Goal: Task Accomplishment & Management: Use online tool/utility

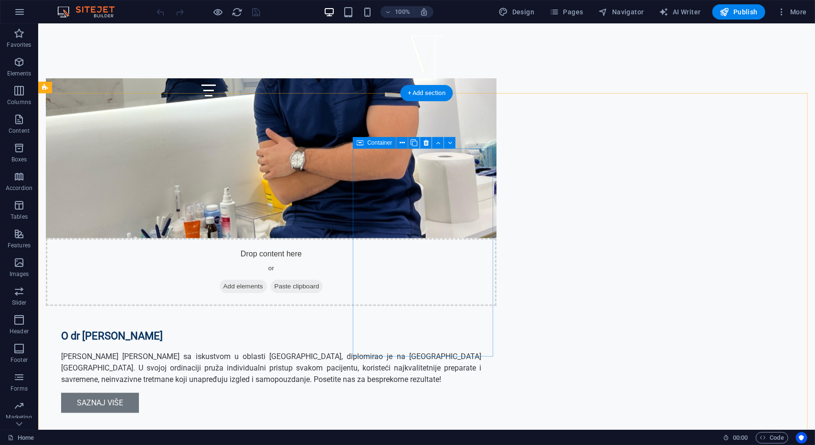
scroll to position [621, 0]
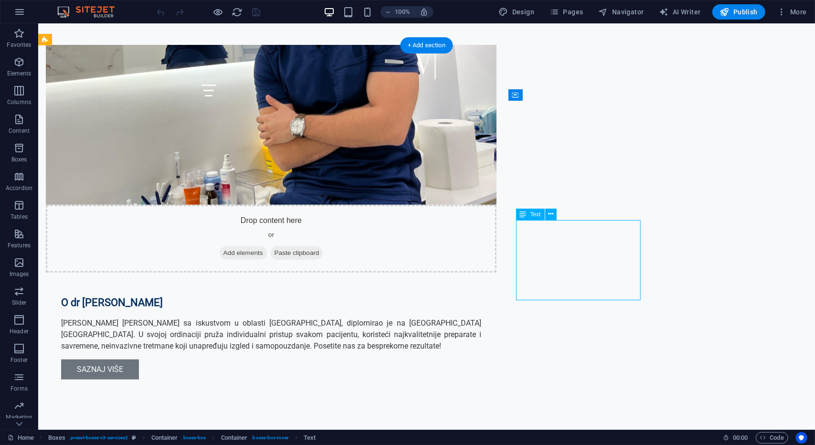
drag, startPoint x: 534, startPoint y: 227, endPoint x: 365, endPoint y: 227, distance: 168.1
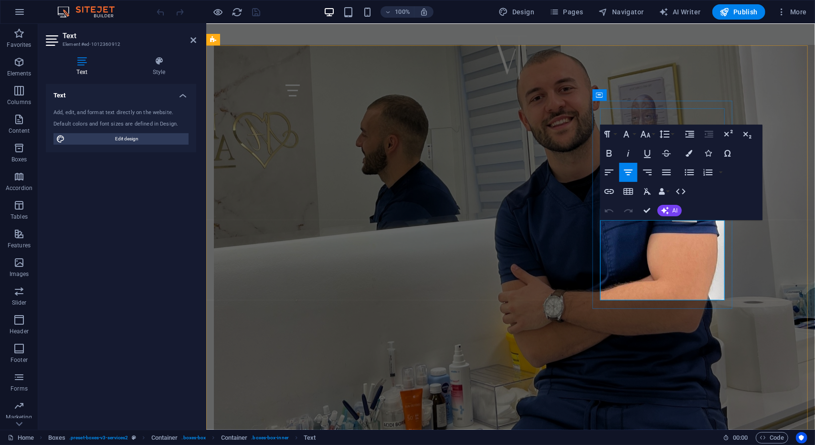
drag, startPoint x: 611, startPoint y: 227, endPoint x: 706, endPoint y: 294, distance: 116.2
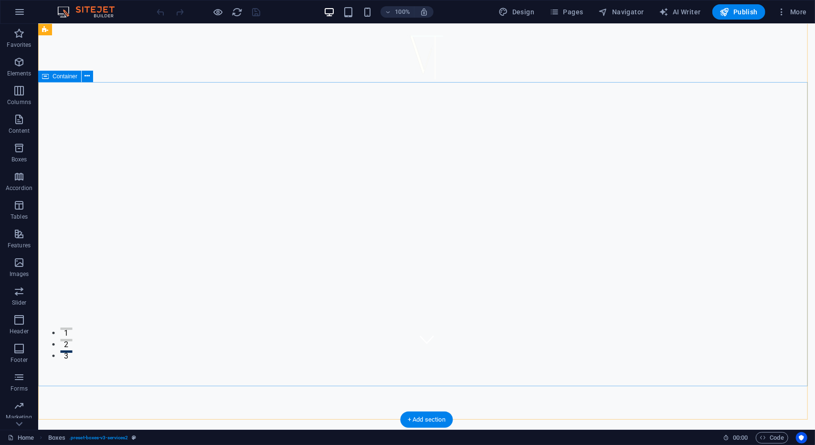
scroll to position [334, 0]
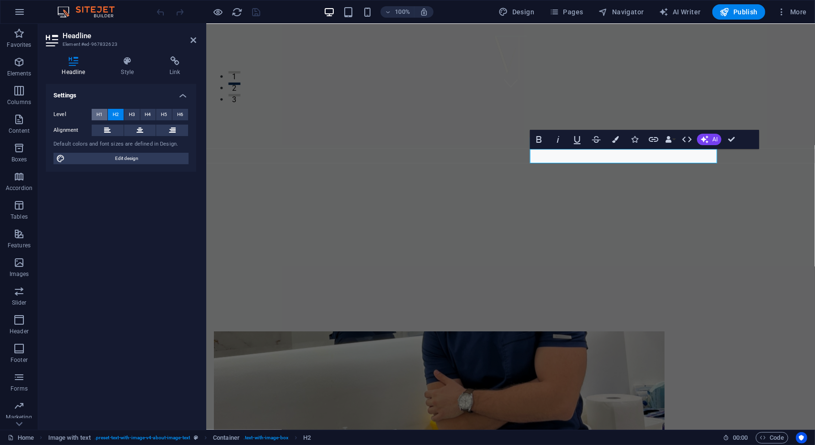
click at [100, 111] on span "H1" at bounding box center [99, 114] width 6 height 11
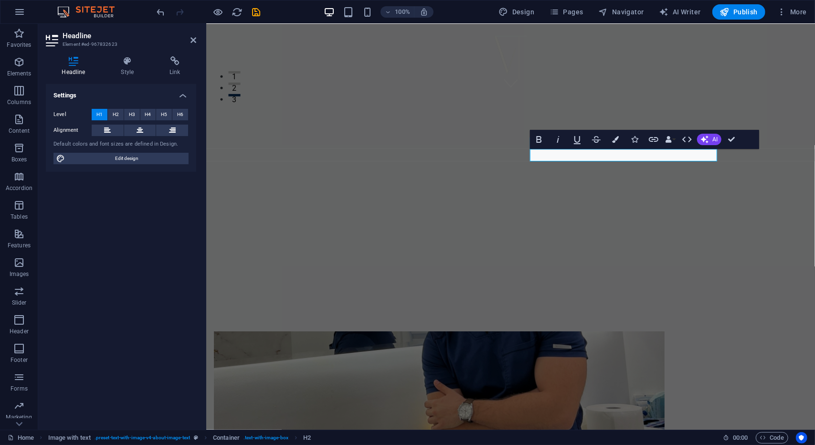
click at [100, 111] on span "H1" at bounding box center [99, 114] width 6 height 11
click at [118, 115] on span "H2" at bounding box center [116, 114] width 6 height 11
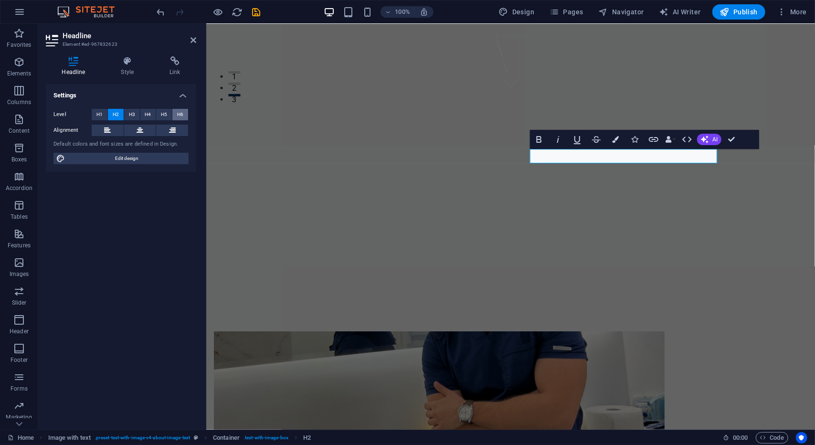
click at [185, 118] on button "H6" at bounding box center [180, 114] width 16 height 11
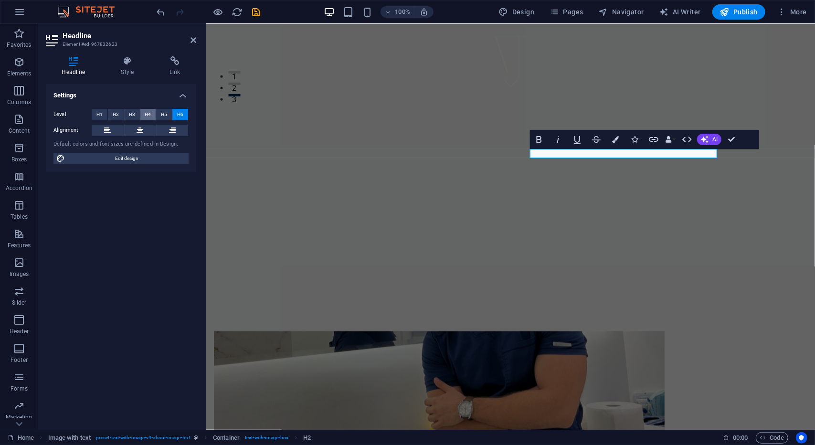
click at [148, 114] on span "H4" at bounding box center [148, 114] width 6 height 11
click at [164, 114] on span "H5" at bounding box center [164, 114] width 6 height 11
click at [142, 114] on button "H4" at bounding box center [148, 114] width 16 height 11
click at [124, 114] on button "H3" at bounding box center [132, 114] width 16 height 11
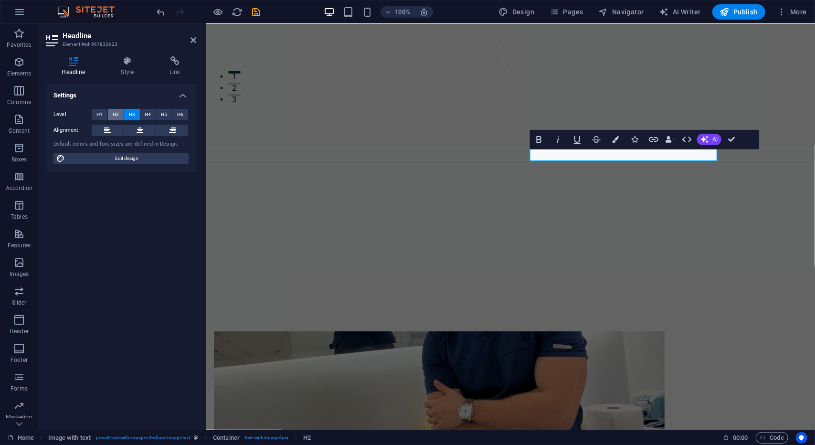
click at [117, 117] on span "H2" at bounding box center [116, 114] width 6 height 11
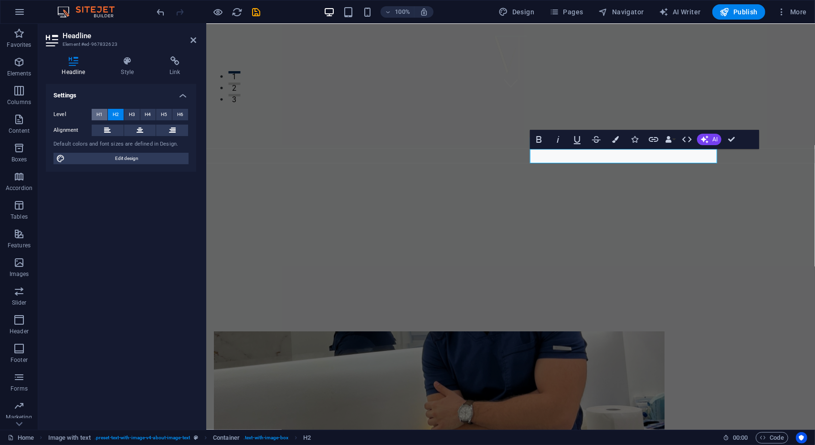
click at [100, 115] on span "H1" at bounding box center [99, 114] width 6 height 11
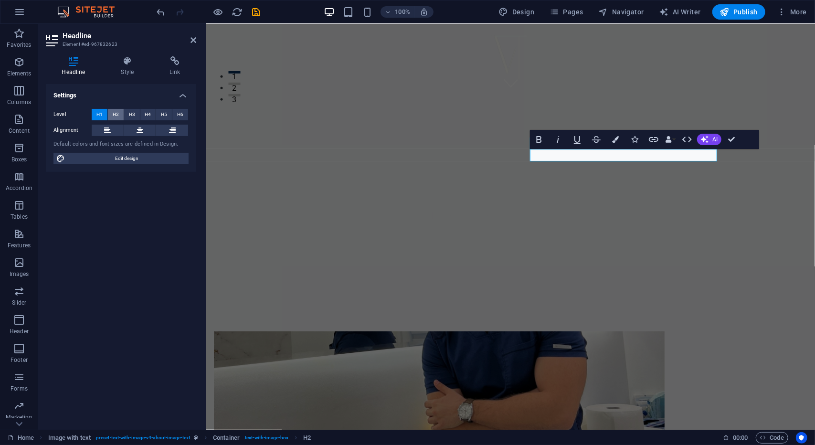
click at [118, 111] on span "H2" at bounding box center [116, 114] width 6 height 11
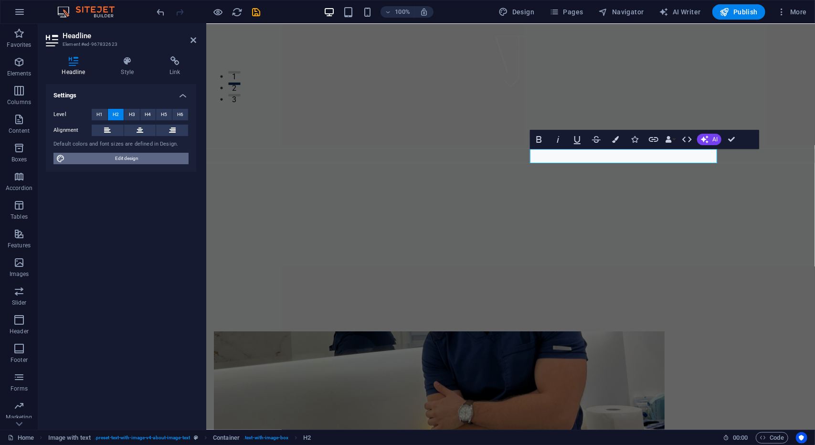
drag, startPoint x: 163, startPoint y: 155, endPoint x: 282, endPoint y: 198, distance: 126.0
click at [163, 155] on span "Edit design" at bounding box center [127, 158] width 118 height 11
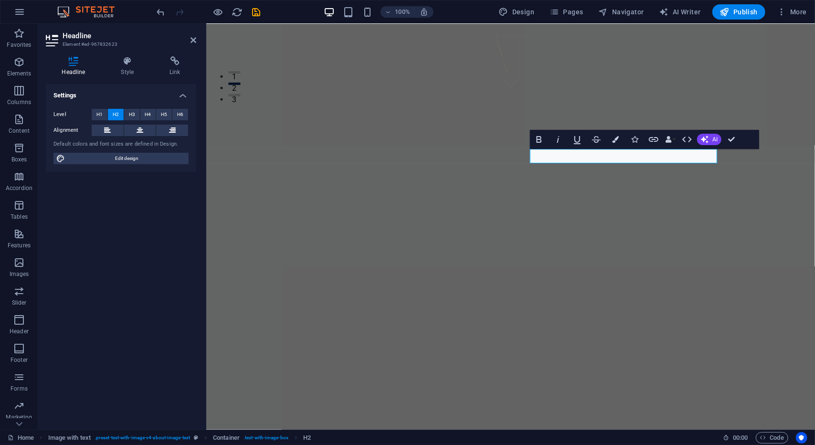
select select "px"
select select "200"
select select "px"
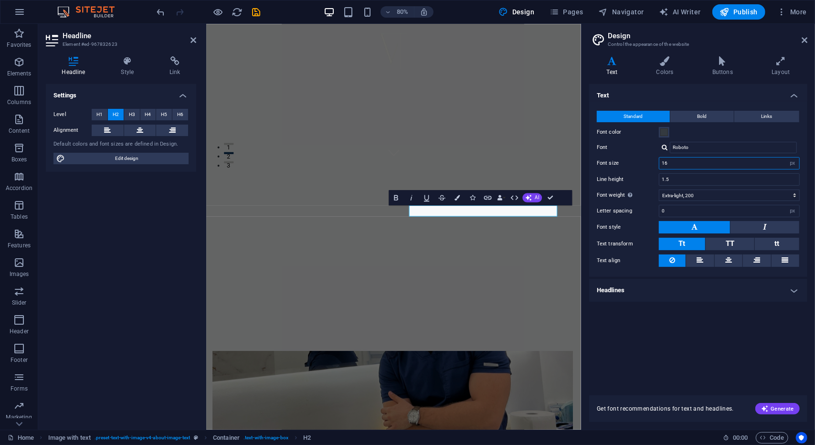
drag, startPoint x: 719, startPoint y: 163, endPoint x: 615, endPoint y: 151, distance: 104.3
click at [615, 151] on div "Standard Bold Links Font color Font Roboto Font size 16 rem px Line height 1.5 …" at bounding box center [699, 189] width 222 height 176
type input "24"
drag, startPoint x: 531, startPoint y: 258, endPoint x: 445, endPoint y: 257, distance: 86.0
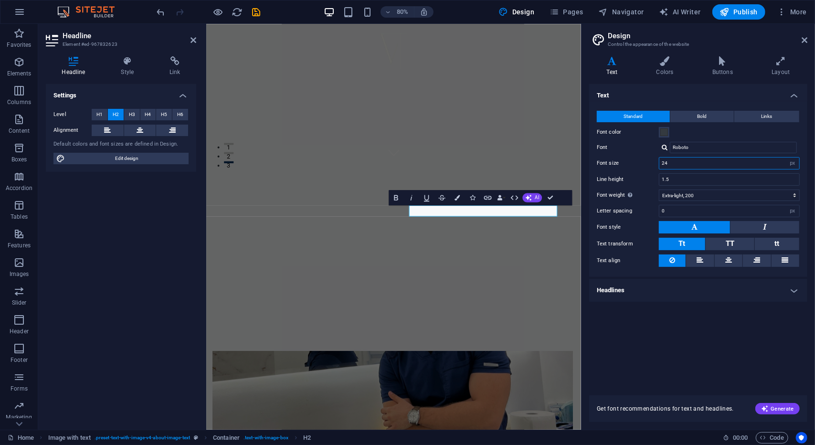
click at [677, 163] on input "24" at bounding box center [730, 163] width 140 height 11
drag, startPoint x: 681, startPoint y: 164, endPoint x: 639, endPoint y: 160, distance: 42.2
click at [639, 160] on div "Font size 24 rem px" at bounding box center [698, 163] width 203 height 12
drag, startPoint x: 539, startPoint y: 256, endPoint x: 446, endPoint y: 250, distance: 92.8
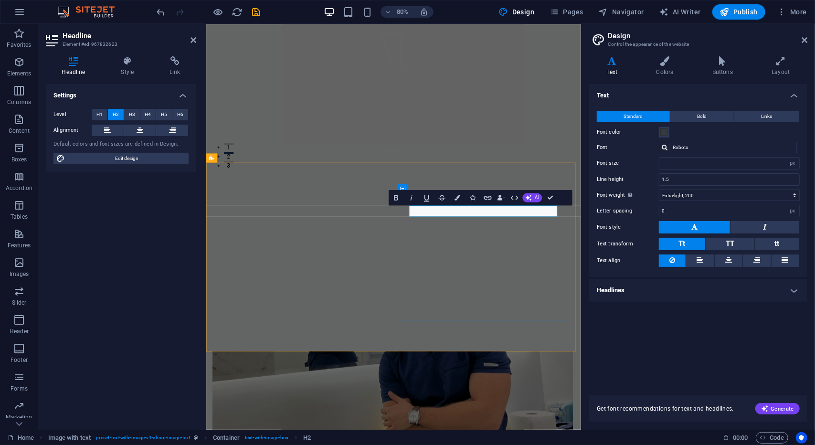
drag, startPoint x: 544, startPoint y: 254, endPoint x: 433, endPoint y: 254, distance: 111.3
click at [676, 162] on input "number" at bounding box center [730, 163] width 140 height 11
type input "6"
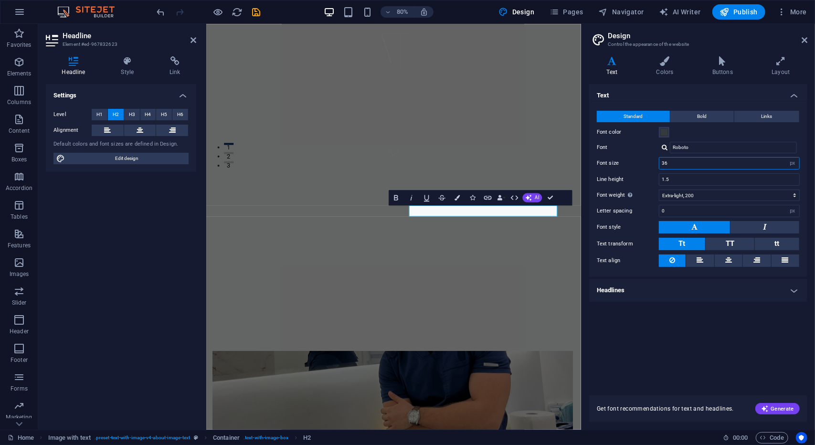
click at [683, 164] on input "36" at bounding box center [730, 163] width 140 height 11
click at [791, 163] on select "rem px" at bounding box center [792, 163] width 13 height 11
click at [761, 162] on input "36" at bounding box center [730, 163] width 140 height 11
click at [760, 162] on input "36" at bounding box center [730, 163] width 140 height 11
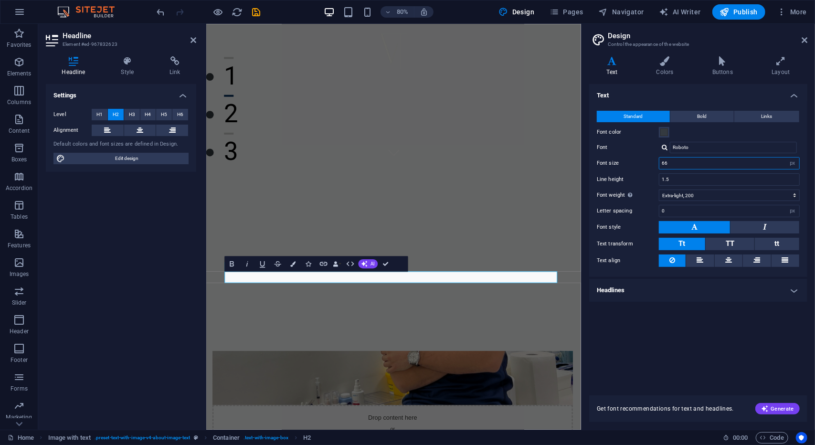
click at [668, 164] on input "66" at bounding box center [730, 163] width 140 height 11
type input "36"
click at [681, 295] on h4 "Headlines" at bounding box center [698, 290] width 218 height 23
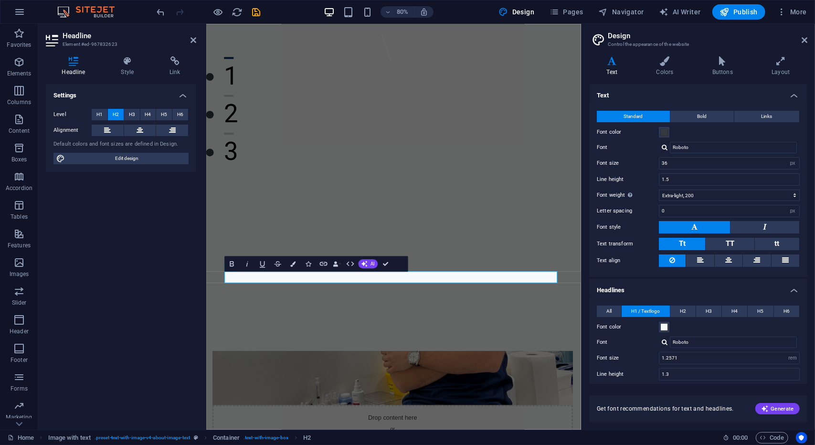
click at [662, 289] on h4 "Headlines" at bounding box center [698, 287] width 218 height 17
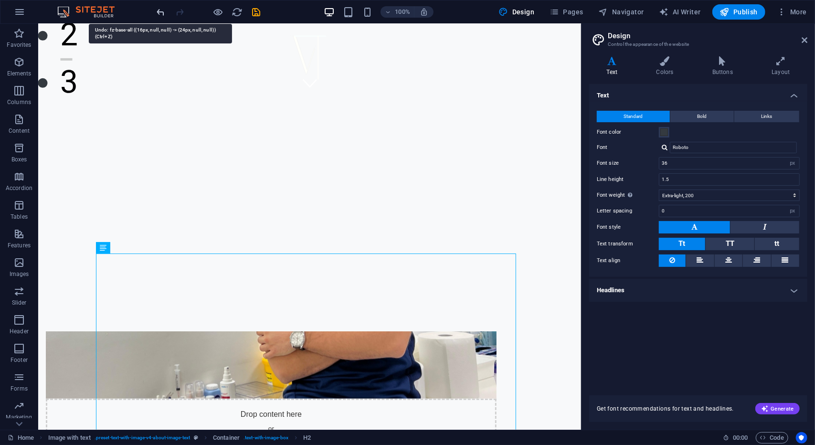
click at [158, 11] on icon "undo" at bounding box center [161, 12] width 11 height 11
click at [159, 14] on icon "undo" at bounding box center [161, 12] width 11 height 11
click at [156, 14] on icon "undo" at bounding box center [161, 12] width 11 height 11
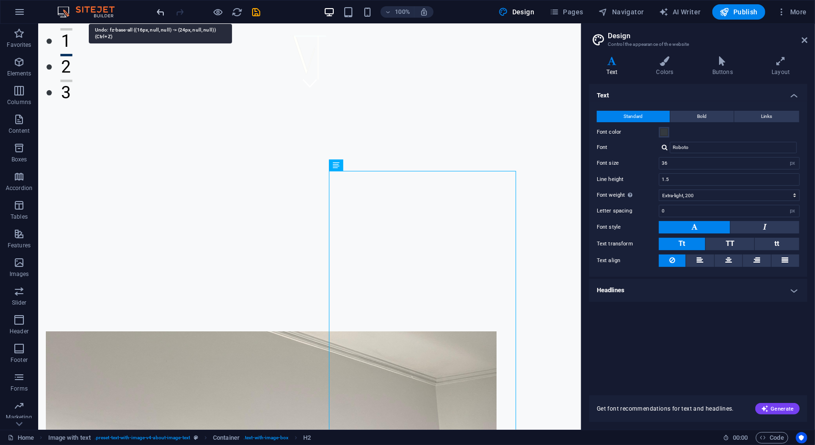
click at [161, 11] on icon "undo" at bounding box center [161, 12] width 11 height 11
click at [161, 10] on icon "undo" at bounding box center [161, 12] width 11 height 11
click at [163, 10] on icon "undo" at bounding box center [161, 12] width 11 height 11
click at [159, 14] on icon "undo" at bounding box center [161, 12] width 11 height 11
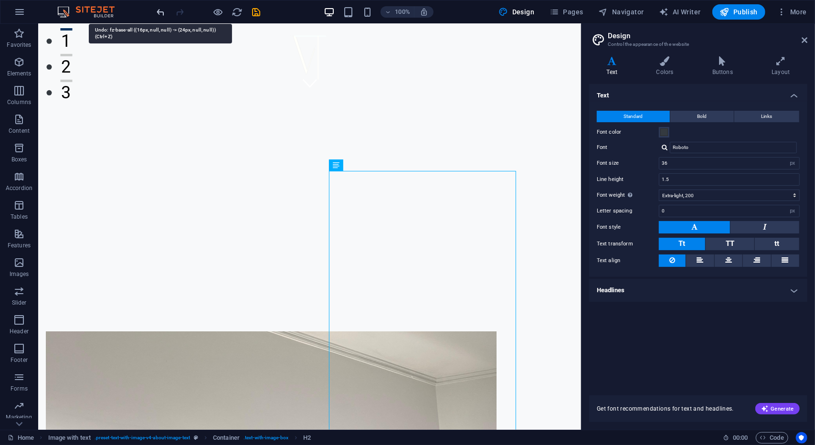
click at [159, 14] on icon "undo" at bounding box center [161, 12] width 11 height 11
click at [184, 8] on div at bounding box center [208, 11] width 107 height 15
click at [675, 164] on input "36" at bounding box center [730, 163] width 140 height 11
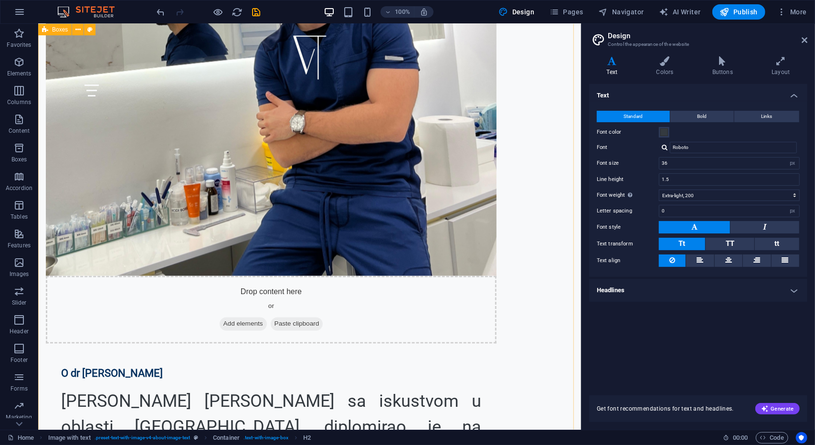
scroll to position [908, 0]
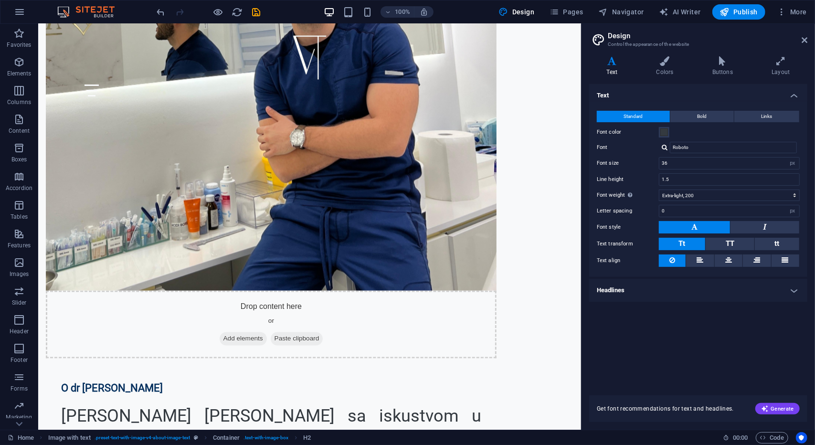
click at [671, 170] on div "Standard Bold Links Font color Font Roboto Font size 36 rem px Line height 1.5 …" at bounding box center [699, 189] width 222 height 176
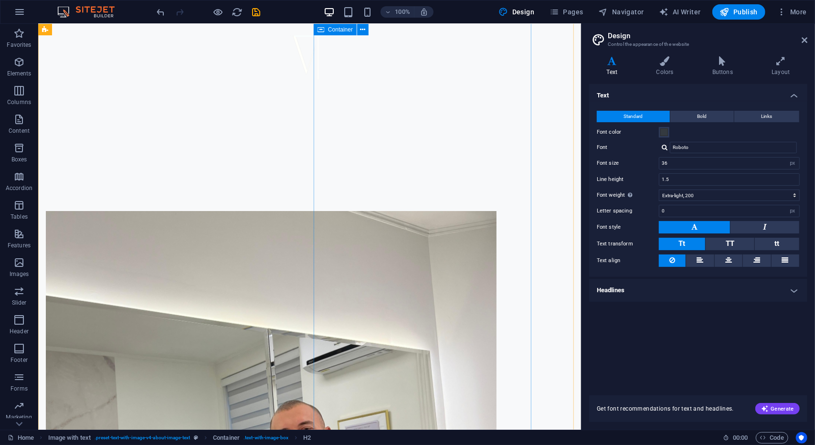
scroll to position [382, 0]
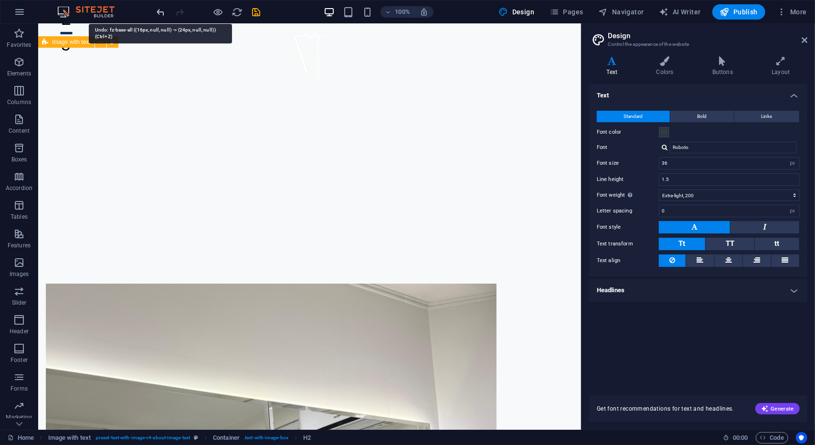
click at [162, 12] on icon "undo" at bounding box center [161, 12] width 11 height 11
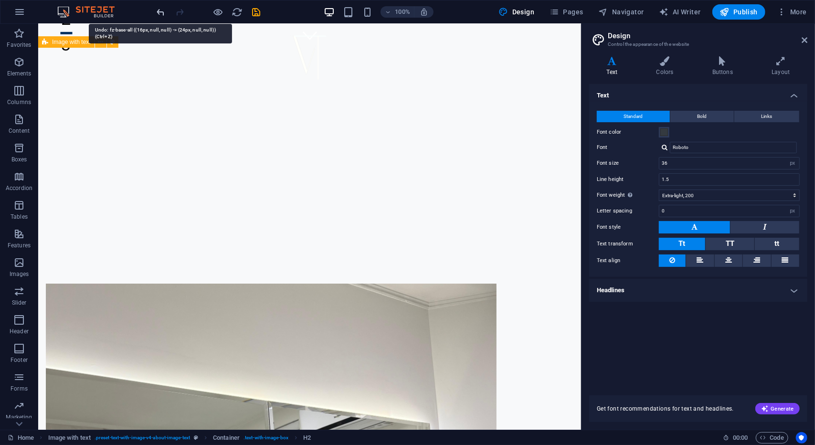
click at [162, 12] on icon "undo" at bounding box center [161, 12] width 11 height 11
click at [161, 12] on icon "undo" at bounding box center [161, 12] width 11 height 11
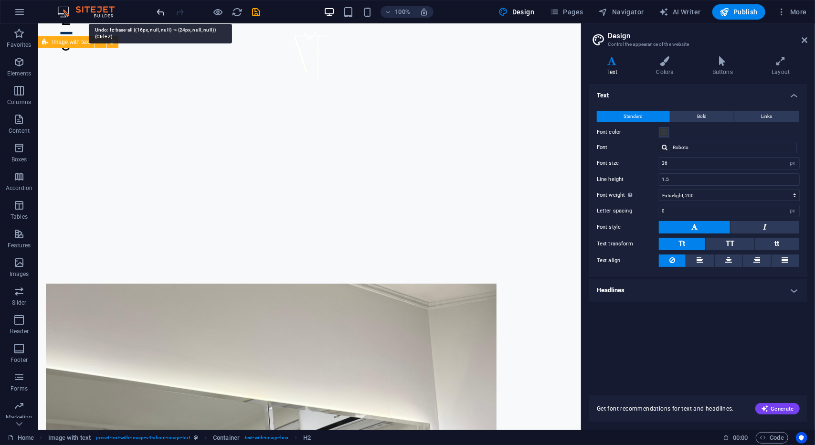
click at [161, 12] on icon "undo" at bounding box center [161, 12] width 11 height 11
click at [161, 13] on icon "undo" at bounding box center [161, 12] width 11 height 11
click at [162, 11] on icon "undo" at bounding box center [161, 12] width 11 height 11
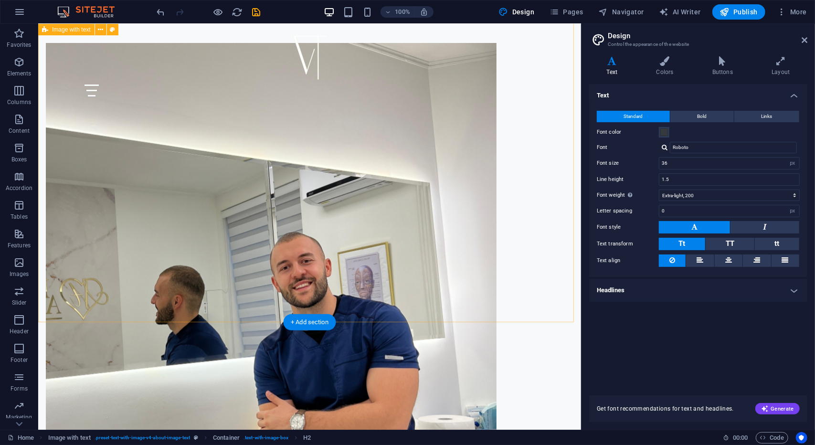
scroll to position [621, 0]
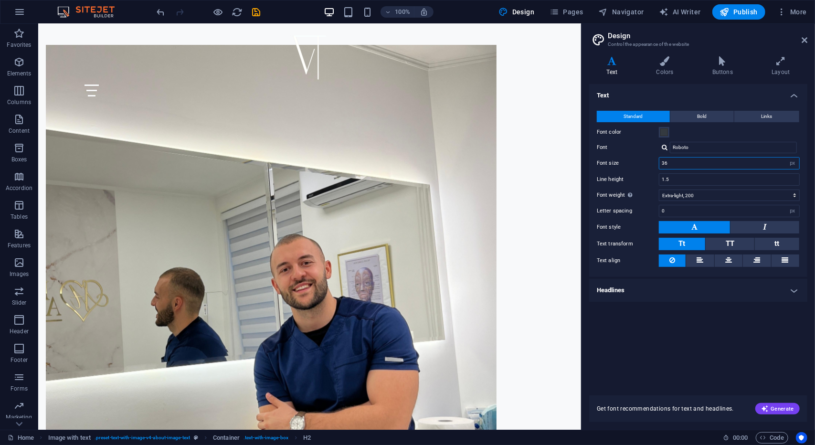
click at [681, 165] on input "36" at bounding box center [730, 163] width 140 height 11
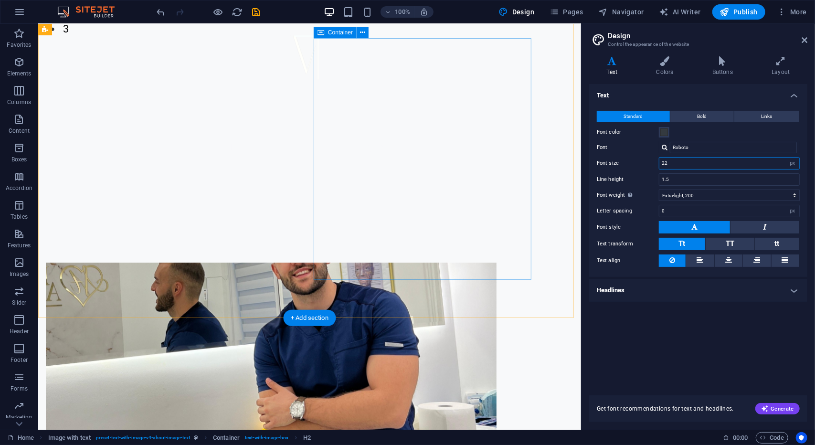
scroll to position [334, 0]
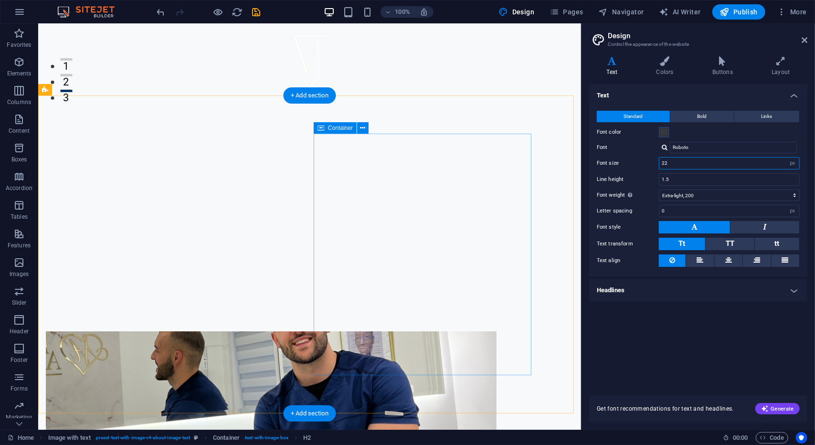
type input "22"
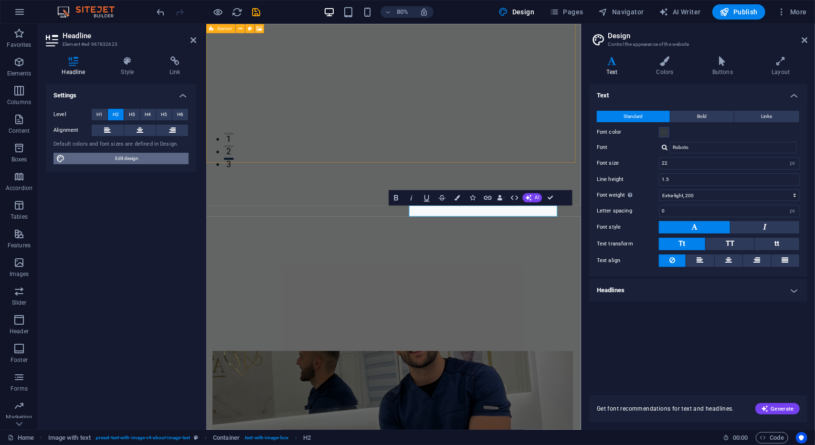
click at [150, 157] on span "Edit design" at bounding box center [127, 158] width 118 height 11
click at [138, 156] on span "Edit design" at bounding box center [127, 158] width 118 height 11
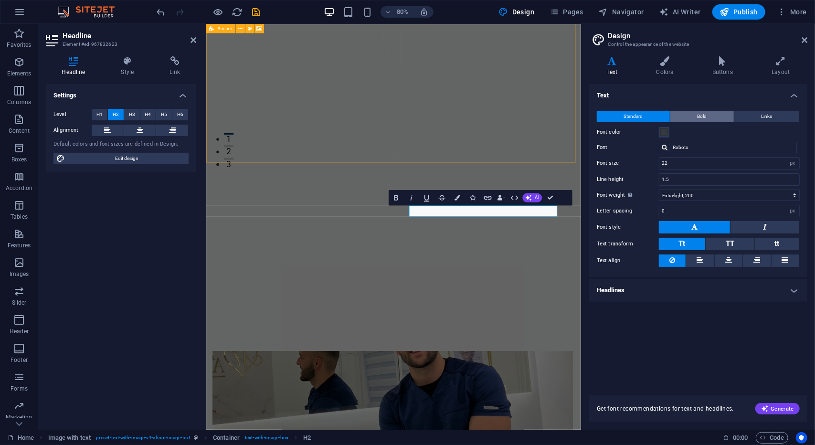
click at [696, 116] on button "Bold" at bounding box center [703, 116] width 64 height 11
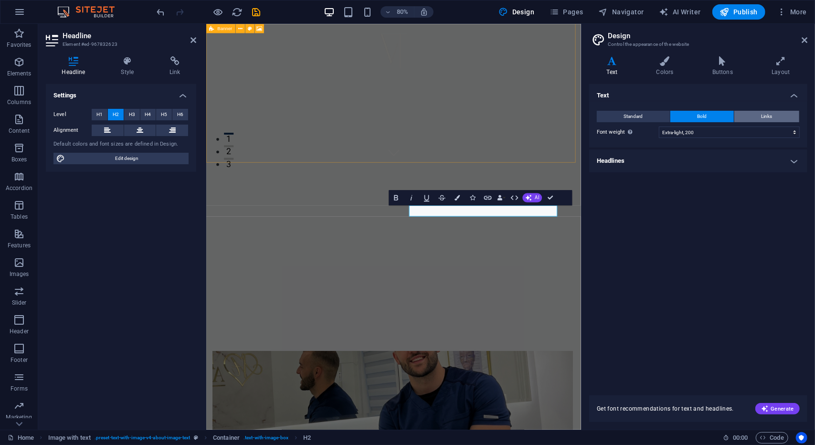
click at [755, 114] on button "Links" at bounding box center [767, 116] width 65 height 11
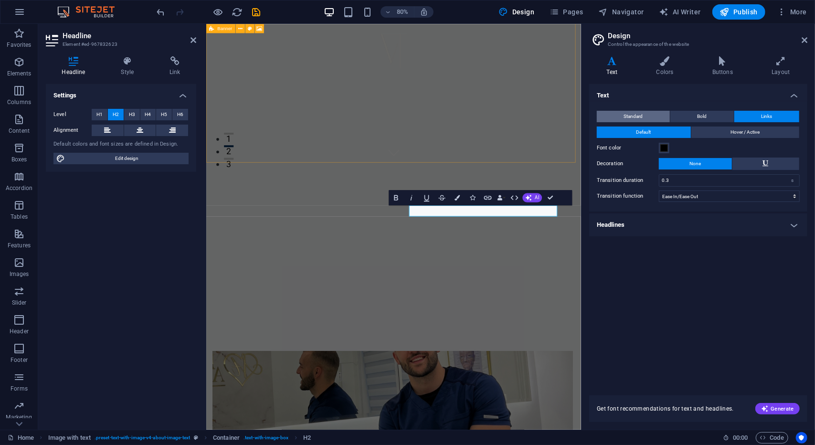
click at [632, 113] on span "Standard" at bounding box center [633, 116] width 19 height 11
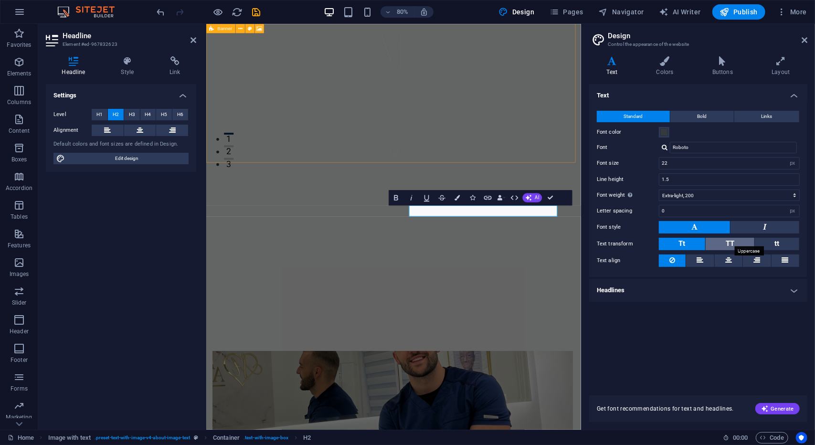
click at [731, 243] on span "TT" at bounding box center [730, 243] width 9 height 9
click at [694, 241] on button "Tt" at bounding box center [682, 244] width 46 height 12
click at [787, 100] on h4 "Text" at bounding box center [698, 92] width 218 height 17
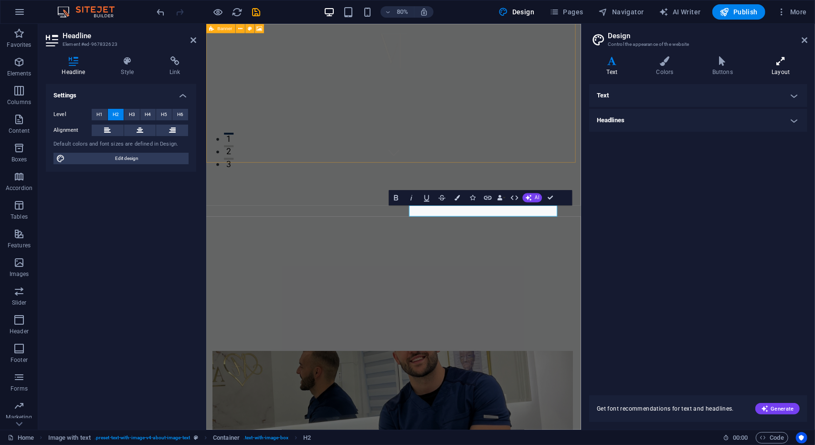
click at [779, 67] on h4 "Layout" at bounding box center [781, 66] width 53 height 20
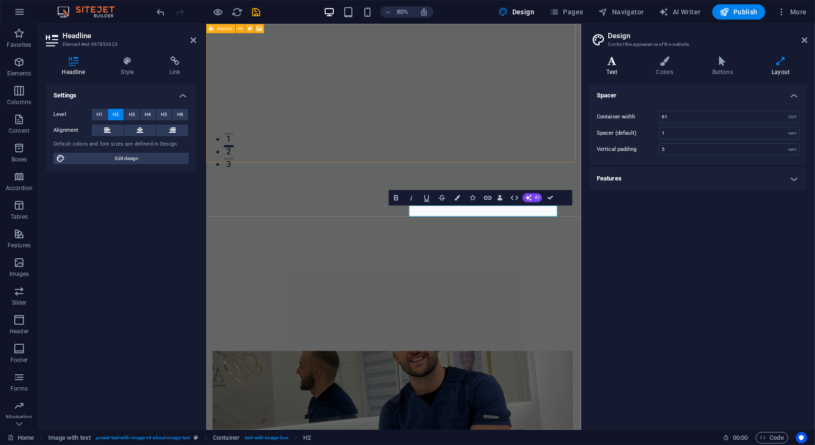
click at [617, 69] on h4 "Text" at bounding box center [614, 66] width 50 height 20
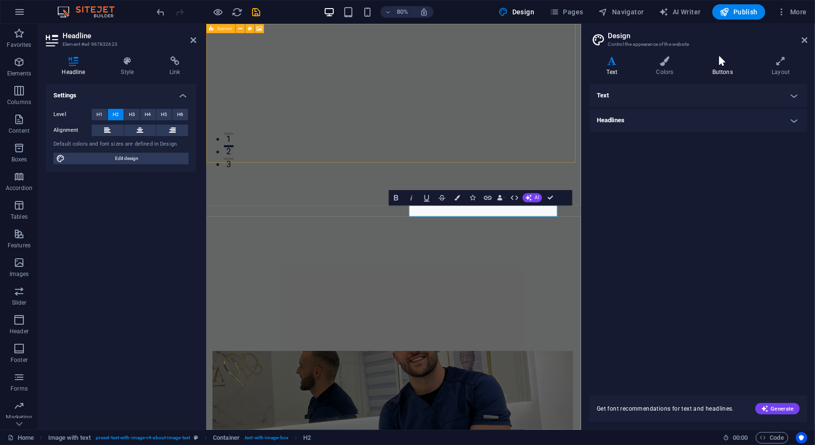
click at [717, 66] on h4 "Buttons" at bounding box center [724, 66] width 59 height 20
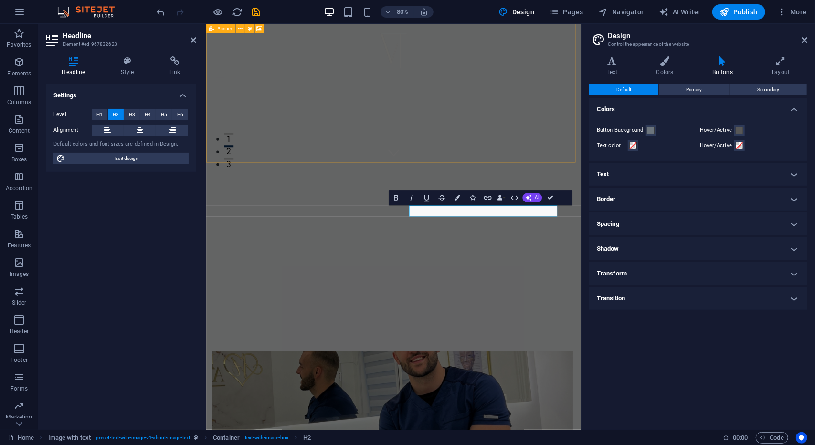
click at [794, 179] on h4 "Text" at bounding box center [698, 174] width 218 height 23
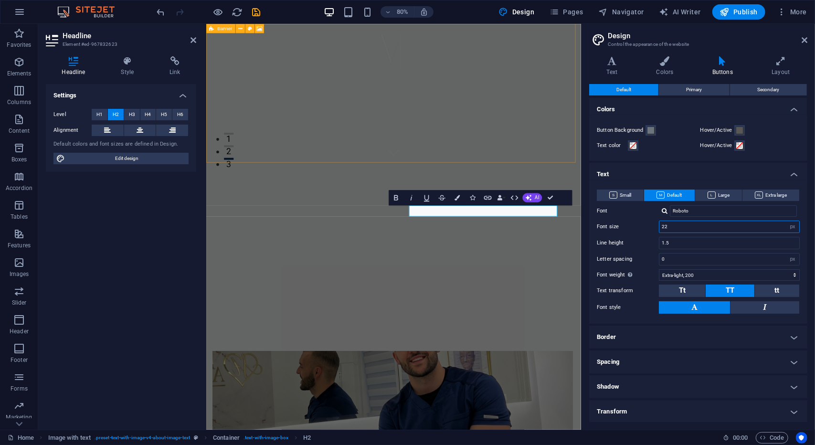
click at [669, 225] on input "22" at bounding box center [730, 226] width 140 height 11
click at [621, 59] on icon at bounding box center [612, 61] width 46 height 10
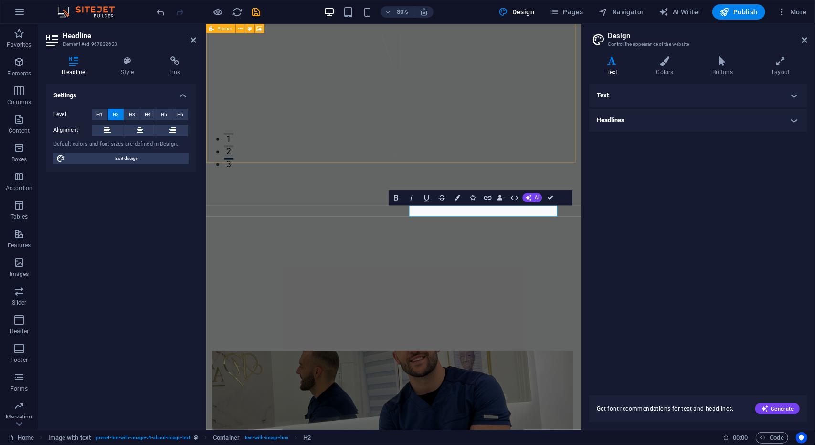
click at [625, 96] on h4 "Text" at bounding box center [698, 95] width 218 height 23
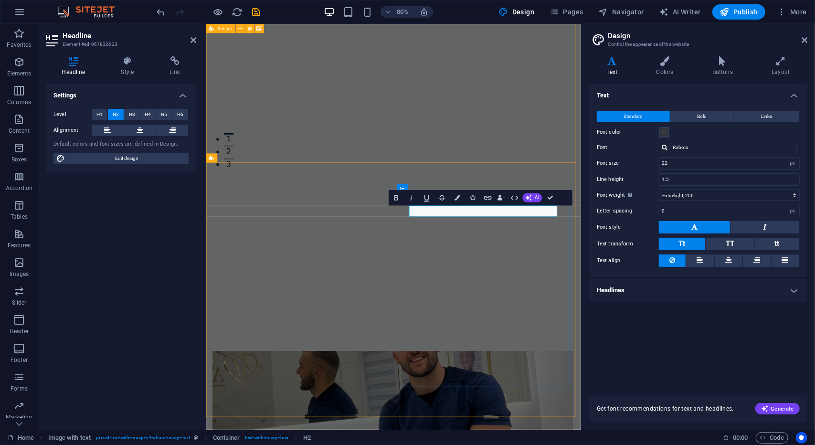
click at [459, 198] on icon "button" at bounding box center [457, 197] width 5 height 5
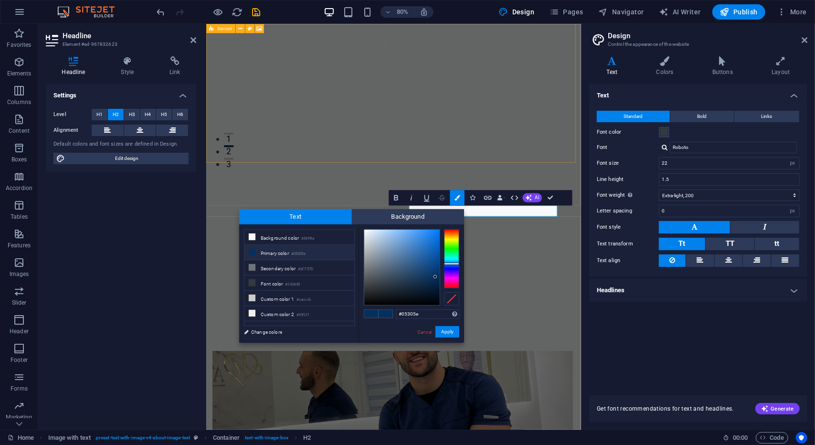
click at [443, 196] on icon "button" at bounding box center [442, 197] width 9 height 9
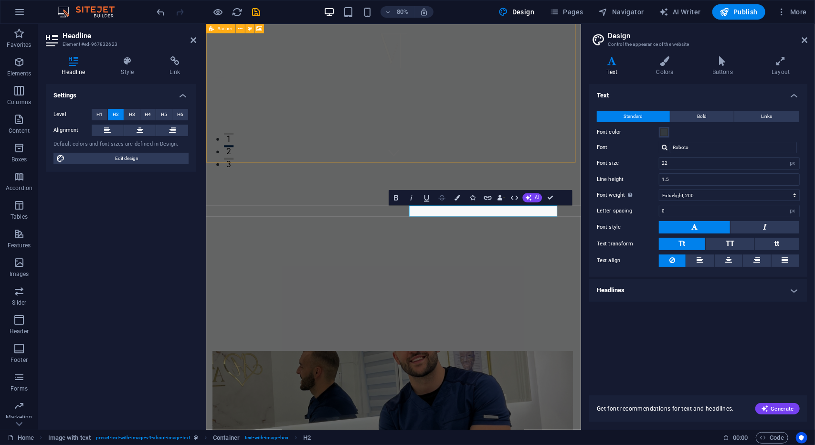
click at [441, 195] on icon "button" at bounding box center [442, 197] width 7 height 5
click at [428, 195] on icon "button" at bounding box center [426, 198] width 5 height 7
click at [442, 195] on icon "button" at bounding box center [442, 197] width 7 height 5
click at [430, 197] on icon "button" at bounding box center [426, 197] width 9 height 9
click at [441, 202] on icon "button" at bounding box center [442, 197] width 9 height 9
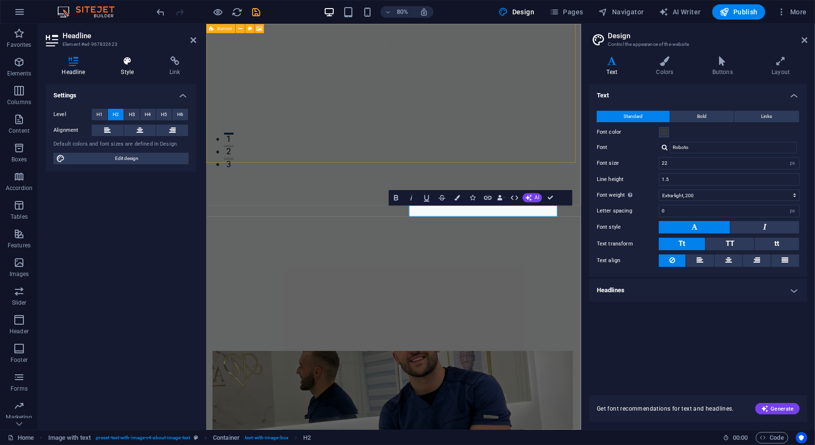
click at [131, 69] on h4 "Style" at bounding box center [129, 66] width 49 height 20
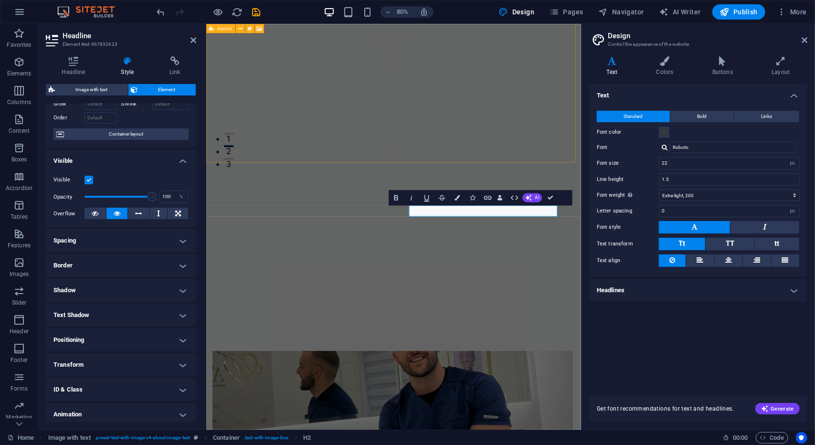
scroll to position [0, 0]
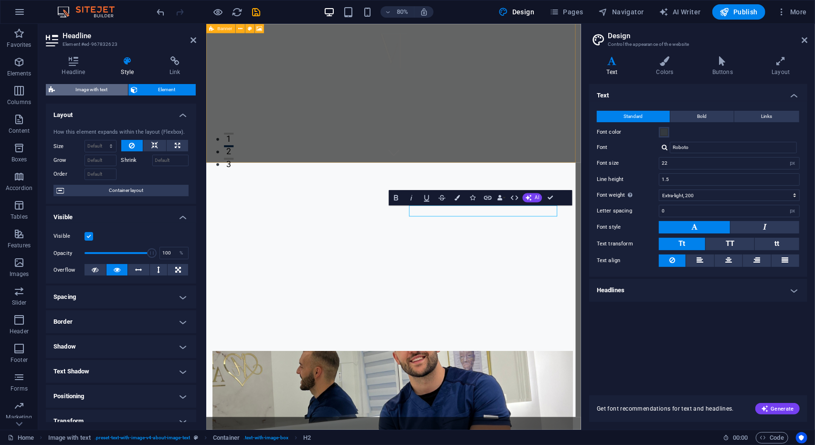
click at [100, 91] on span "Image with text" at bounding box center [91, 89] width 67 height 11
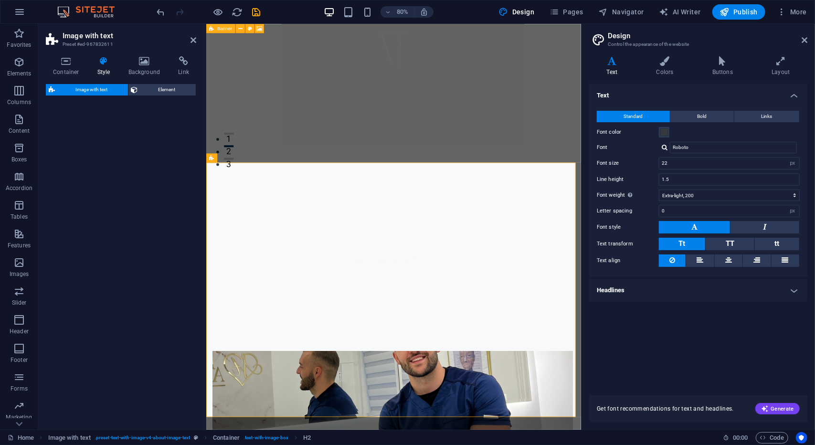
select select "rem"
select select "px"
select select "preset-text-with-image-v4-about-image-text"
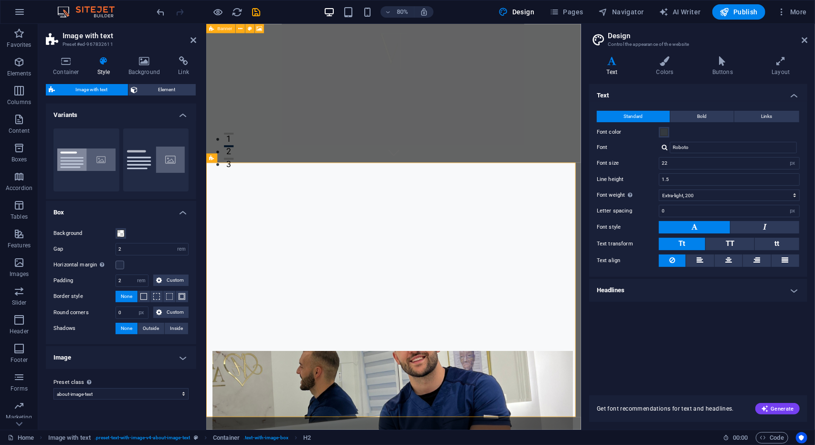
click at [147, 96] on div "Image with text Element Layout How this element expands within the layout (Flex…" at bounding box center [121, 253] width 150 height 338
click at [150, 92] on span "Element" at bounding box center [167, 89] width 53 height 11
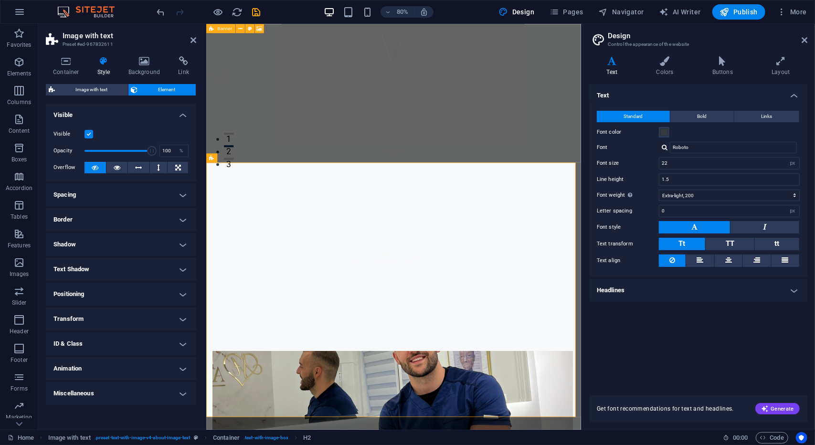
click at [86, 318] on h4 "Transform" at bounding box center [121, 319] width 150 height 23
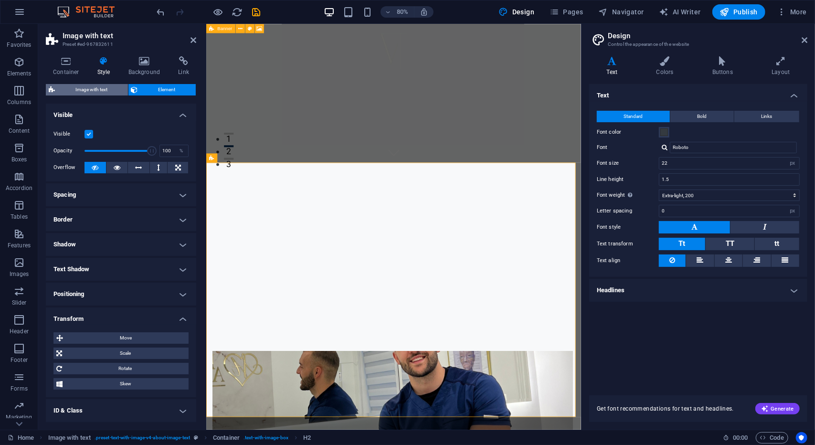
click at [84, 87] on span "Image with text" at bounding box center [91, 89] width 67 height 11
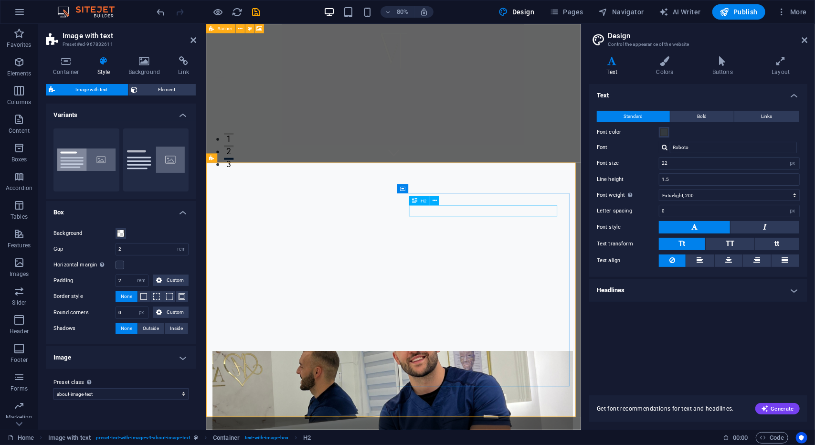
click at [438, 202] on button at bounding box center [434, 200] width 9 height 9
click at [438, 200] on button at bounding box center [434, 200] width 9 height 9
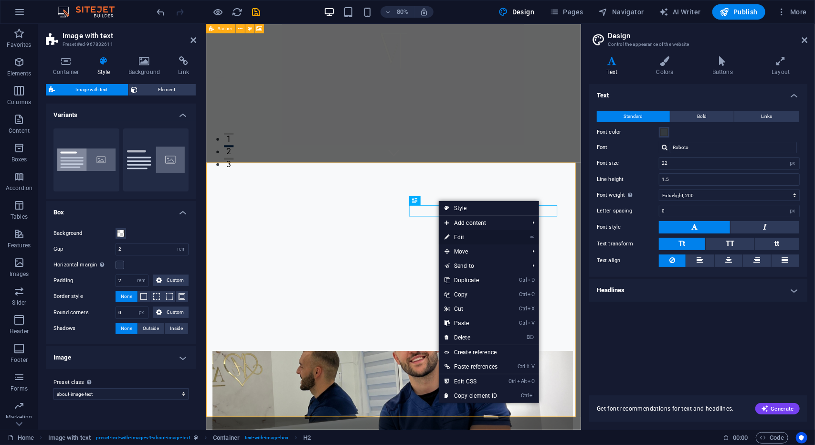
click at [515, 241] on li "⏎ Edit" at bounding box center [489, 237] width 100 height 14
click at [467, 237] on link "⏎ Edit" at bounding box center [471, 237] width 64 height 14
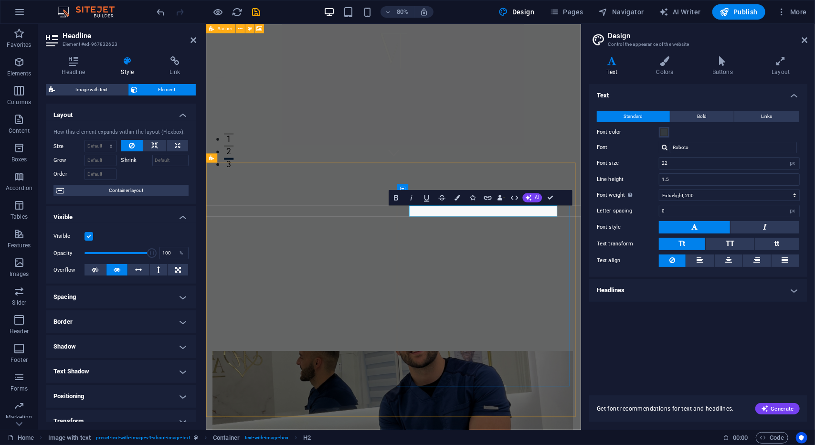
drag, startPoint x: 528, startPoint y: 258, endPoint x: 402, endPoint y: 249, distance: 126.9
click at [111, 148] on select "Default auto px % 1/1 1/2 1/3 1/4 1/5 1/6 1/7 1/8 1/9 1/10" at bounding box center [100, 145] width 31 height 11
select select "px"
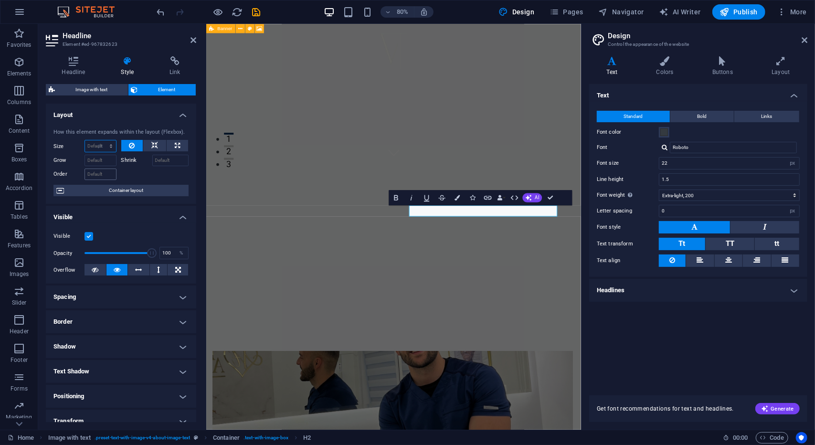
click at [102, 140] on select "Default auto px % 1/1 1/2 1/3 1/4 1/5 1/6 1/7 1/8 1/9 1/10" at bounding box center [100, 145] width 31 height 11
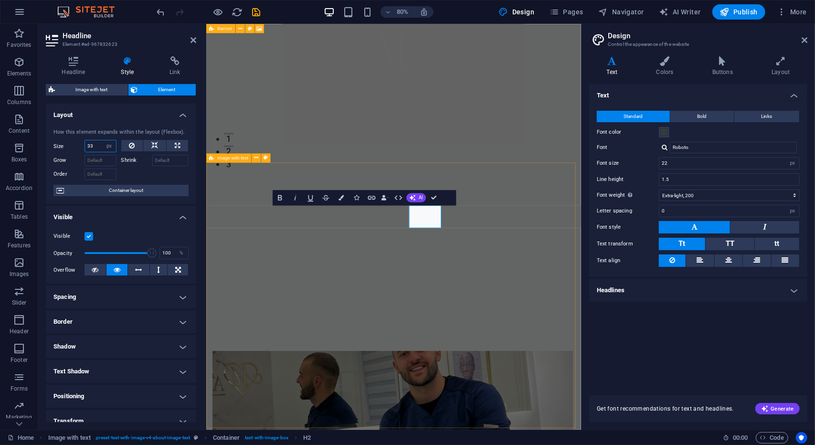
type input "3"
type input "65"
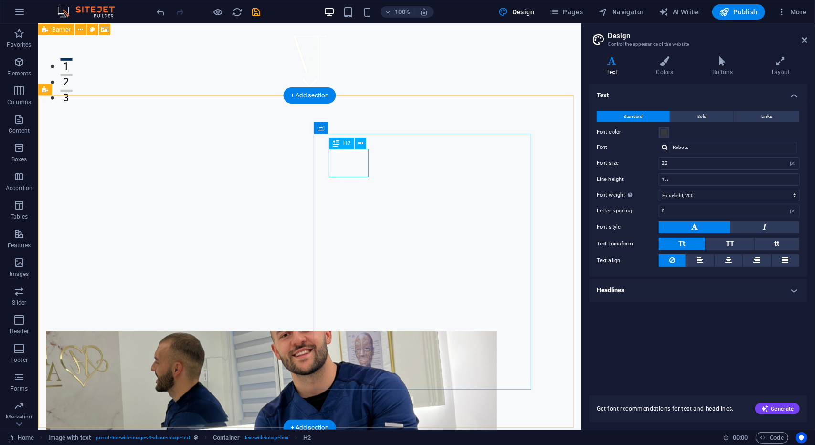
select select "px"
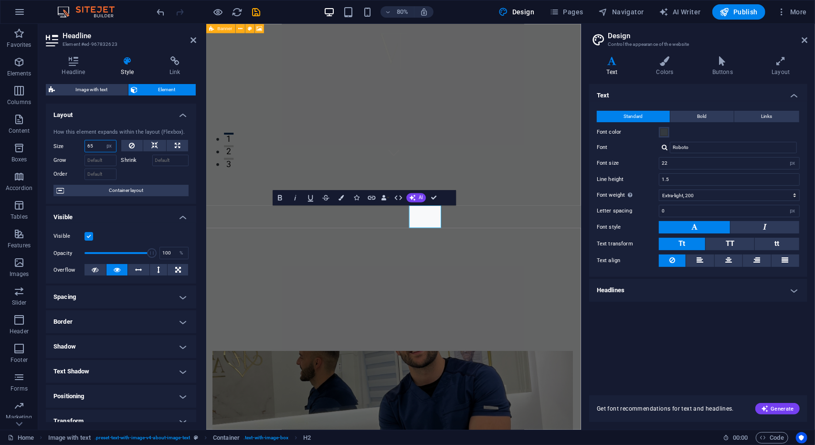
drag, startPoint x: 92, startPoint y: 149, endPoint x: 61, endPoint y: 150, distance: 30.6
click at [61, 150] on div "Size 65 Default auto px % 1/1 1/2 1/3 1/4 1/5 1/6 1/7 1/8 1/9 1/10" at bounding box center [84, 146] width 63 height 12
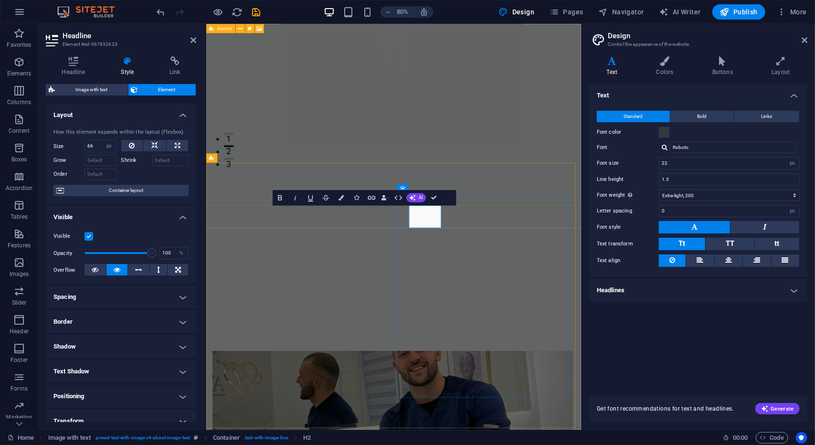
drag, startPoint x: 471, startPoint y: 264, endPoint x: 487, endPoint y: 268, distance: 16.9
drag, startPoint x: 461, startPoint y: 258, endPoint x: 505, endPoint y: 272, distance: 46.1
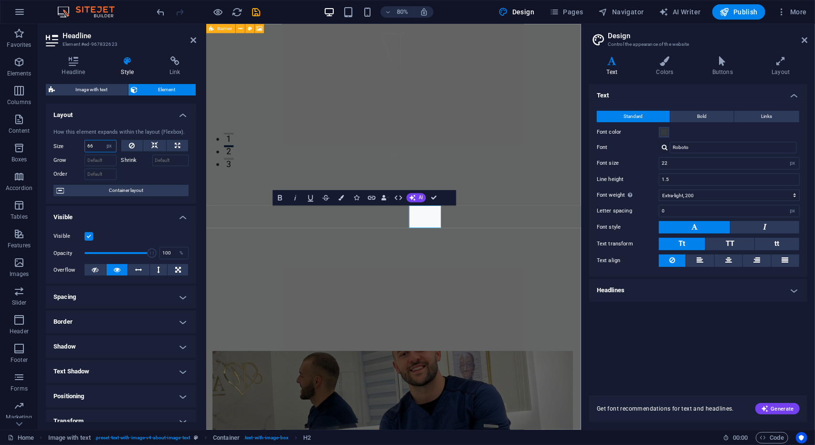
drag, startPoint x: 97, startPoint y: 147, endPoint x: 43, endPoint y: 144, distance: 54.5
click at [38, 147] on div "Headline Style Link Settings Level H1 H2 H3 H4 H5 H6 Alignment Default colors a…" at bounding box center [121, 239] width 166 height 381
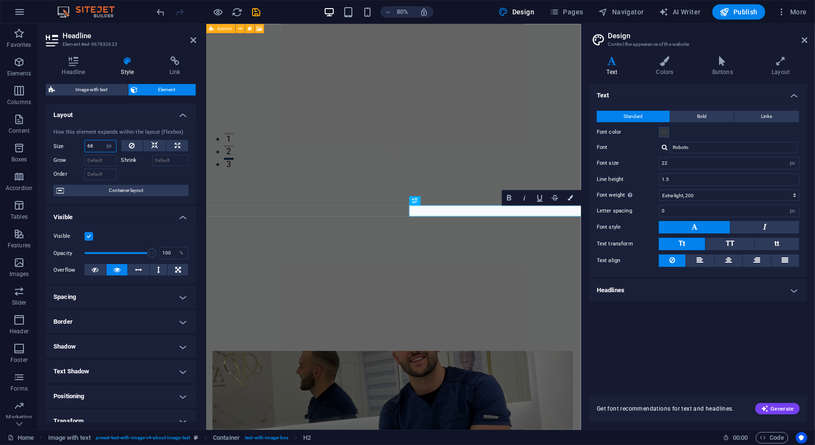
type input "6"
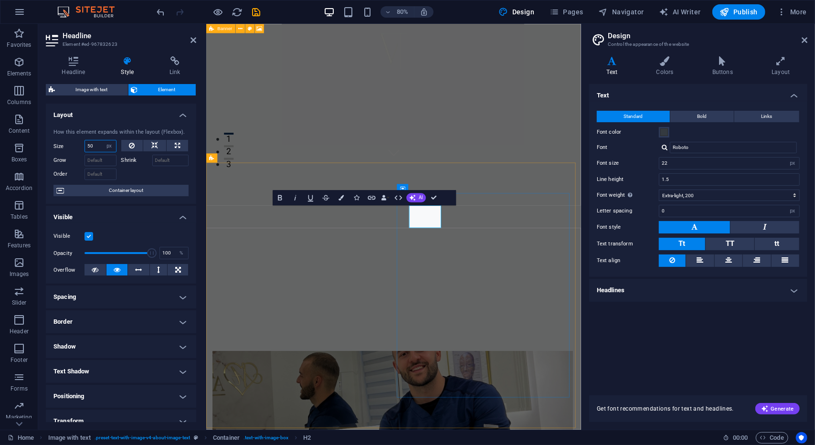
type input "50"
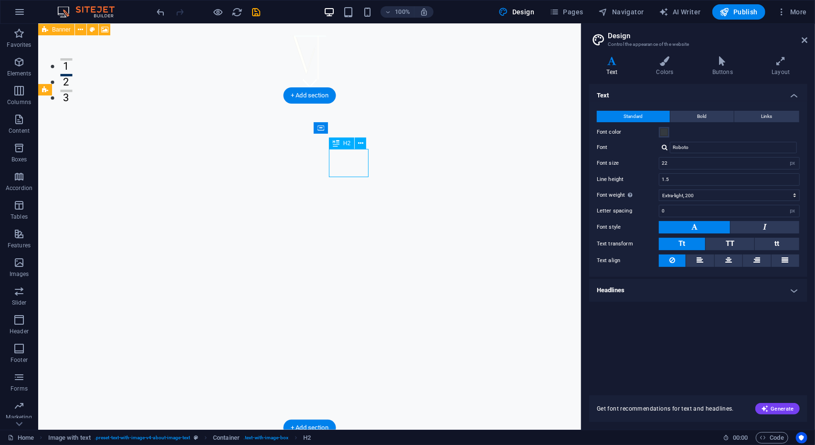
select select "px"
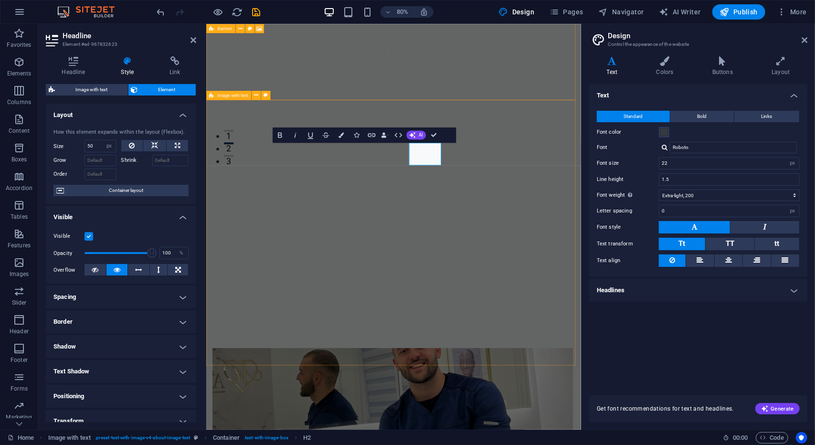
scroll to position [334, 0]
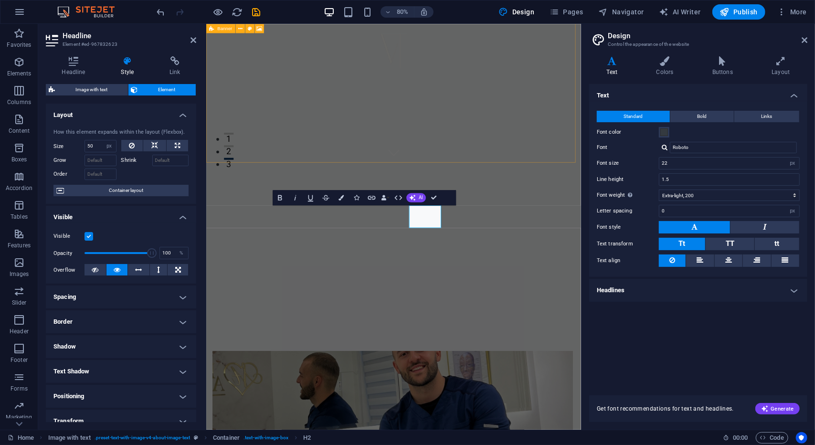
click at [131, 193] on span "Container layout" at bounding box center [126, 190] width 119 height 11
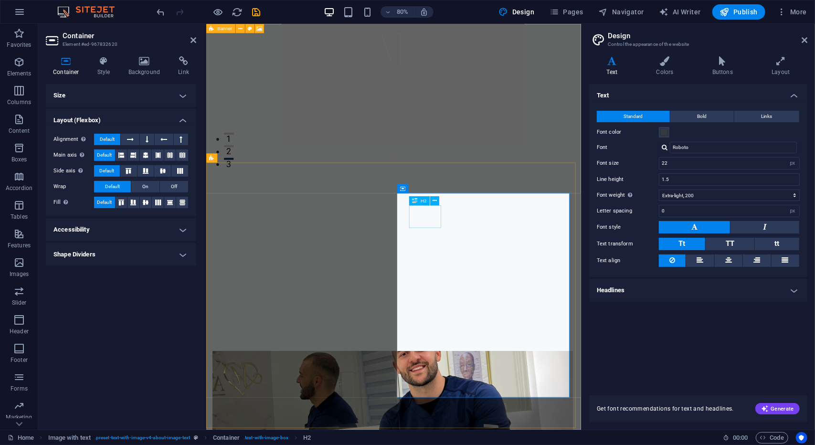
click at [413, 201] on icon at bounding box center [414, 200] width 5 height 9
click at [417, 203] on icon at bounding box center [414, 200] width 5 height 9
click at [437, 201] on button at bounding box center [434, 200] width 9 height 9
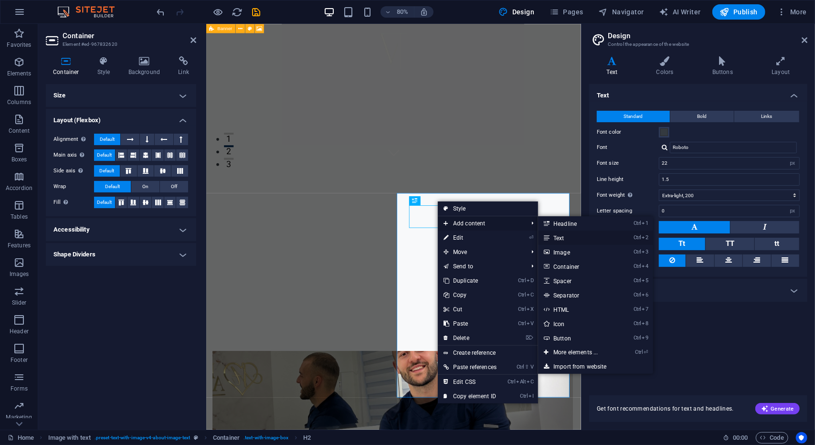
drag, startPoint x: 562, startPoint y: 237, endPoint x: 441, endPoint y: 268, distance: 124.8
click at [562, 237] on link "Ctrl 2 Text" at bounding box center [577, 238] width 79 height 14
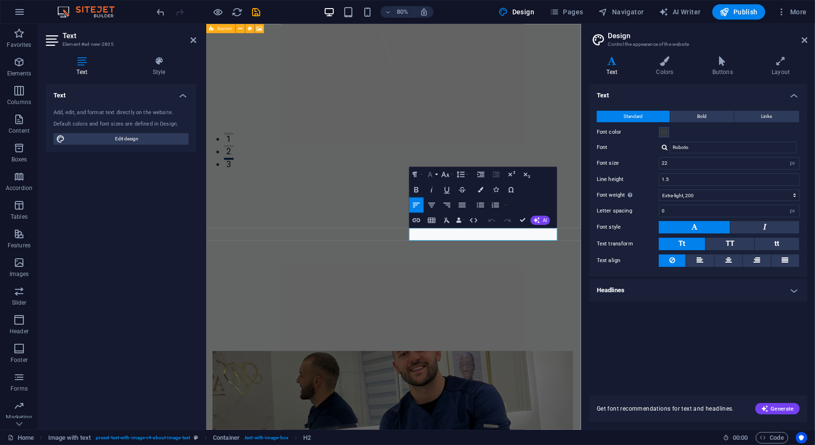
click at [438, 174] on button "Font Family" at bounding box center [432, 174] width 14 height 15
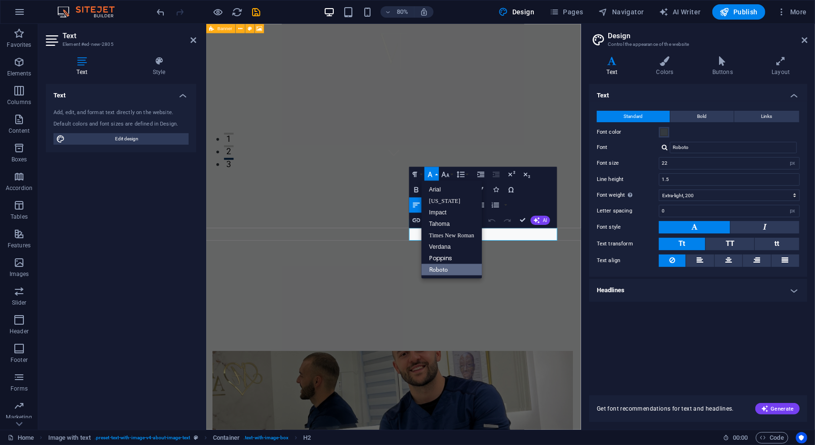
scroll to position [0, 0]
click at [438, 174] on button "Font Family" at bounding box center [432, 174] width 14 height 15
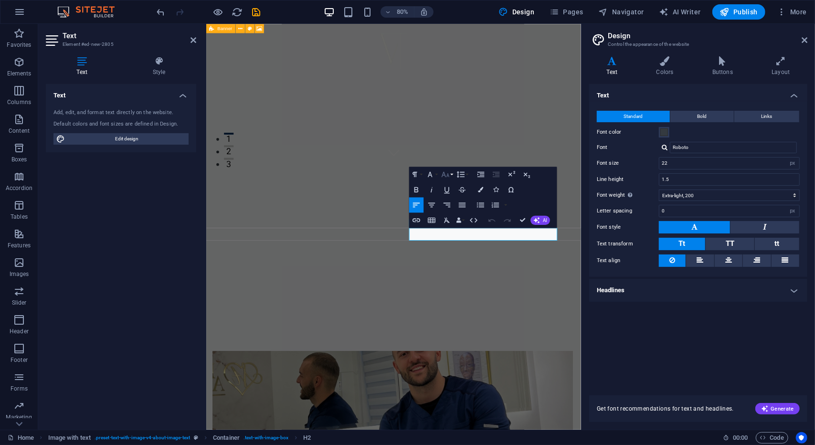
click at [451, 174] on button "Font Size" at bounding box center [447, 174] width 14 height 15
click at [451, 173] on button "Font Size" at bounding box center [447, 174] width 14 height 15
click at [451, 241] on link "48" at bounding box center [448, 242] width 28 height 11
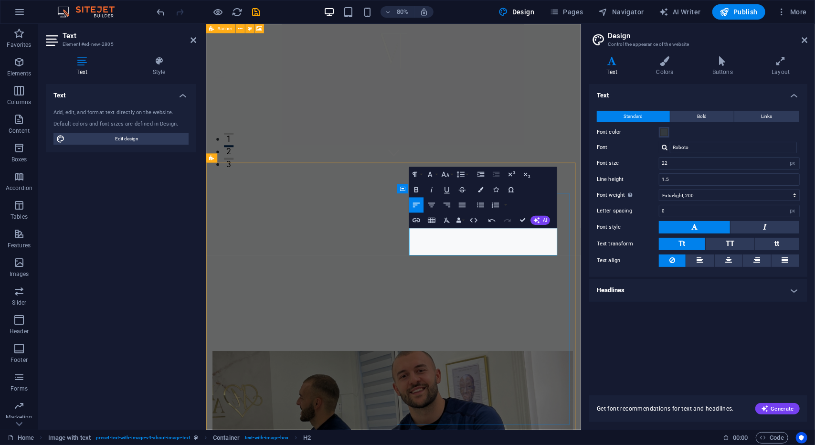
drag, startPoint x: 638, startPoint y: 297, endPoint x: 429, endPoint y: 283, distance: 209.2
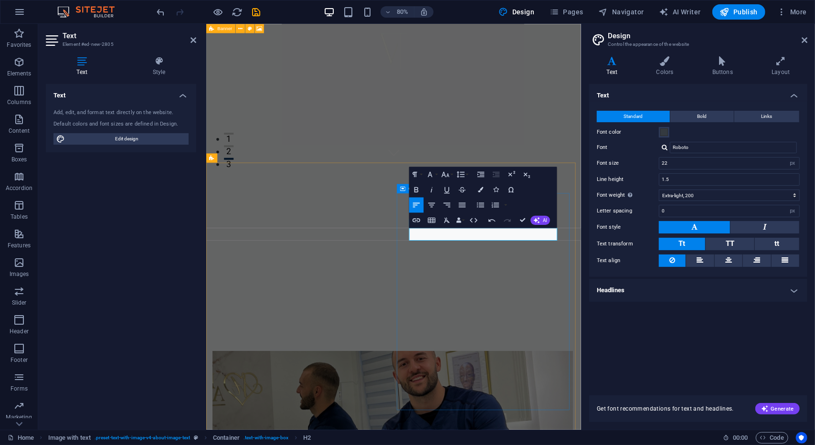
drag, startPoint x: 534, startPoint y: 287, endPoint x: 431, endPoint y: 269, distance: 104.2
click at [418, 191] on icon "button" at bounding box center [417, 189] width 4 height 5
click at [436, 173] on button "Font Family" at bounding box center [432, 174] width 14 height 15
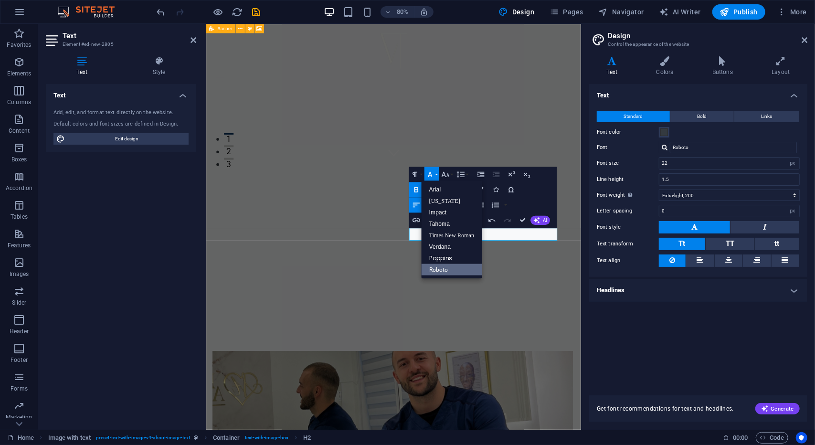
scroll to position [0, 0]
drag, startPoint x: 413, startPoint y: 188, endPoint x: 424, endPoint y: 182, distance: 12.8
click at [414, 188] on icon "button" at bounding box center [416, 189] width 9 height 9
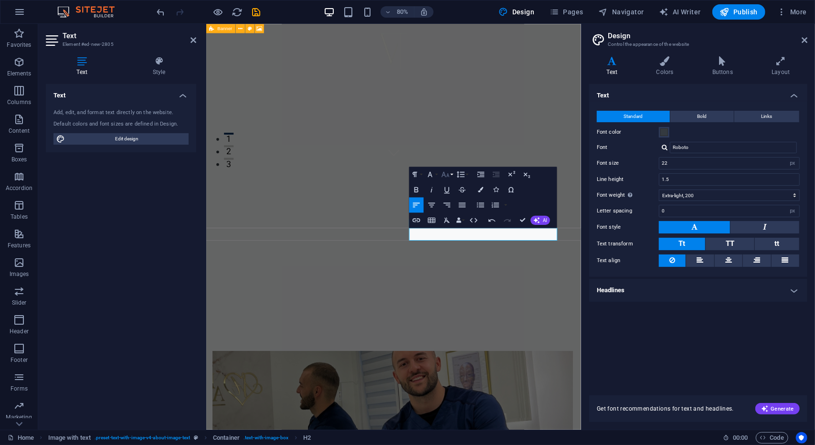
click at [448, 176] on icon "button" at bounding box center [446, 174] width 8 height 5
click at [455, 231] on link "36" at bounding box center [448, 230] width 28 height 11
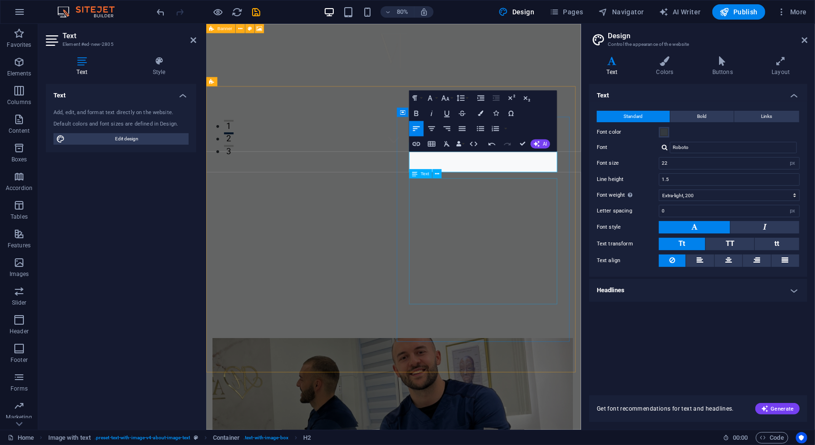
scroll to position [334, 0]
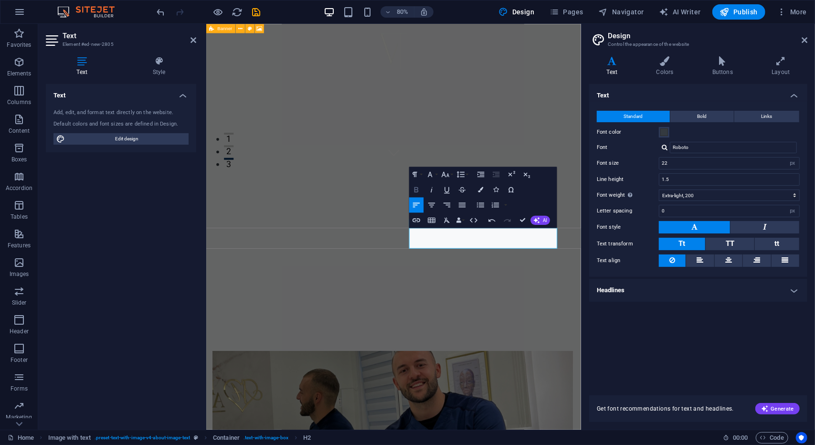
click at [419, 188] on icon "button" at bounding box center [416, 189] width 9 height 9
click at [419, 187] on icon "button" at bounding box center [416, 189] width 9 height 9
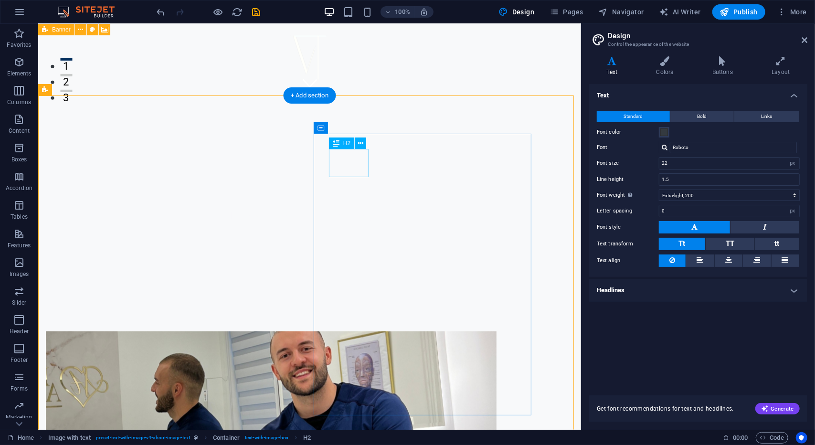
click at [360, 143] on icon at bounding box center [360, 144] width 5 height 10
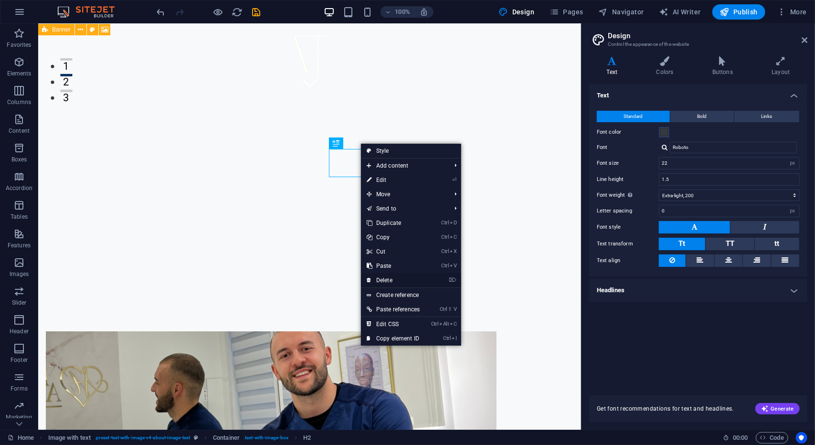
click at [395, 278] on link "⌦ Delete" at bounding box center [393, 280] width 64 height 14
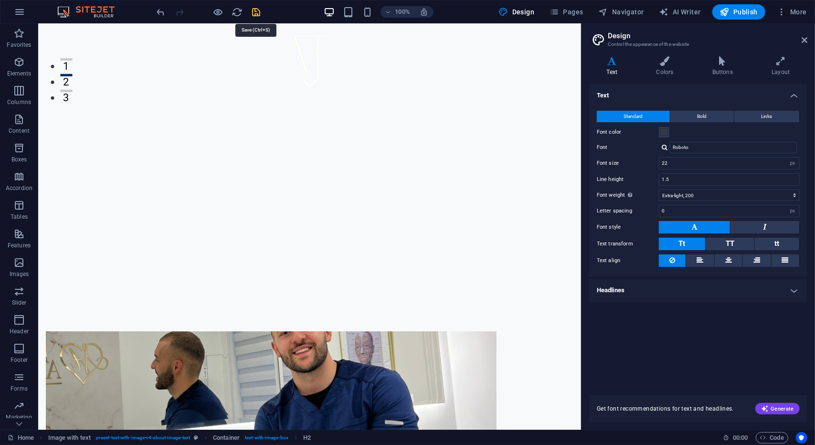
drag, startPoint x: 260, startPoint y: 15, endPoint x: 473, endPoint y: 56, distance: 217.0
click at [260, 15] on icon "save" at bounding box center [256, 12] width 11 height 11
click at [718, 16] on button "Publish" at bounding box center [739, 11] width 53 height 15
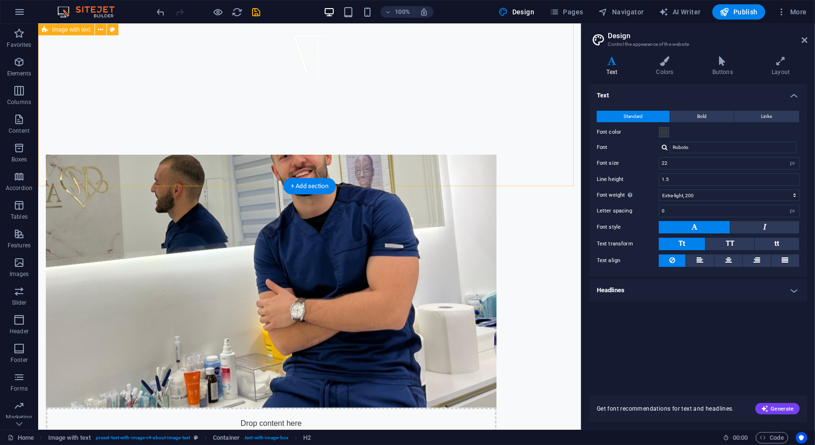
scroll to position [382, 0]
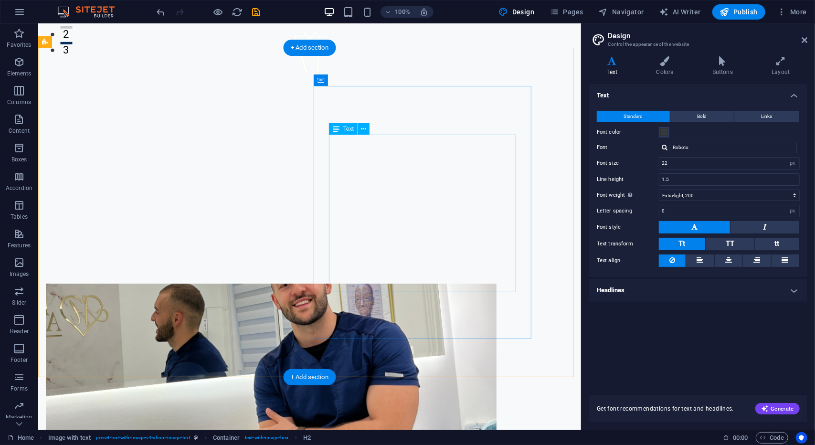
drag, startPoint x: 333, startPoint y: 141, endPoint x: 196, endPoint y: 170, distance: 140.1
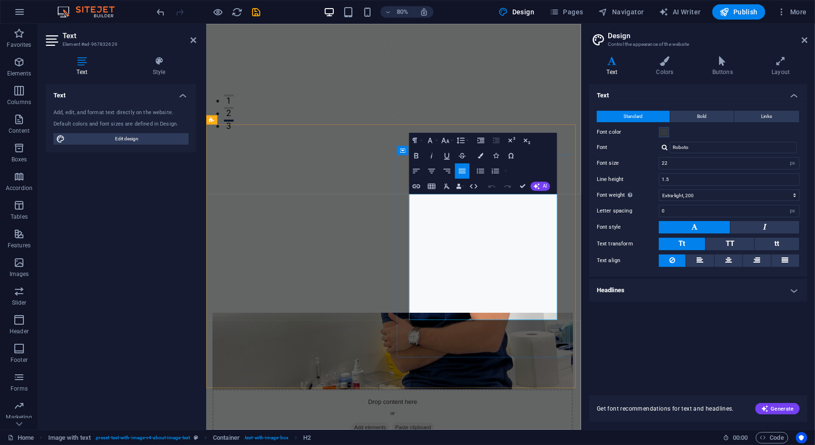
drag, startPoint x: 459, startPoint y: 244, endPoint x: 637, endPoint y: 394, distance: 232.8
click at [432, 172] on icon "button" at bounding box center [431, 171] width 7 height 5
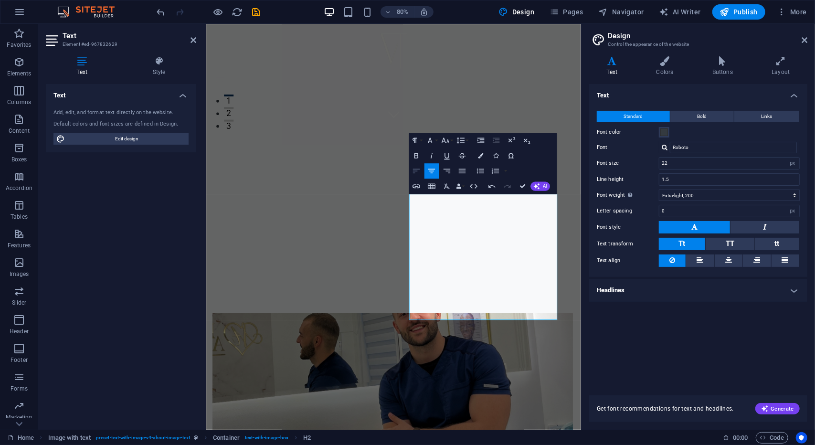
click at [421, 170] on icon "button" at bounding box center [416, 170] width 9 height 9
click at [437, 171] on icon "button" at bounding box center [431, 170] width 9 height 9
click at [746, 13] on span "Publish" at bounding box center [739, 12] width 38 height 10
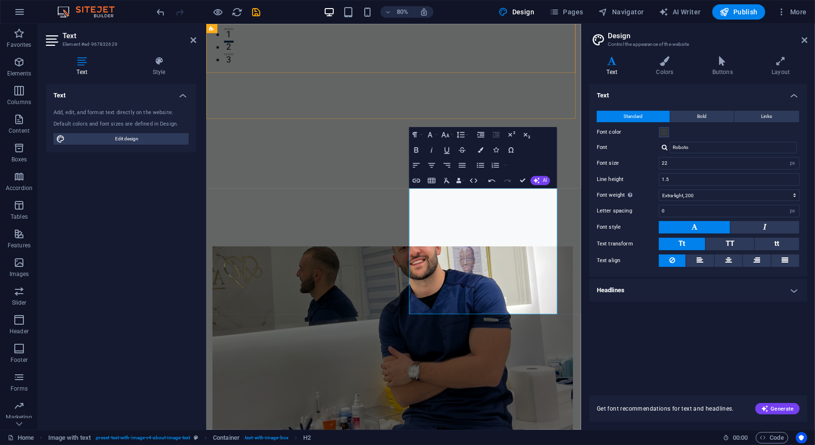
scroll to position [478, 0]
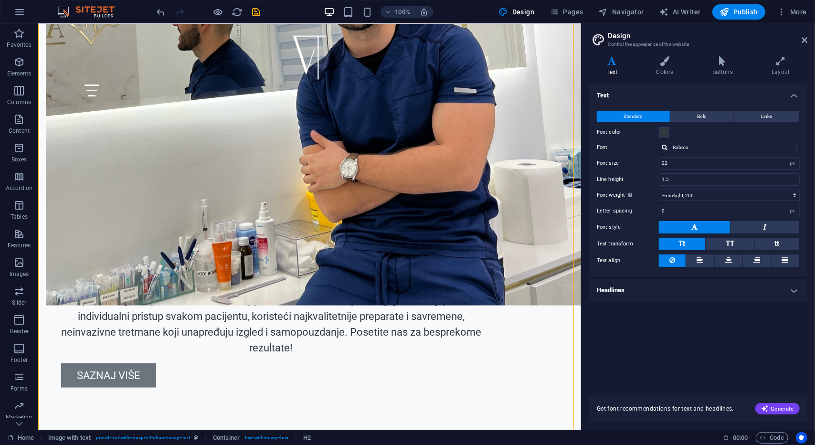
scroll to position [621, 0]
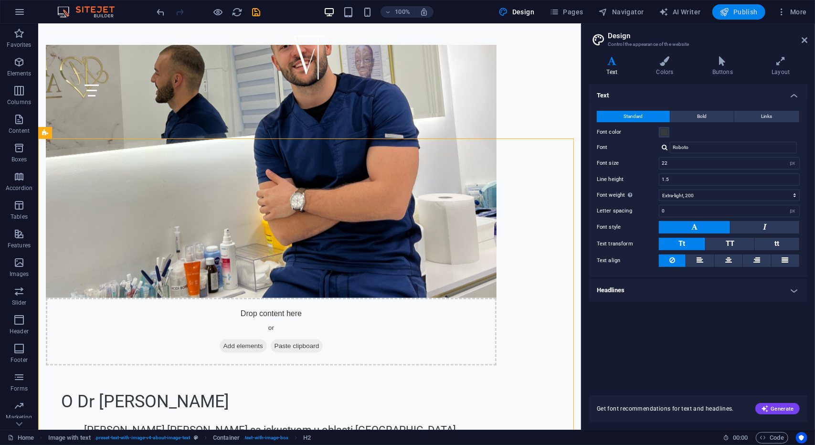
click at [742, 12] on span "Publish" at bounding box center [739, 12] width 38 height 10
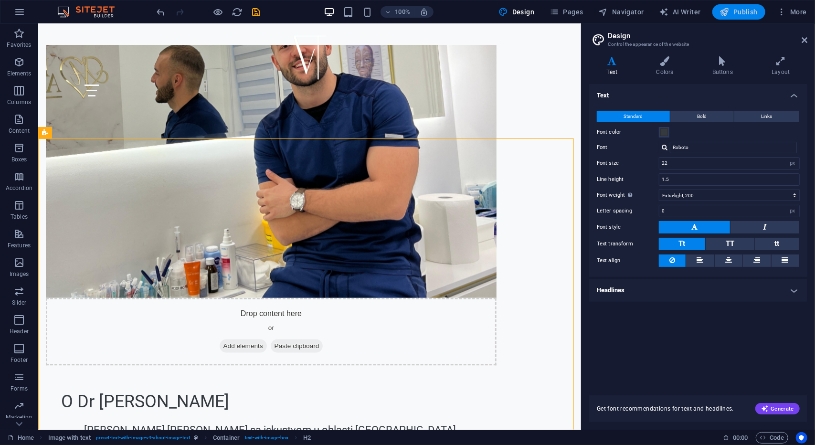
click at [742, 12] on span "Publish" at bounding box center [739, 12] width 38 height 10
click at [743, 12] on span "Publish" at bounding box center [739, 12] width 38 height 10
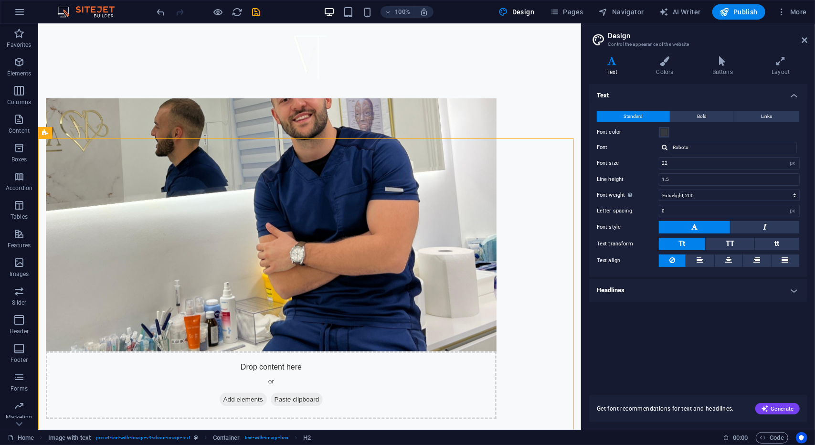
scroll to position [287, 0]
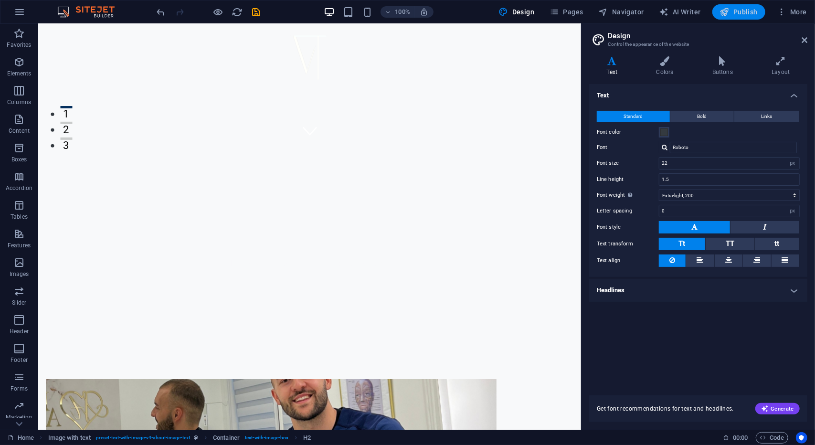
click at [725, 10] on icon "button" at bounding box center [725, 12] width 10 height 10
click at [804, 39] on icon at bounding box center [805, 40] width 6 height 8
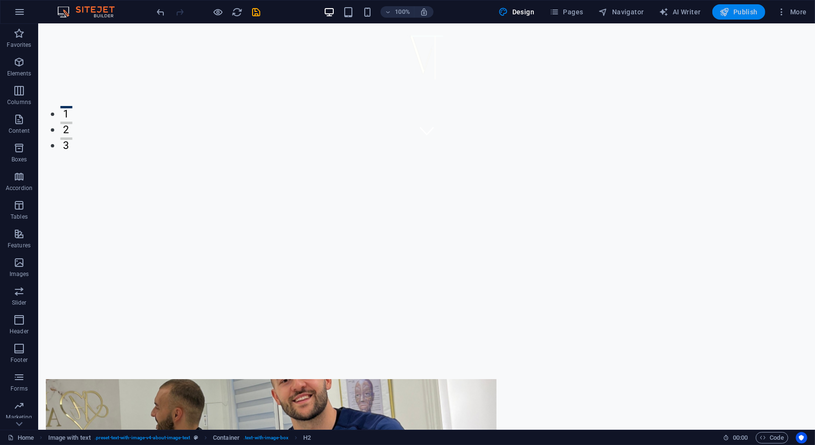
click at [750, 15] on span "Publish" at bounding box center [739, 12] width 38 height 10
click at [731, 12] on span "Publish" at bounding box center [739, 12] width 38 height 10
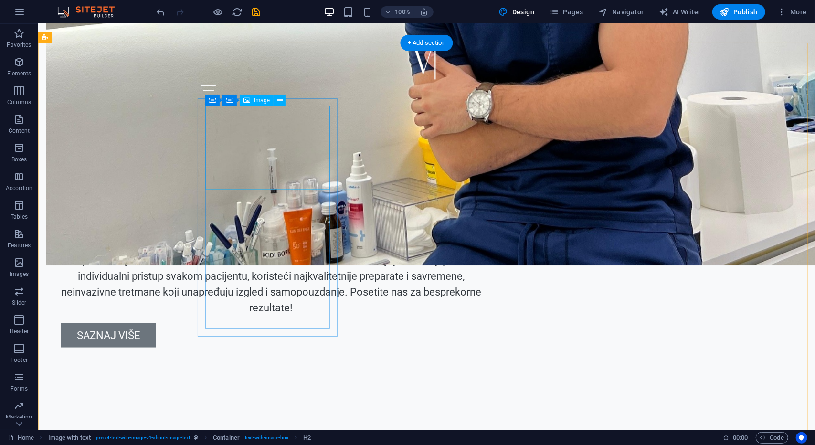
scroll to position [812, 0]
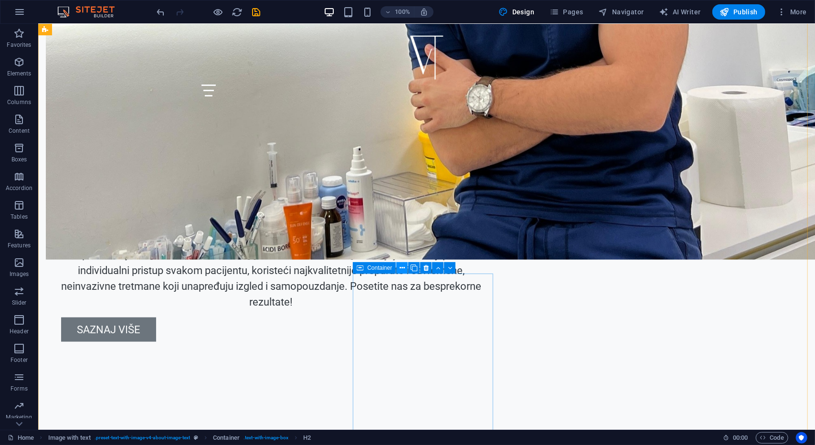
click at [400, 265] on icon at bounding box center [402, 268] width 5 height 10
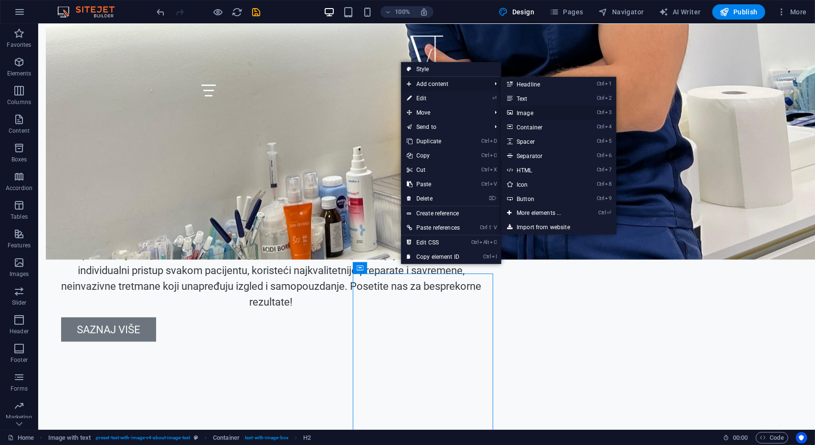
click at [530, 116] on link "Ctrl 3 Image" at bounding box center [541, 113] width 79 height 14
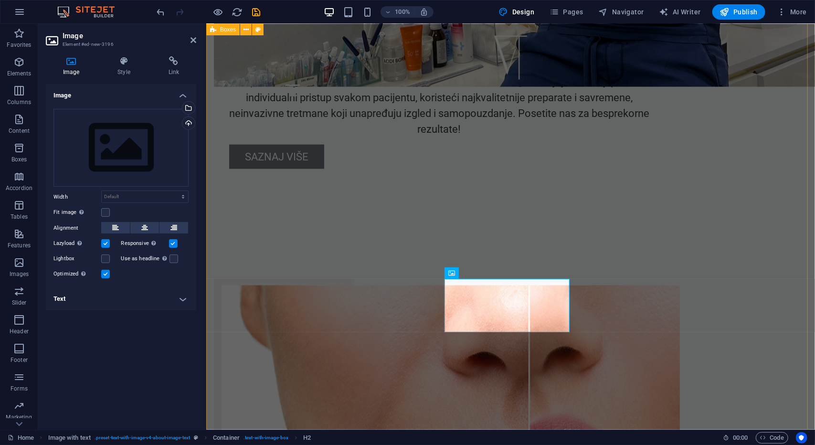
scroll to position [1003, 0]
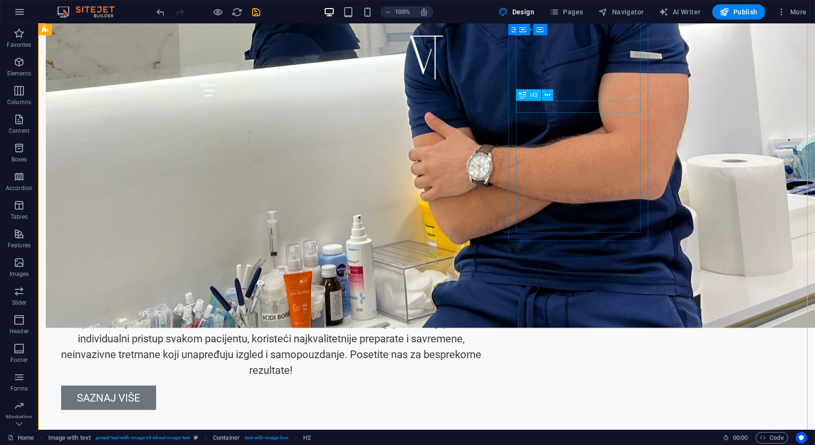
scroll to position [716, 0]
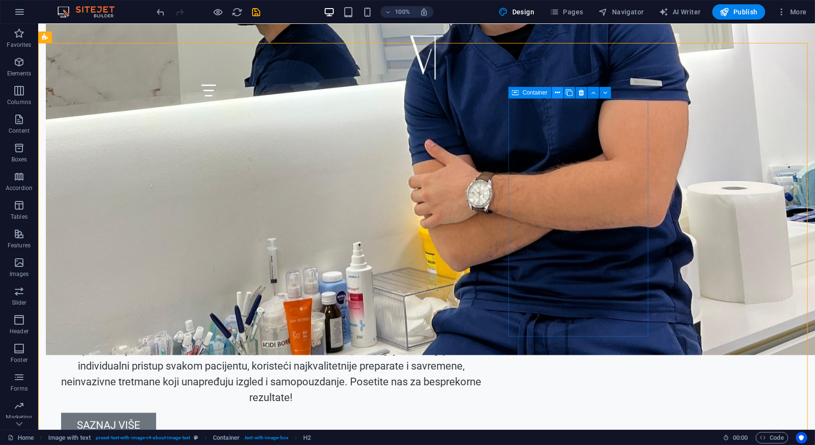
click at [560, 91] on icon at bounding box center [557, 93] width 5 height 10
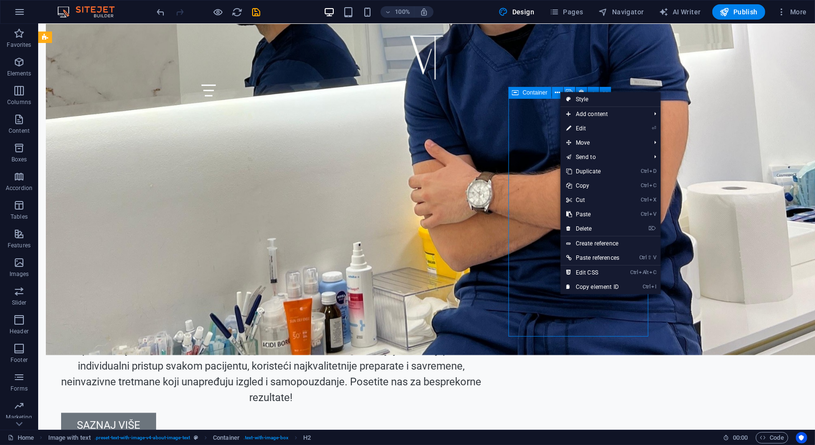
click at [569, 90] on icon at bounding box center [569, 93] width 7 height 10
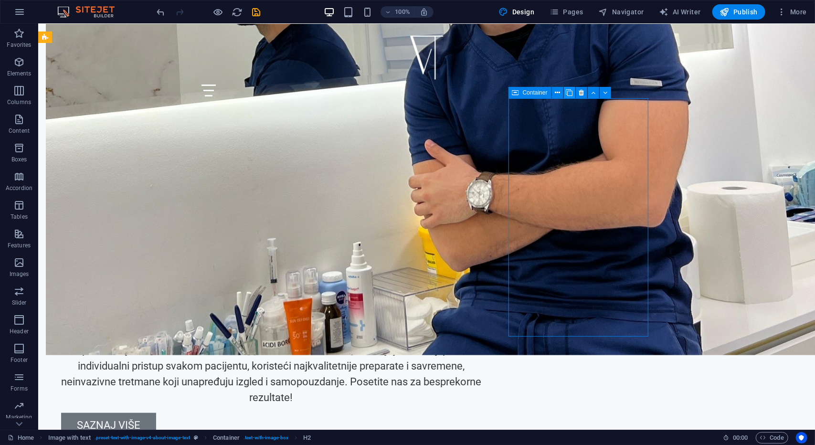
click at [569, 91] on icon at bounding box center [569, 93] width 7 height 10
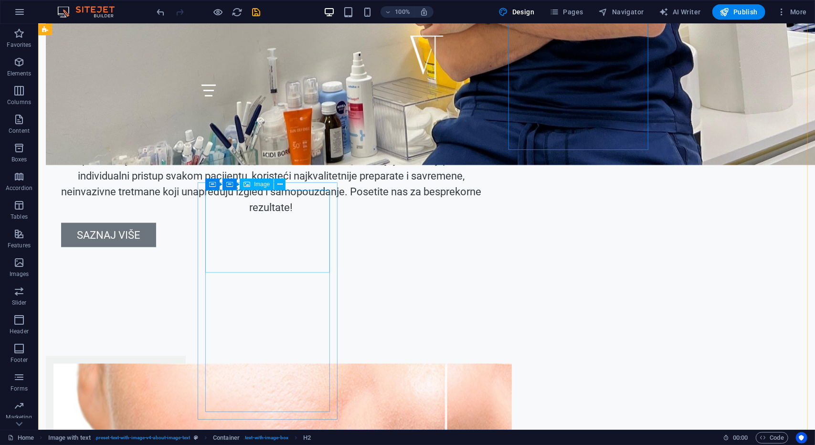
scroll to position [908, 0]
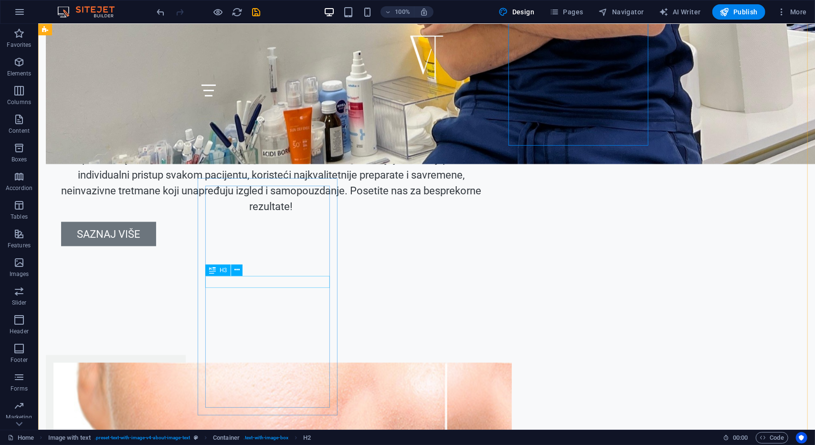
click at [259, 182] on span "Image" at bounding box center [262, 180] width 16 height 6
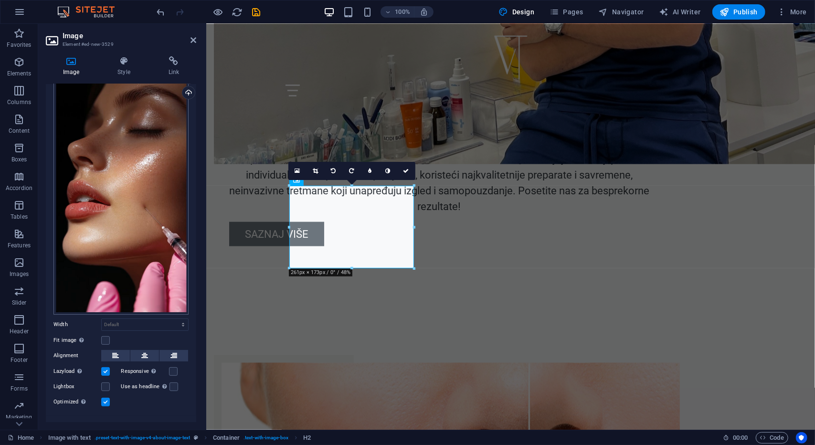
scroll to position [0, 0]
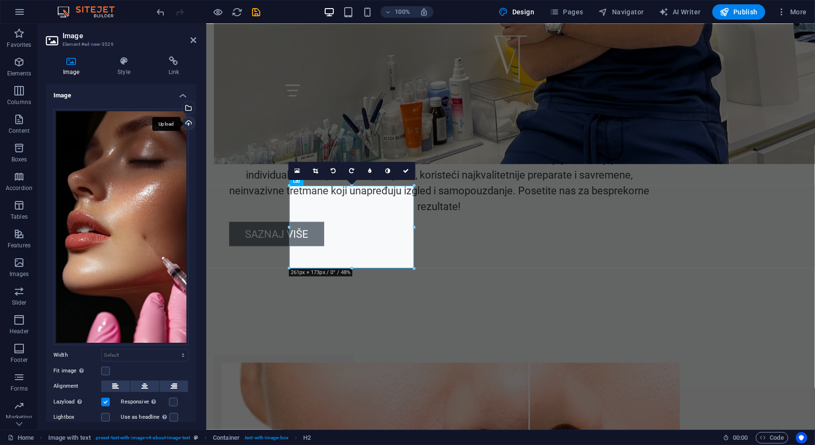
click at [187, 122] on div "Upload" at bounding box center [188, 124] width 14 height 14
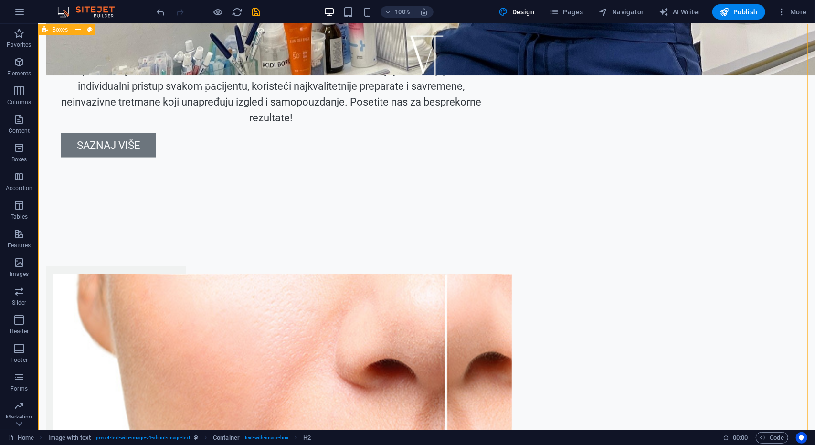
scroll to position [1003, 0]
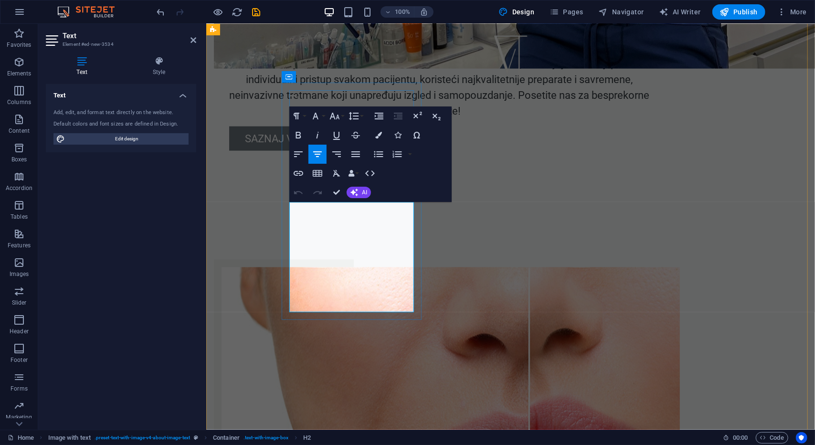
drag, startPoint x: 300, startPoint y: 211, endPoint x: 398, endPoint y: 307, distance: 136.8
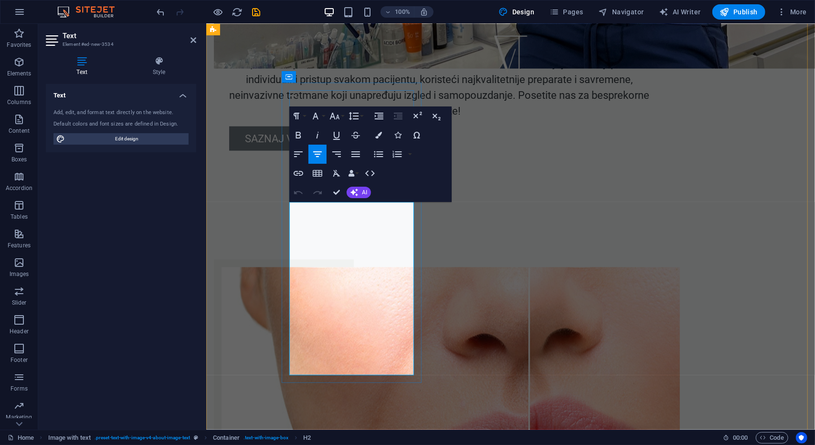
drag, startPoint x: 306, startPoint y: 211, endPoint x: 378, endPoint y: 370, distance: 174.0
click at [343, 117] on button "Font Size" at bounding box center [337, 116] width 18 height 19
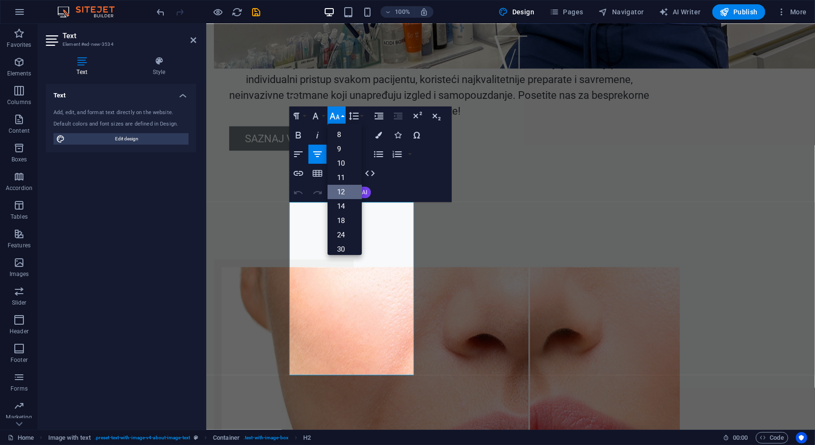
click at [344, 189] on link "12" at bounding box center [345, 192] width 34 height 14
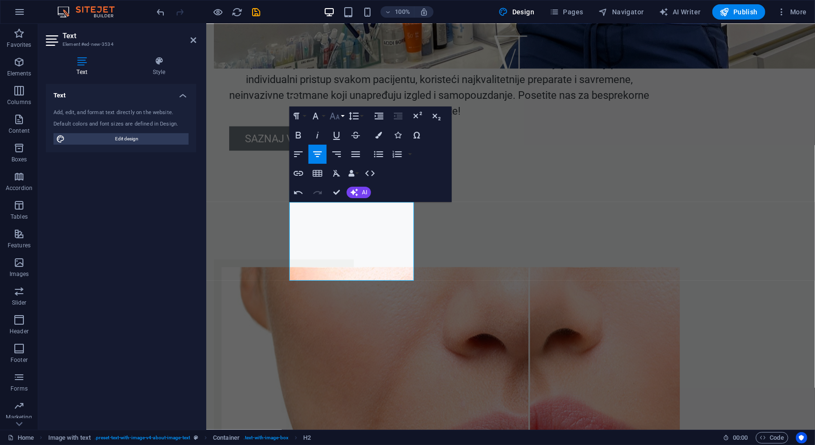
click at [344, 117] on button "Font Size" at bounding box center [337, 116] width 18 height 19
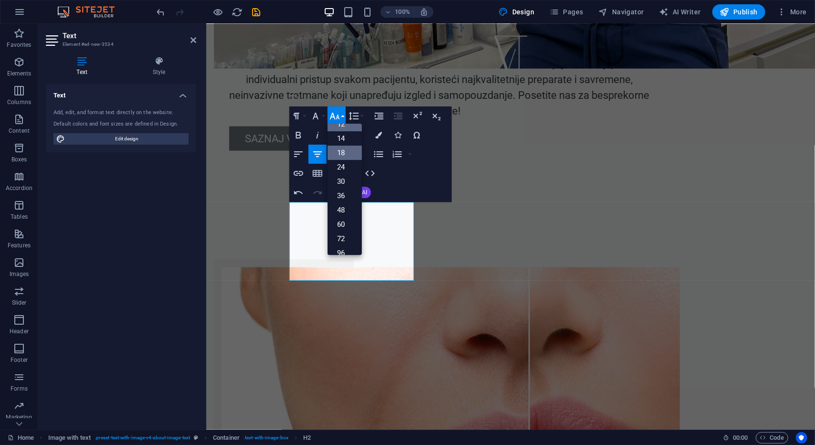
click at [346, 156] on link "18" at bounding box center [345, 153] width 34 height 14
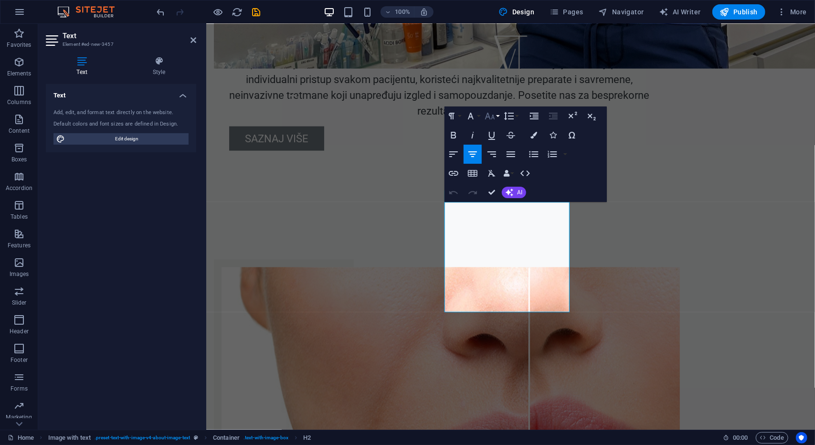
click at [492, 118] on icon "button" at bounding box center [490, 116] width 10 height 7
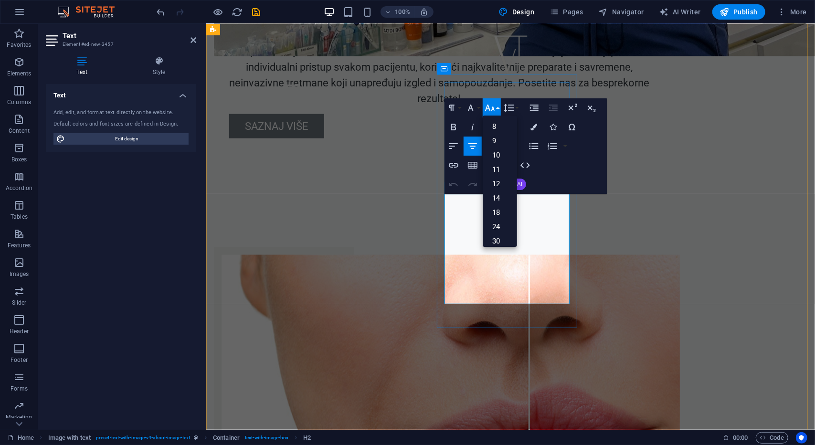
scroll to position [1099, 0]
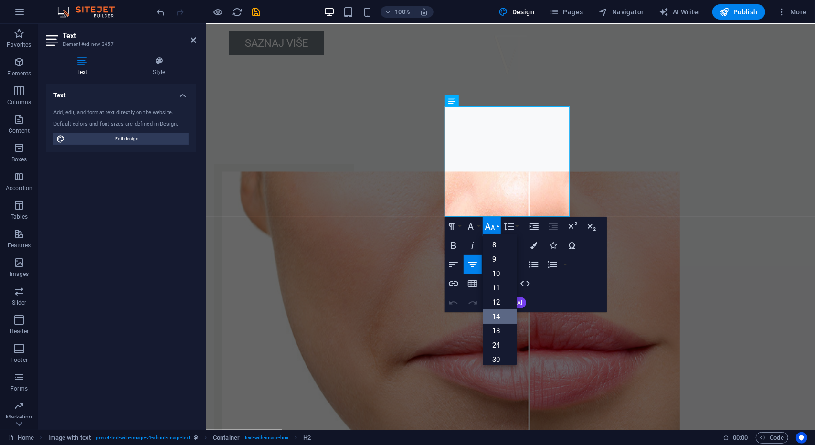
click at [497, 314] on link "14" at bounding box center [500, 317] width 34 height 14
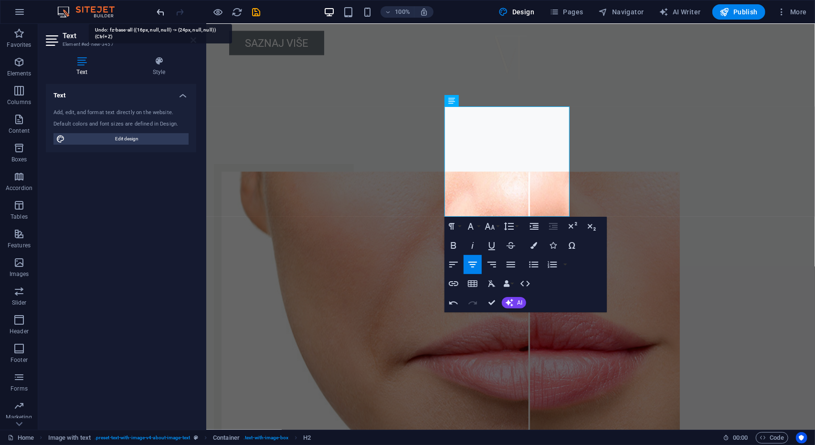
click at [158, 10] on icon "undo" at bounding box center [161, 12] width 11 height 11
click at [160, 14] on icon "undo" at bounding box center [161, 12] width 11 height 11
click at [163, 12] on icon "undo" at bounding box center [161, 12] width 11 height 11
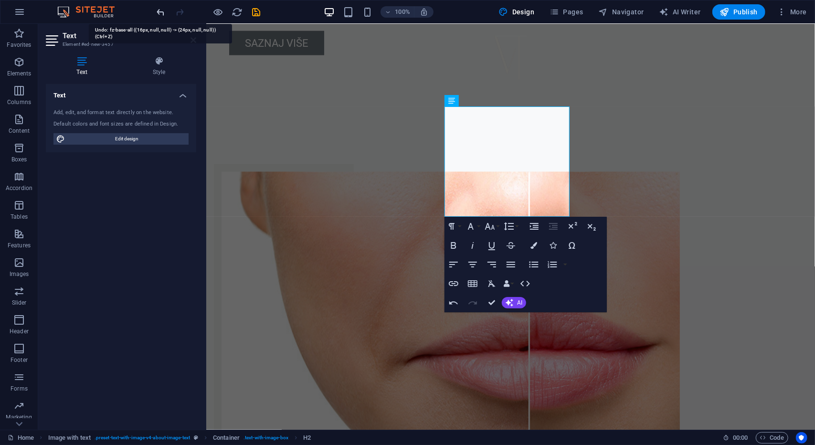
click at [163, 12] on icon "undo" at bounding box center [161, 12] width 11 height 11
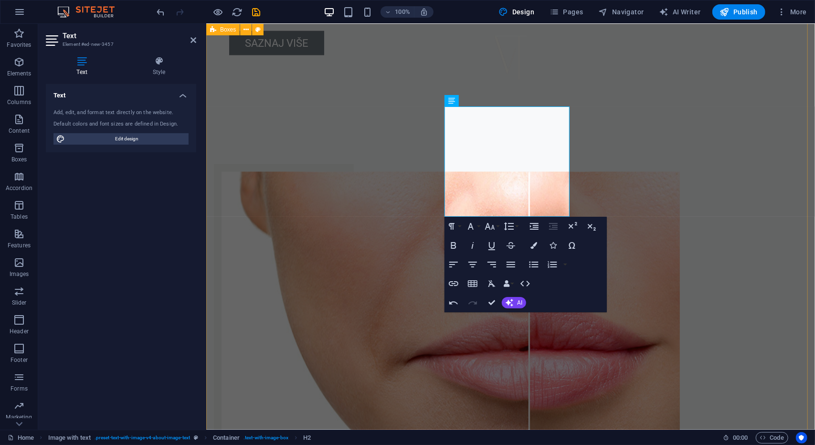
drag, startPoint x: 257, startPoint y: 182, endPoint x: 427, endPoint y: 183, distance: 170.0
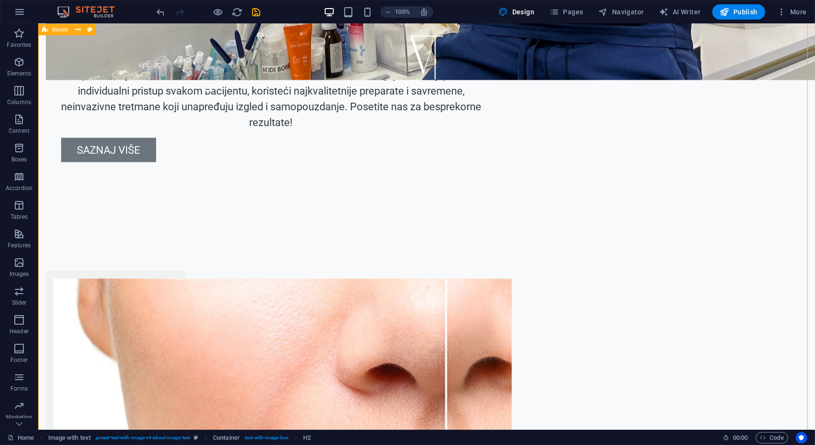
scroll to position [955, 0]
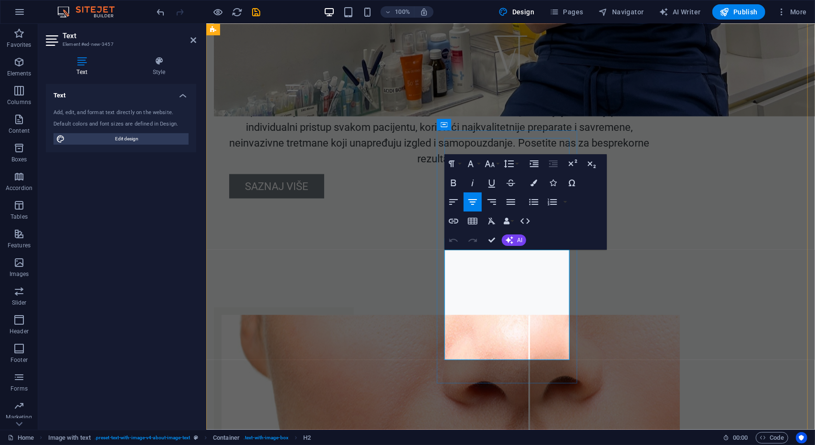
drag, startPoint x: 460, startPoint y: 257, endPoint x: 549, endPoint y: 359, distance: 135.0
click at [497, 164] on button "Font Size" at bounding box center [492, 163] width 18 height 19
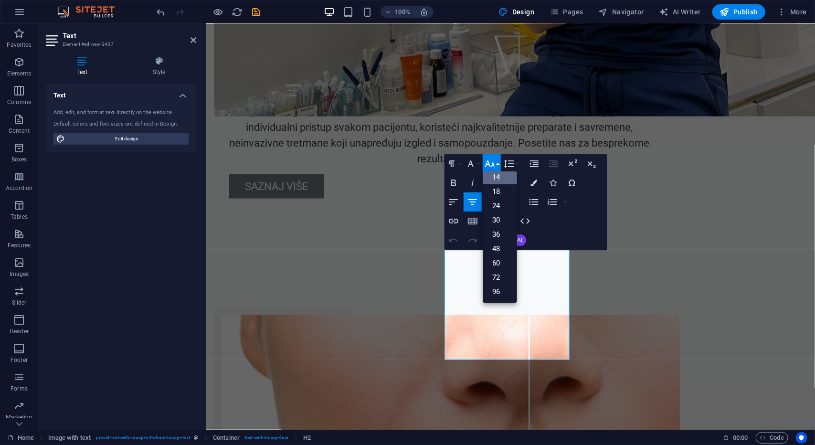
scroll to position [76, 0]
click at [511, 193] on link "18" at bounding box center [500, 192] width 34 height 14
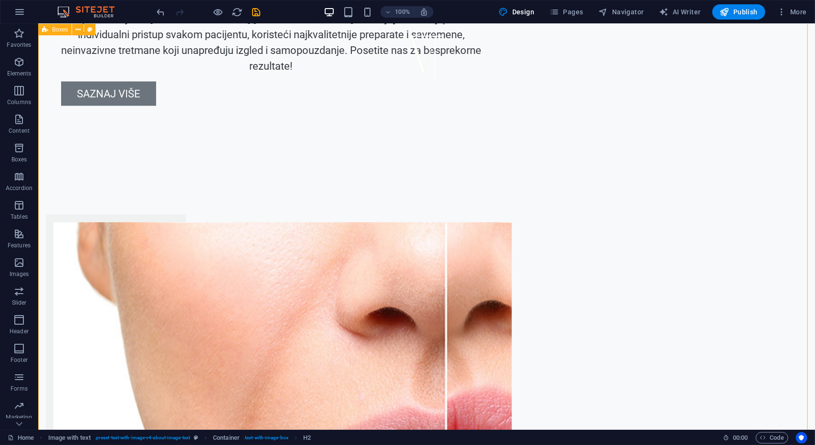
scroll to position [1051, 0]
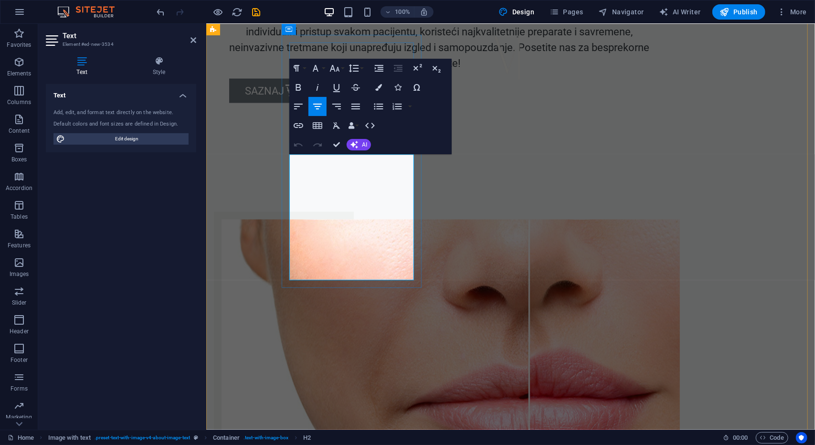
drag, startPoint x: 297, startPoint y: 163, endPoint x: 402, endPoint y: 272, distance: 151.0
click at [339, 70] on icon "button" at bounding box center [335, 68] width 10 height 7
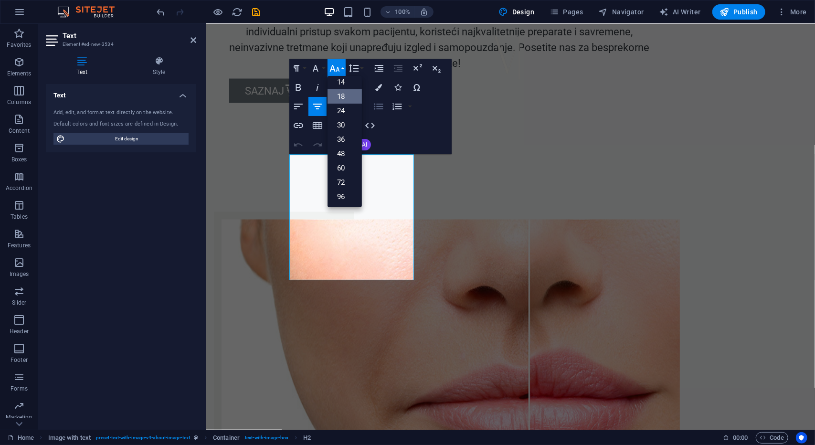
scroll to position [76, 0]
click at [346, 84] on link "14" at bounding box center [345, 82] width 34 height 14
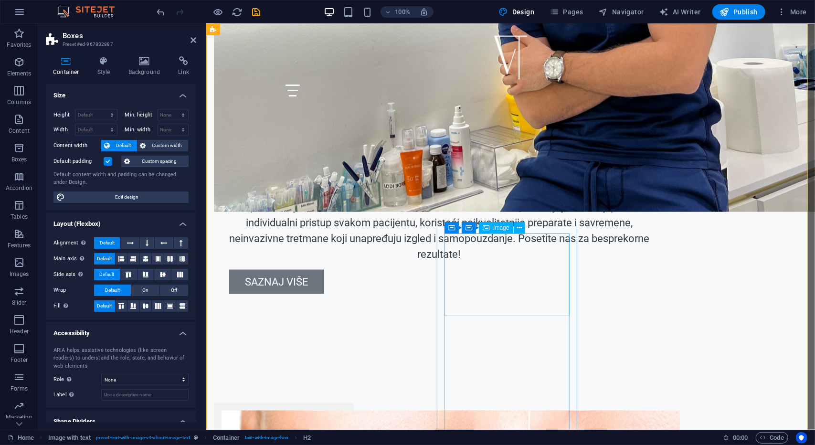
scroll to position [955, 0]
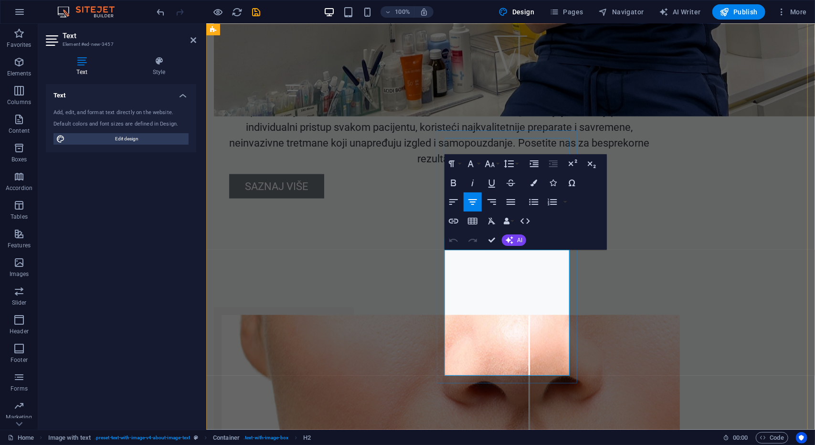
drag, startPoint x: 447, startPoint y: 257, endPoint x: 558, endPoint y: 370, distance: 159.1
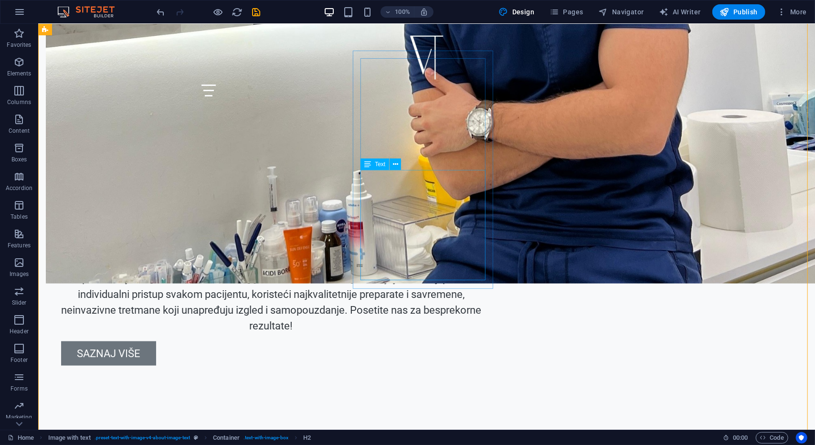
scroll to position [860, 0]
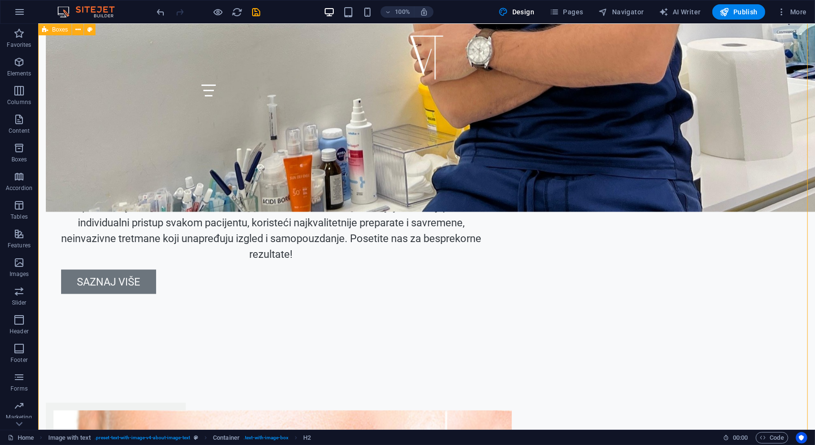
scroll to position [908, 0]
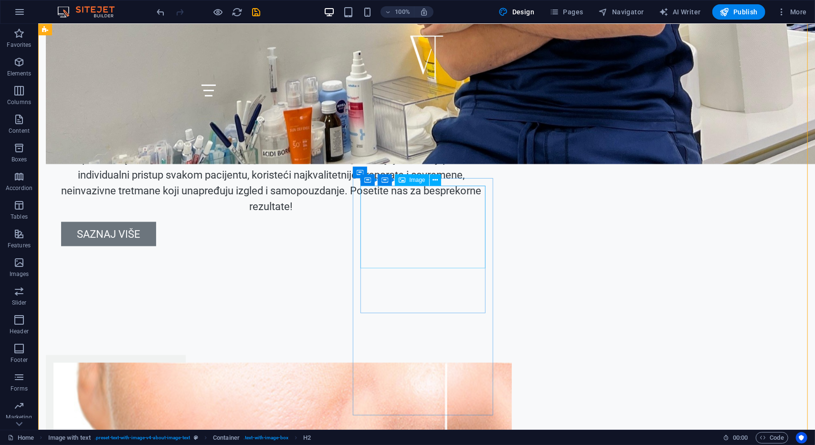
click at [416, 183] on span "Image" at bounding box center [417, 180] width 16 height 6
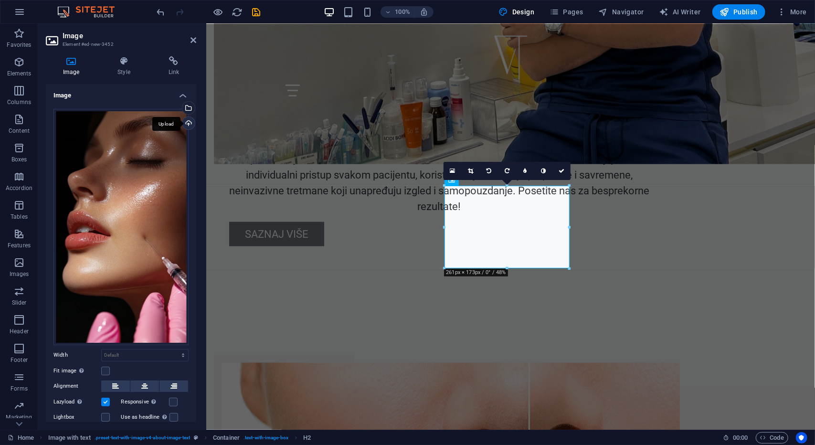
click at [188, 123] on div "Upload" at bounding box center [188, 124] width 14 height 14
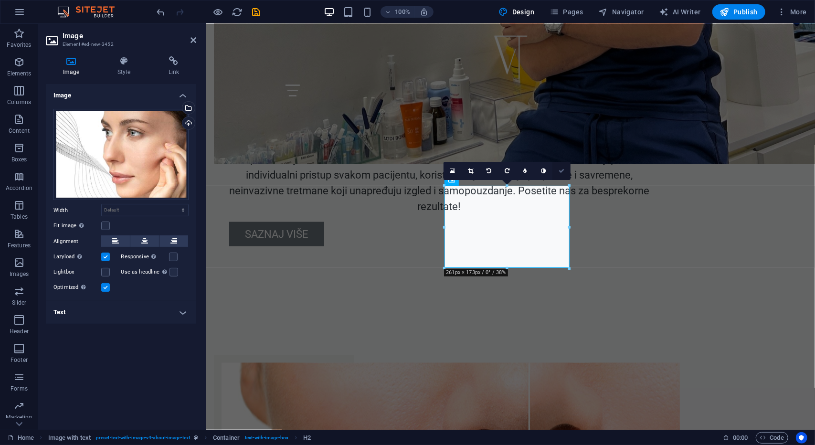
click at [565, 170] on icon at bounding box center [562, 171] width 6 height 6
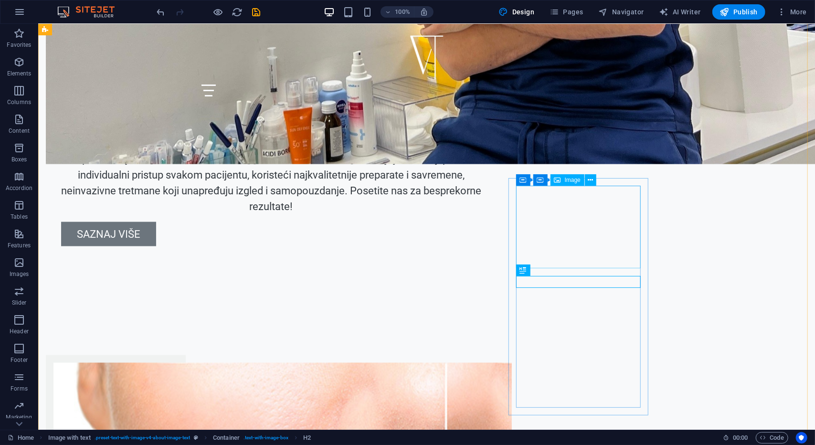
click at [567, 180] on span "Image" at bounding box center [573, 180] width 16 height 6
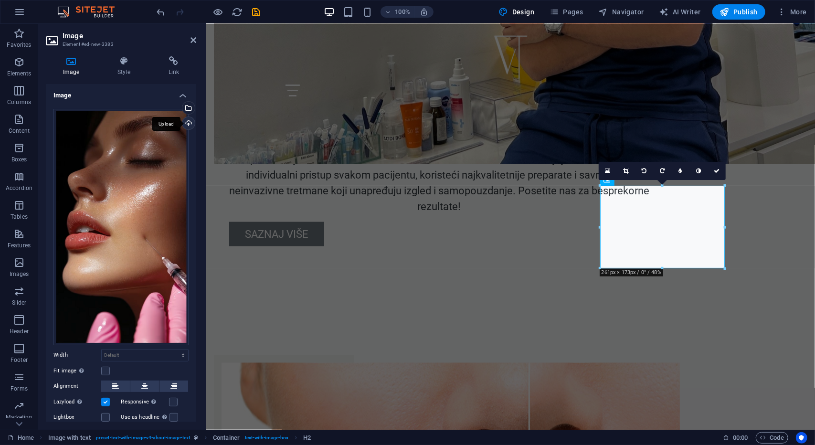
click at [185, 121] on div "Upload" at bounding box center [188, 124] width 14 height 14
click at [110, 45] on h3 "Element #ed-new-3383" at bounding box center [120, 44] width 115 height 9
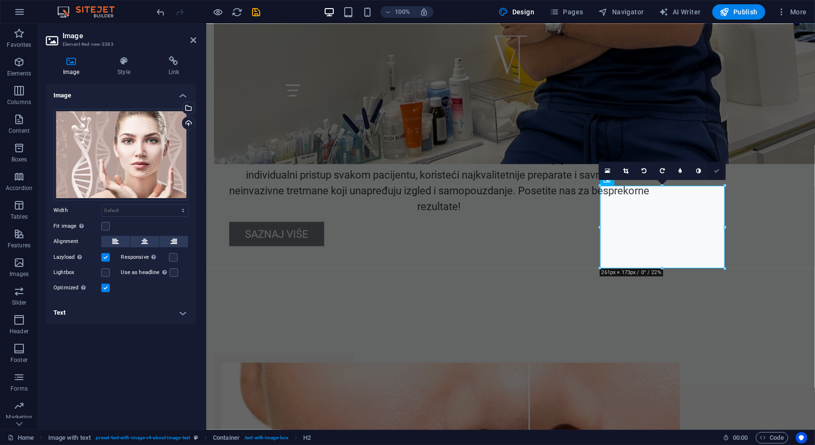
click at [716, 170] on icon at bounding box center [717, 171] width 6 height 6
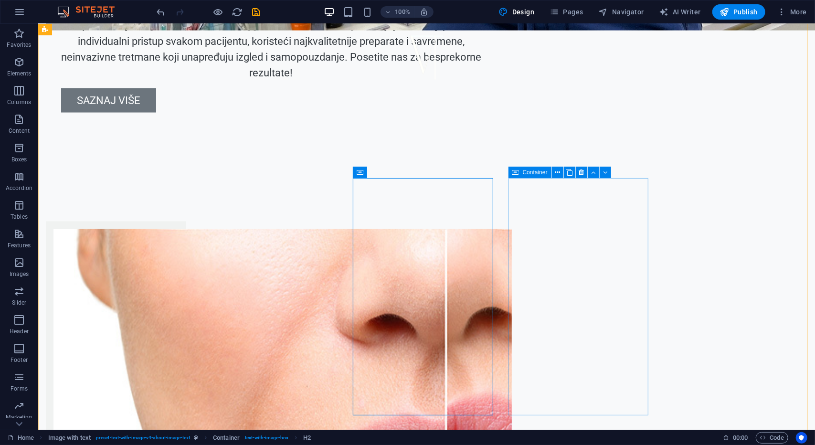
scroll to position [1051, 0]
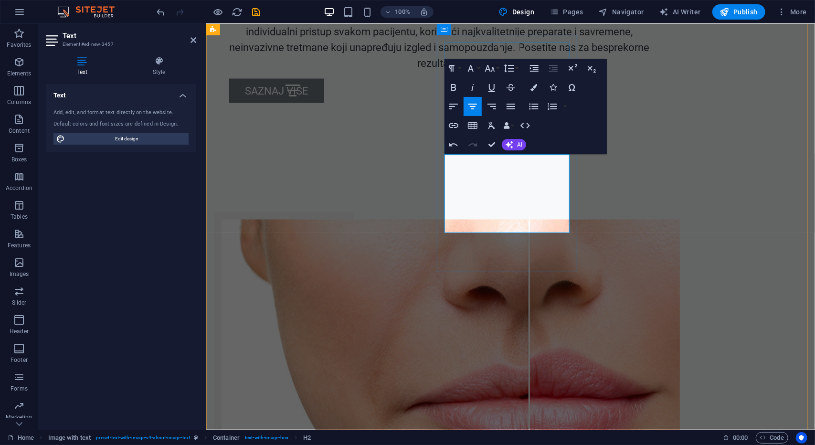
drag, startPoint x: 520, startPoint y: 207, endPoint x: 566, endPoint y: 230, distance: 51.3
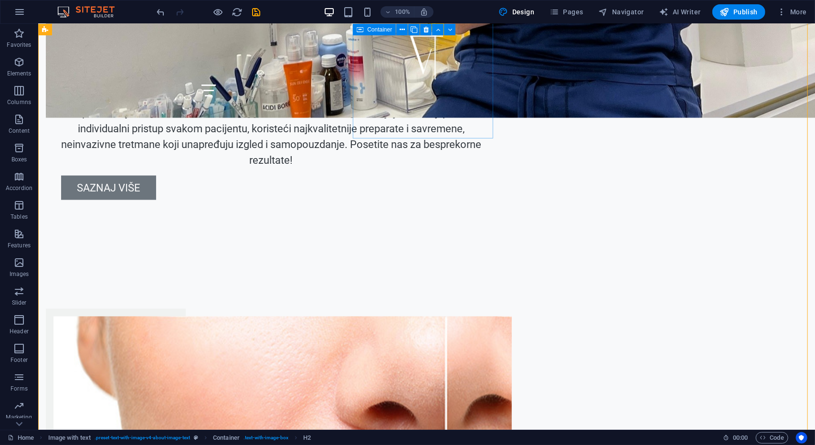
scroll to position [955, 0]
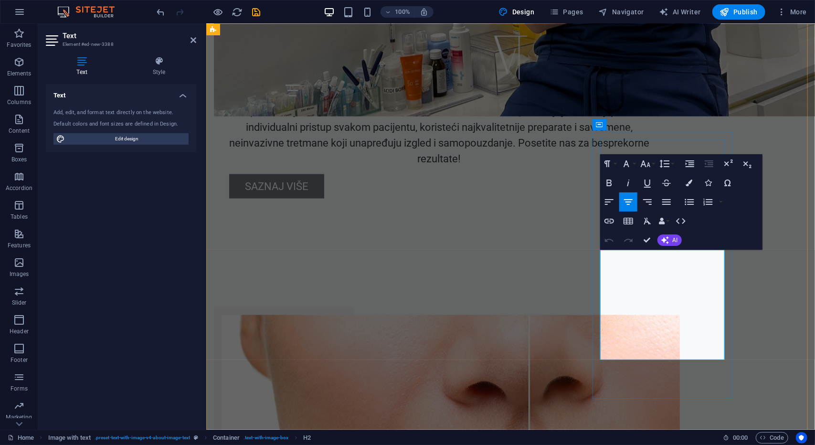
drag, startPoint x: 609, startPoint y: 254, endPoint x: 702, endPoint y: 368, distance: 147.3
drag, startPoint x: 711, startPoint y: 356, endPoint x: 612, endPoint y: 255, distance: 141.9
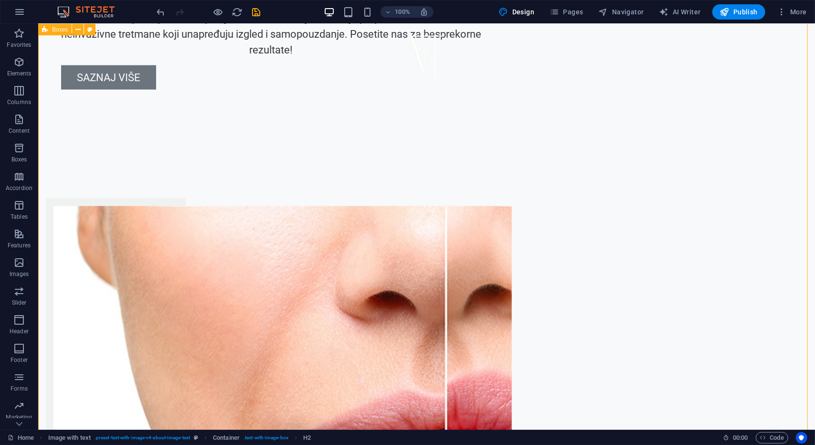
scroll to position [1099, 0]
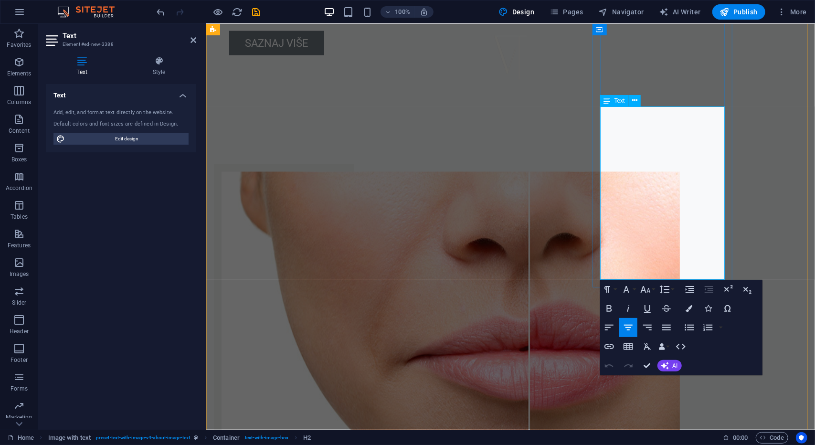
drag, startPoint x: 632, startPoint y: 118, endPoint x: 712, endPoint y: 269, distance: 171.6
click at [653, 292] on button "Font Size" at bounding box center [648, 289] width 18 height 19
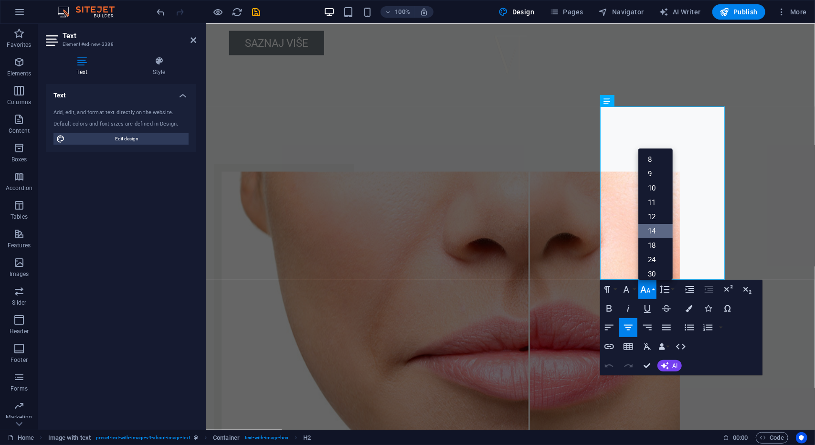
click at [658, 225] on link "14" at bounding box center [656, 231] width 34 height 14
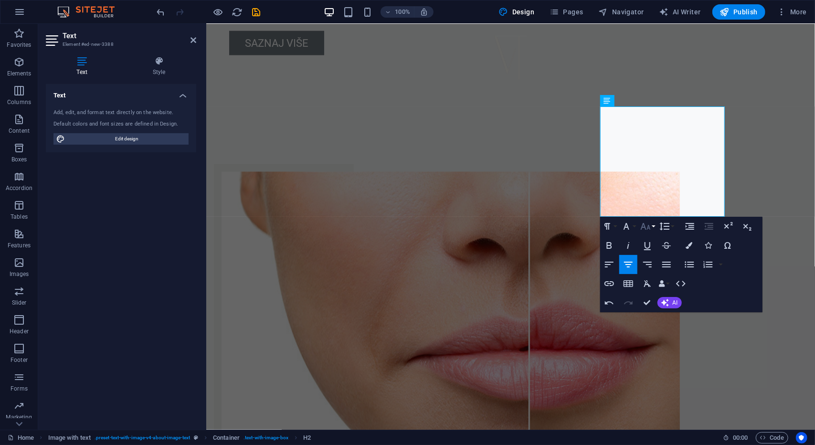
click at [648, 228] on icon "button" at bounding box center [646, 226] width 10 height 7
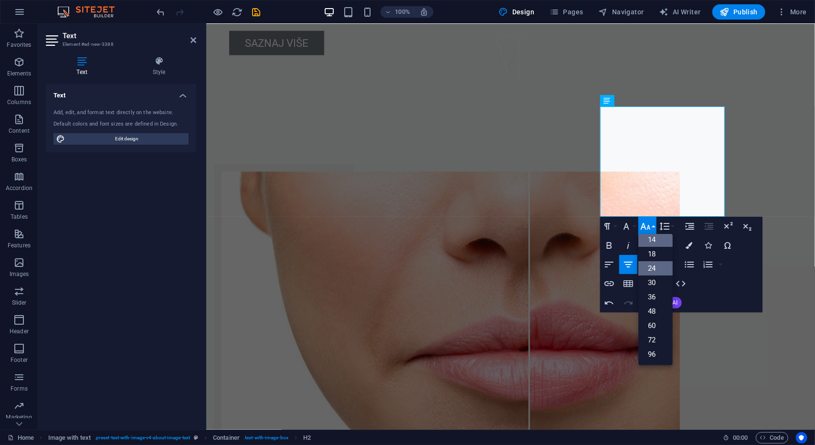
scroll to position [76, 0]
click at [655, 253] on link "18" at bounding box center [656, 254] width 34 height 14
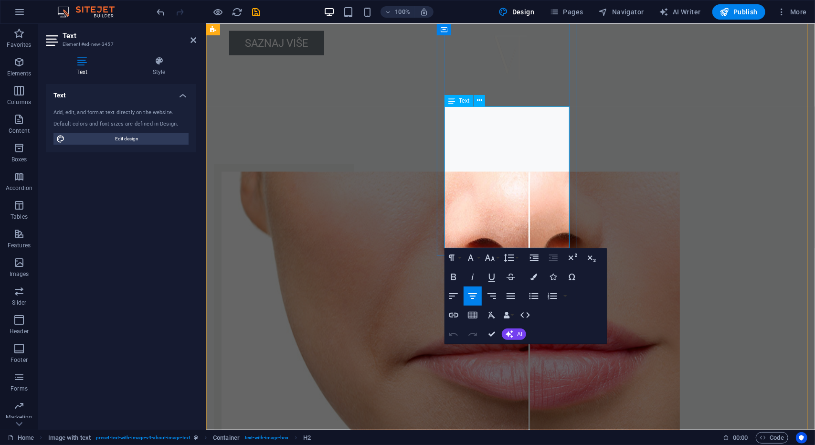
drag, startPoint x: 446, startPoint y: 114, endPoint x: 550, endPoint y: 242, distance: 164.3
click at [494, 259] on icon "button" at bounding box center [490, 258] width 10 height 7
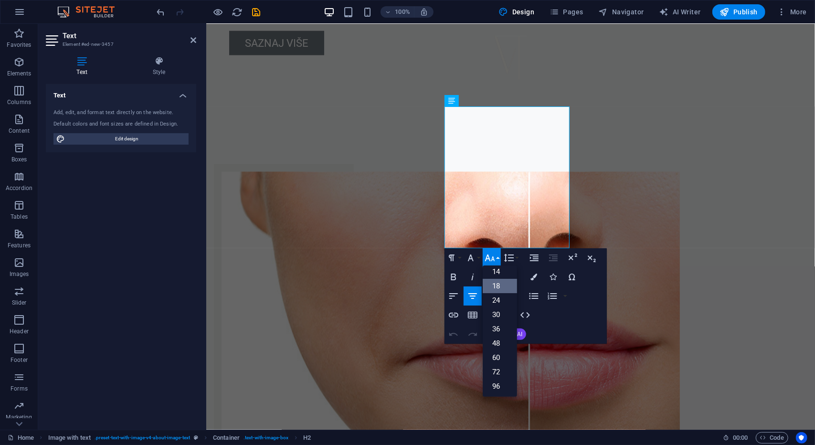
click at [502, 285] on link "18" at bounding box center [500, 286] width 34 height 14
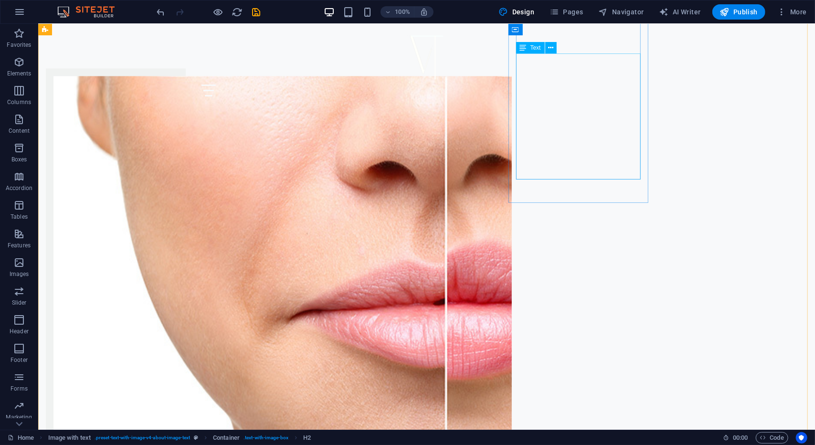
scroll to position [1003, 0]
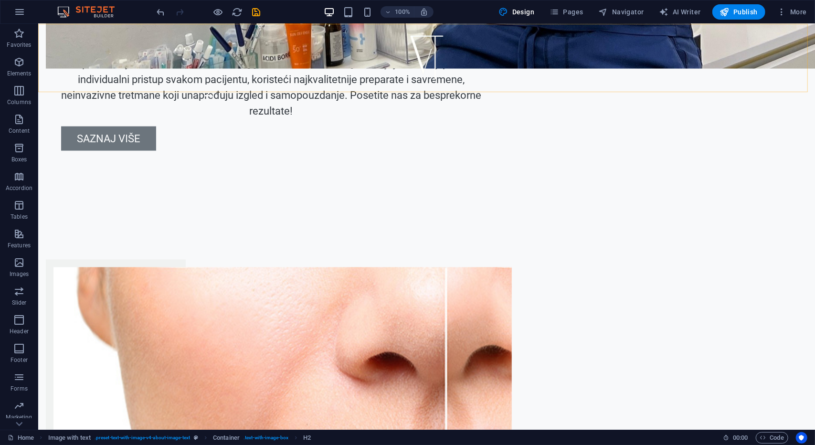
click at [550, 86] on div "Početna O nama Usluge Česta pitanja Kontakt" at bounding box center [426, 63] width 777 height 80
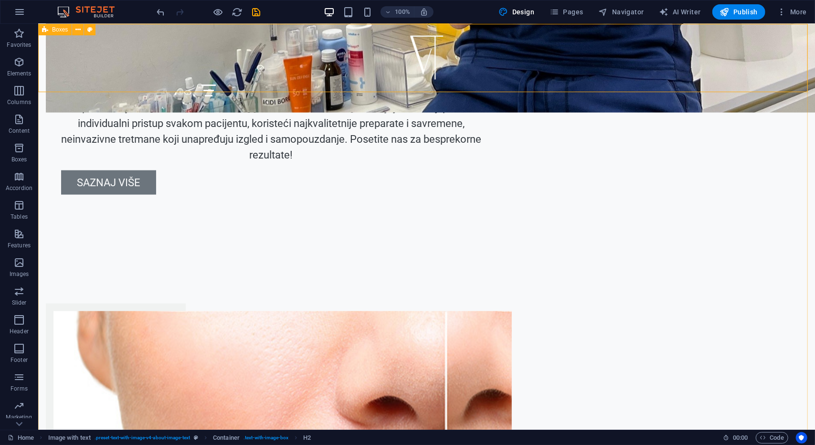
scroll to position [908, 0]
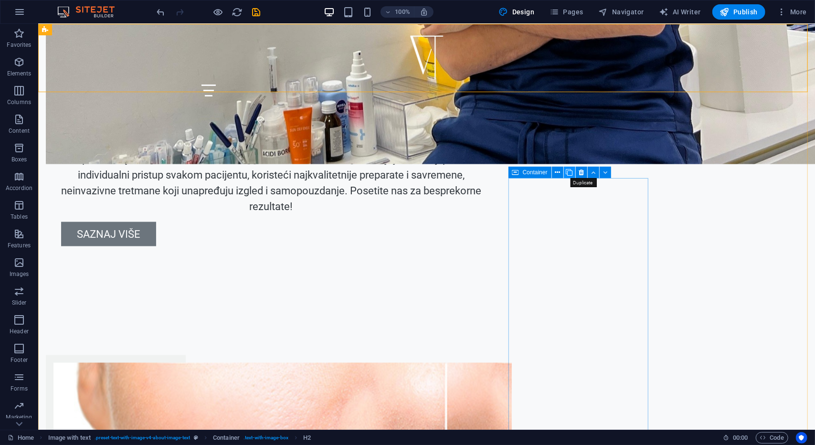
click at [571, 173] on icon at bounding box center [569, 173] width 7 height 10
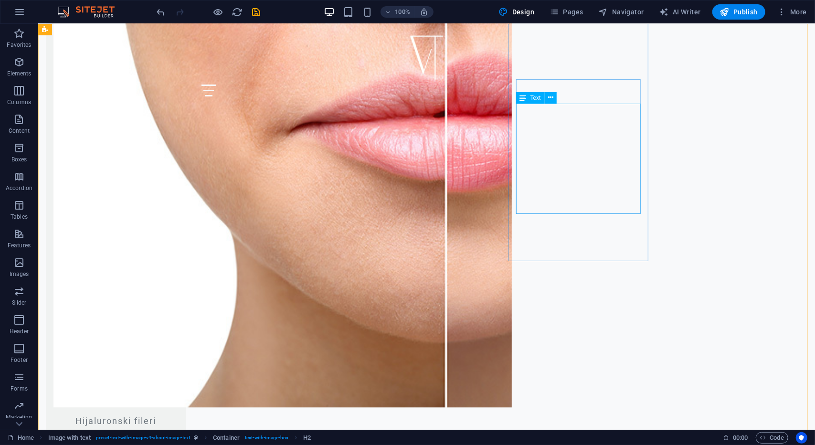
scroll to position [1287, 0]
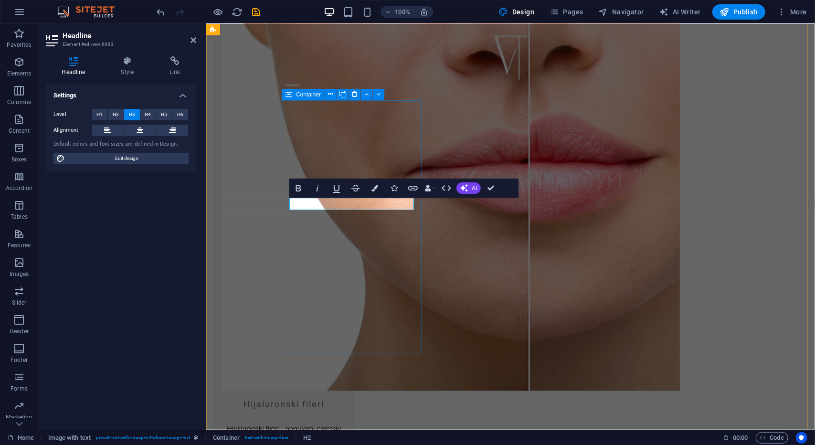
drag, startPoint x: 417, startPoint y: 132, endPoint x: 267, endPoint y: 124, distance: 150.7
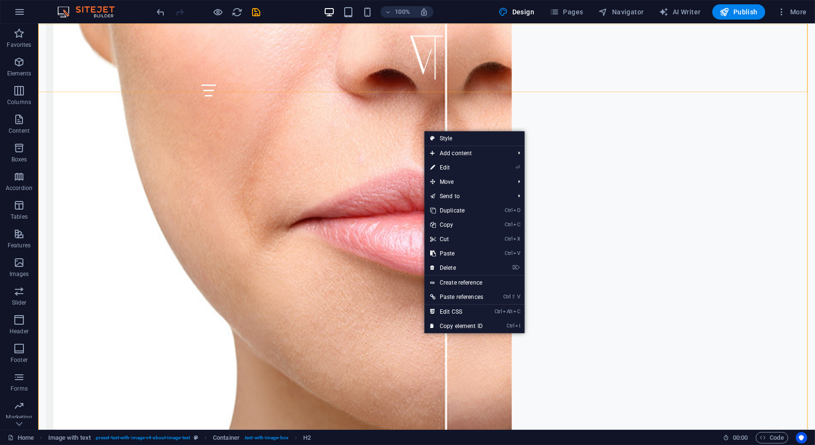
click at [332, 79] on div "Početna O nama Usluge Česta pitanja Kontakt" at bounding box center [426, 63] width 777 height 80
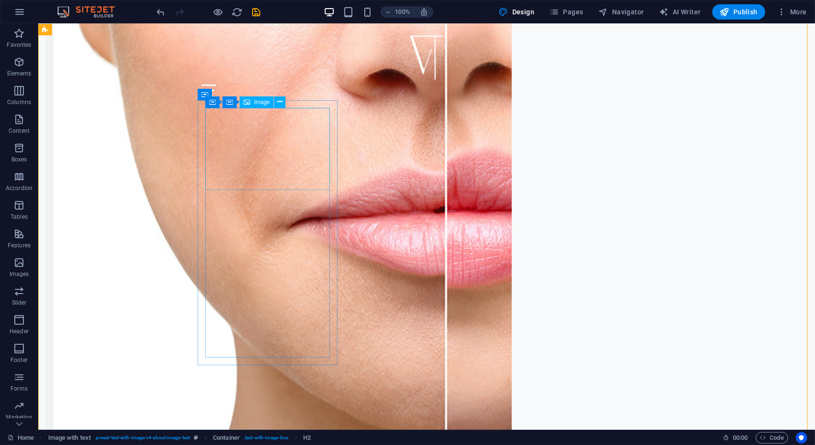
click at [264, 103] on span "Image" at bounding box center [262, 102] width 16 height 6
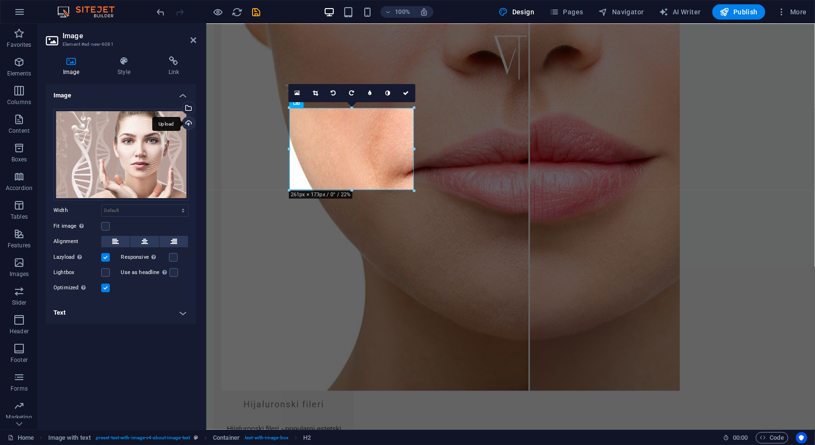
click at [190, 120] on div "Upload" at bounding box center [188, 124] width 14 height 14
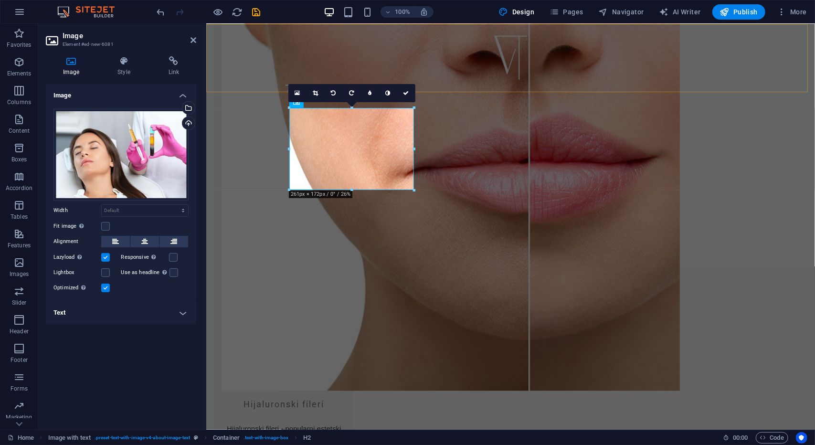
click at [464, 86] on div "Početna O nama Usluge Česta pitanja Kontakt" at bounding box center [510, 63] width 609 height 80
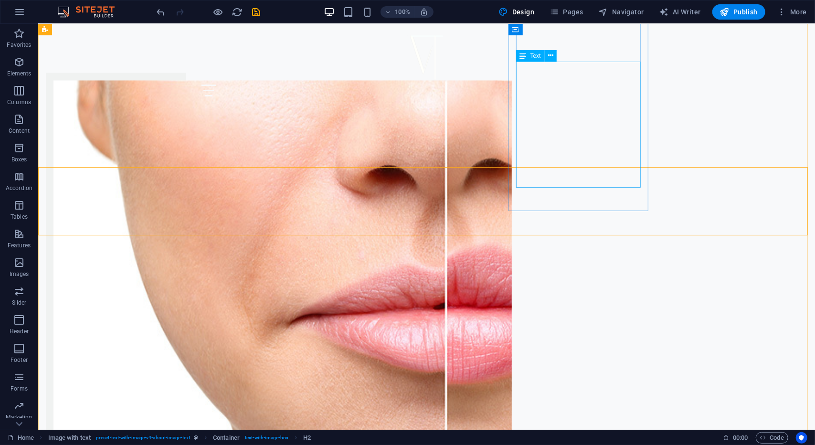
scroll to position [1191, 0]
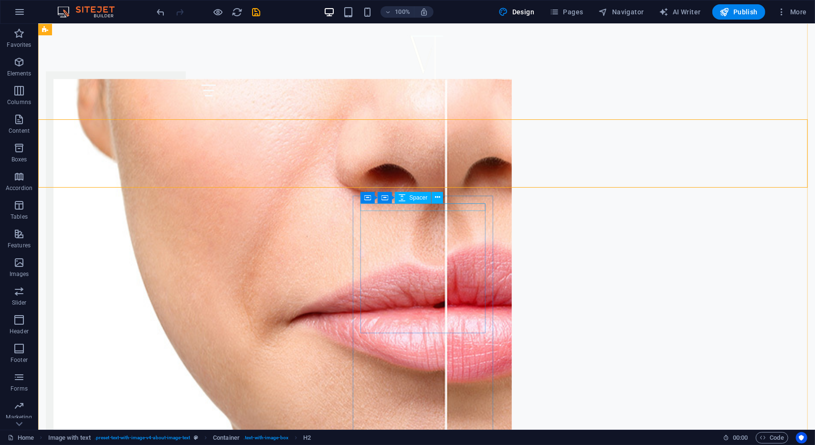
click at [422, 191] on button at bounding box center [425, 189] width 11 height 11
drag, startPoint x: 427, startPoint y: 190, endPoint x: 389, endPoint y: 167, distance: 44.6
click at [427, 190] on icon at bounding box center [426, 190] width 5 height 10
click at [429, 190] on button at bounding box center [425, 189] width 11 height 11
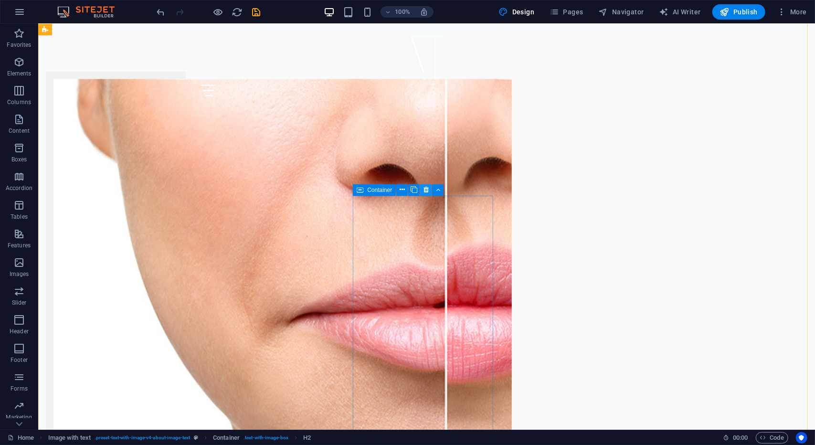
click at [425, 187] on icon at bounding box center [426, 190] width 5 height 10
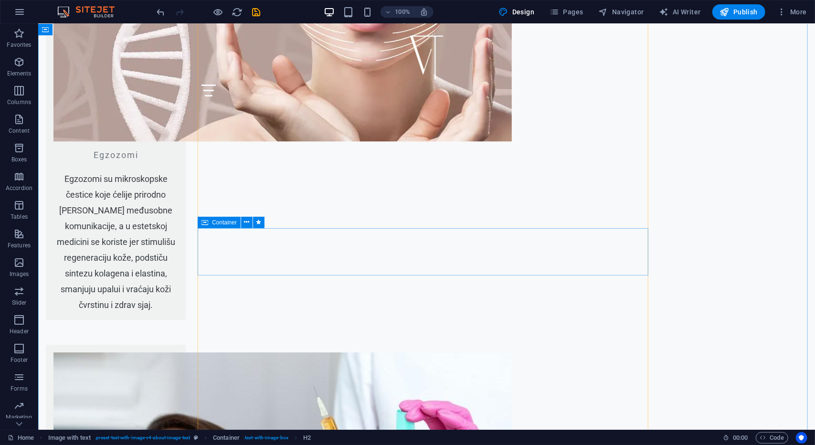
scroll to position [4200, 0]
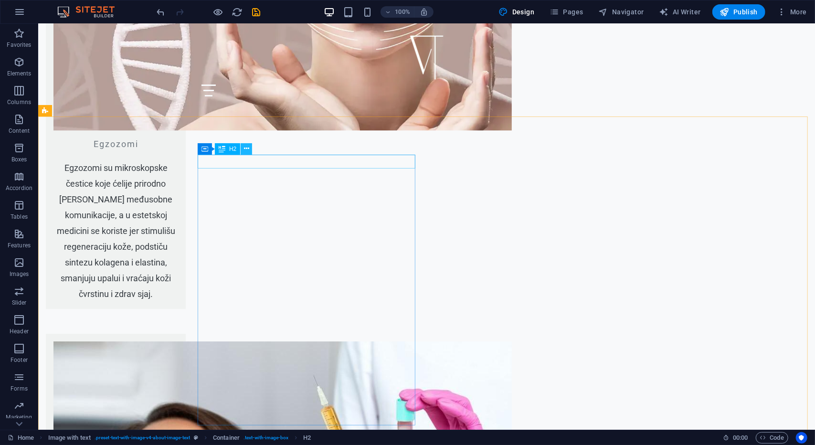
click at [248, 148] on icon at bounding box center [246, 149] width 5 height 10
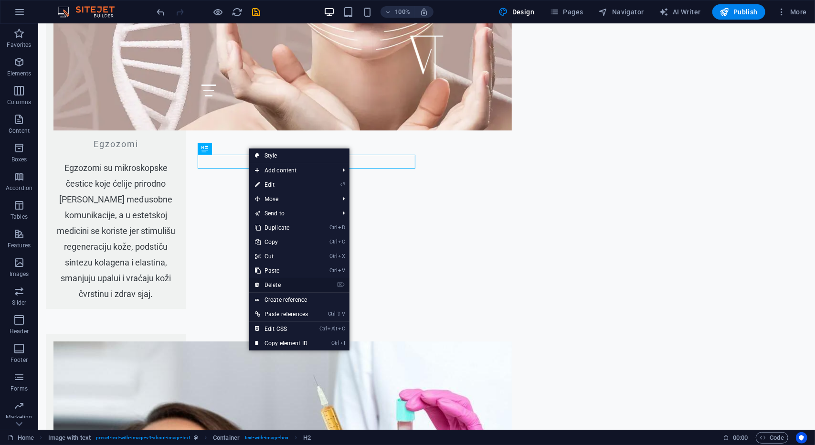
click at [288, 288] on link "⌦ Delete" at bounding box center [281, 285] width 64 height 14
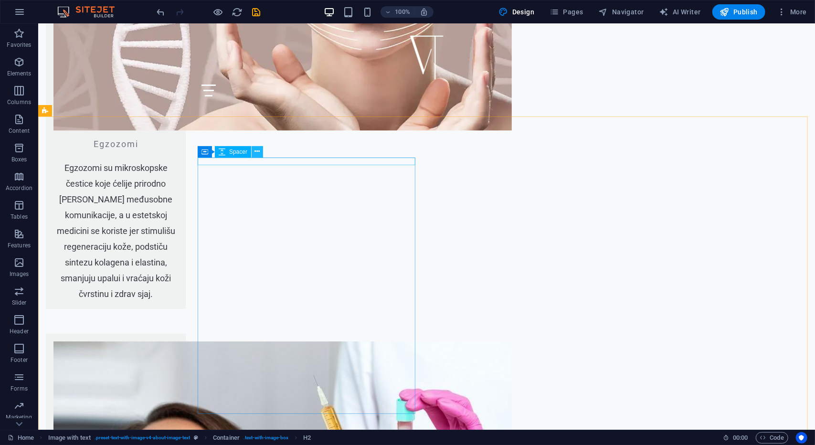
click at [257, 152] on icon at bounding box center [257, 152] width 5 height 10
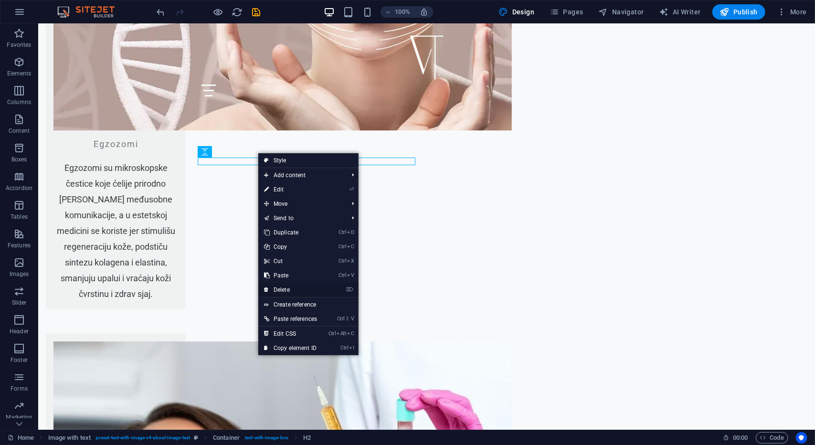
click at [299, 292] on link "⌦ Delete" at bounding box center [290, 290] width 64 height 14
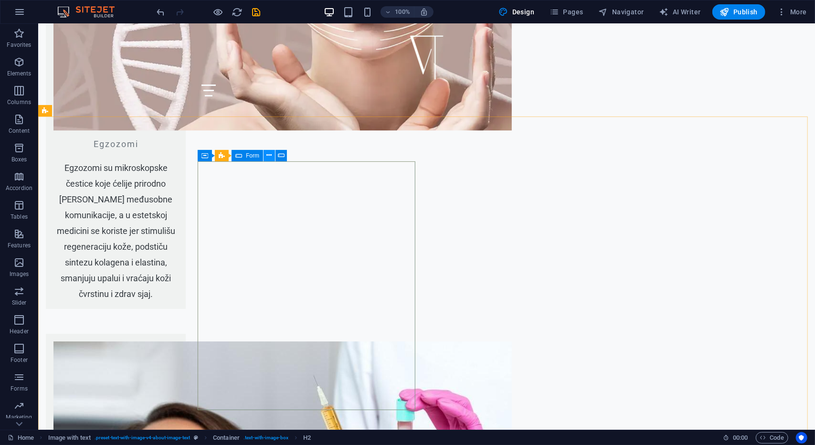
click at [267, 158] on icon at bounding box center [269, 155] width 5 height 10
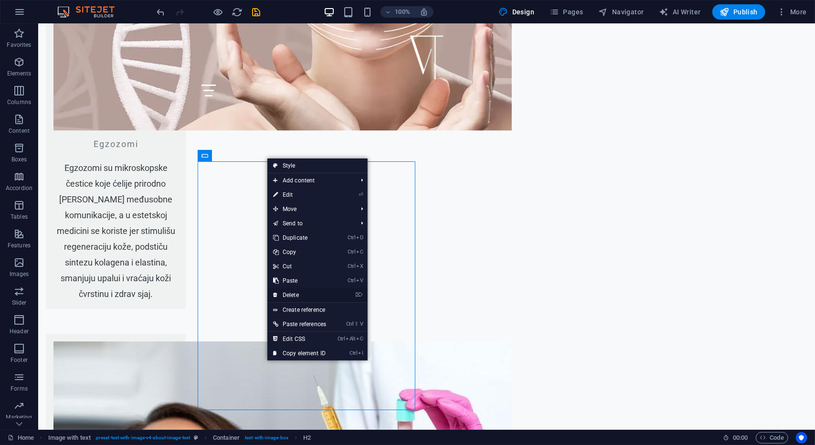
click at [289, 294] on link "⌦ Delete" at bounding box center [299, 295] width 64 height 14
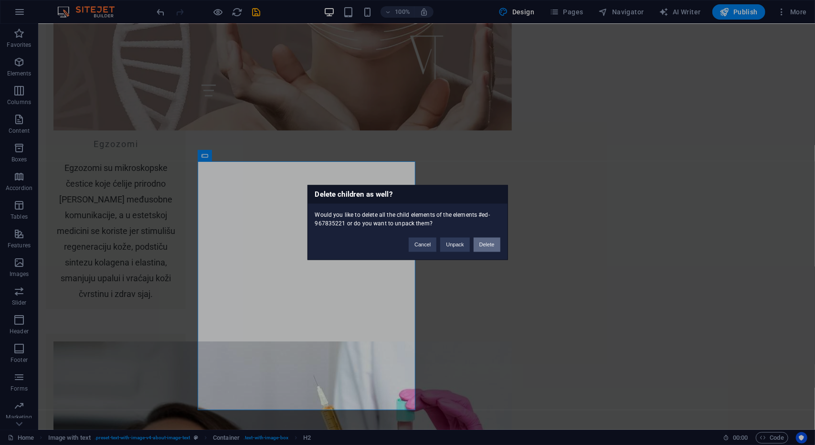
drag, startPoint x: 493, startPoint y: 244, endPoint x: 448, endPoint y: 223, distance: 50.0
click at [493, 244] on button "Delete" at bounding box center [487, 245] width 27 height 14
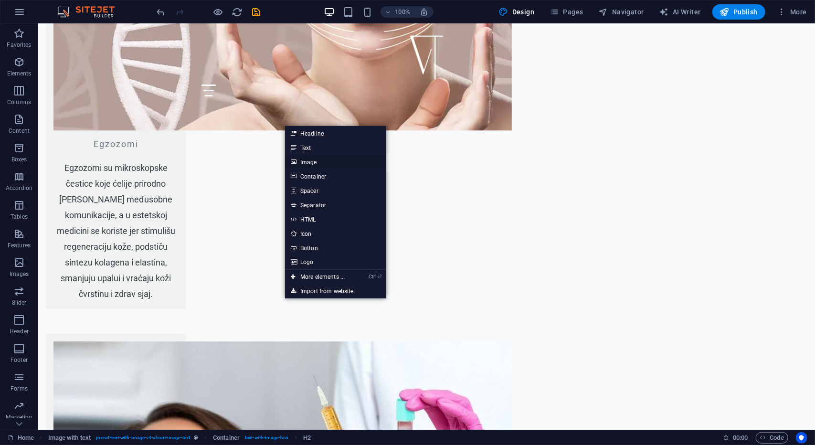
click at [313, 161] on link "Image" at bounding box center [335, 162] width 101 height 14
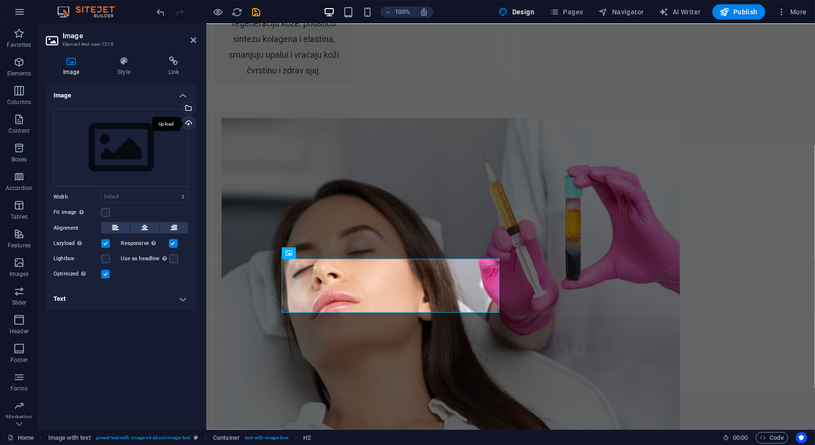
click at [187, 126] on div "Upload" at bounding box center [188, 124] width 14 height 14
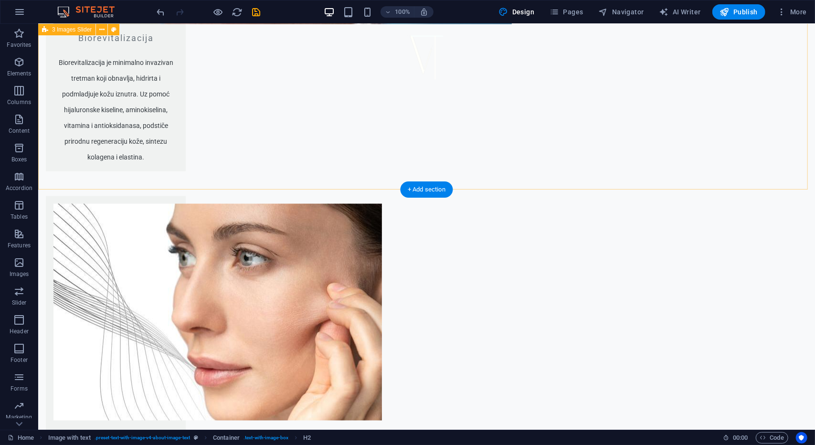
scroll to position [3197, 0]
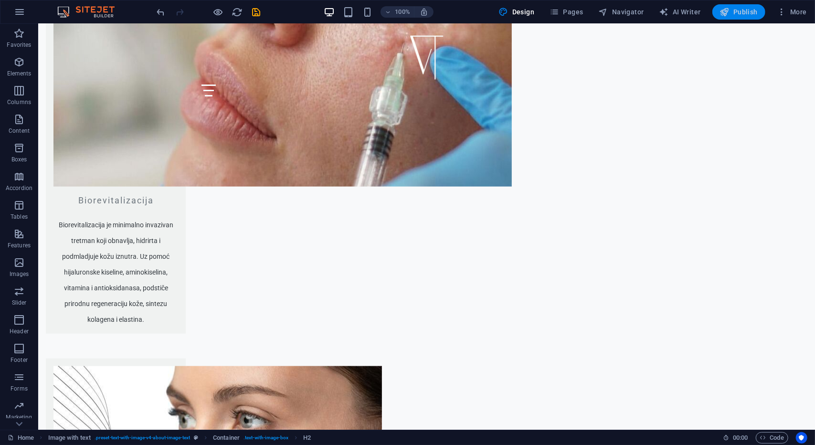
click at [737, 11] on span "Publish" at bounding box center [739, 12] width 38 height 10
click at [255, 13] on icon "save" at bounding box center [256, 12] width 11 height 11
click at [257, 12] on icon "save" at bounding box center [256, 12] width 11 height 11
click at [256, 11] on icon "save" at bounding box center [256, 12] width 11 height 11
click at [742, 9] on span "Publish" at bounding box center [739, 12] width 38 height 10
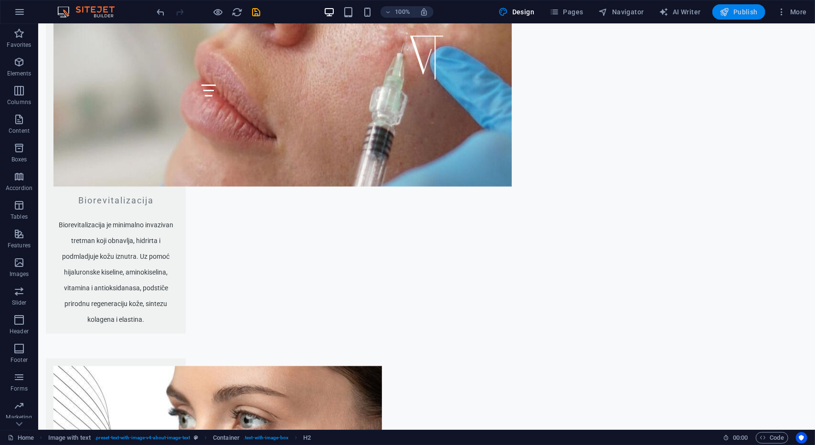
click at [742, 9] on span "Publish" at bounding box center [739, 12] width 38 height 10
click at [738, 10] on span "Publish" at bounding box center [739, 12] width 38 height 10
drag, startPoint x: 738, startPoint y: 10, endPoint x: 678, endPoint y: 11, distance: 60.2
click at [738, 10] on span "Publish" at bounding box center [739, 12] width 38 height 10
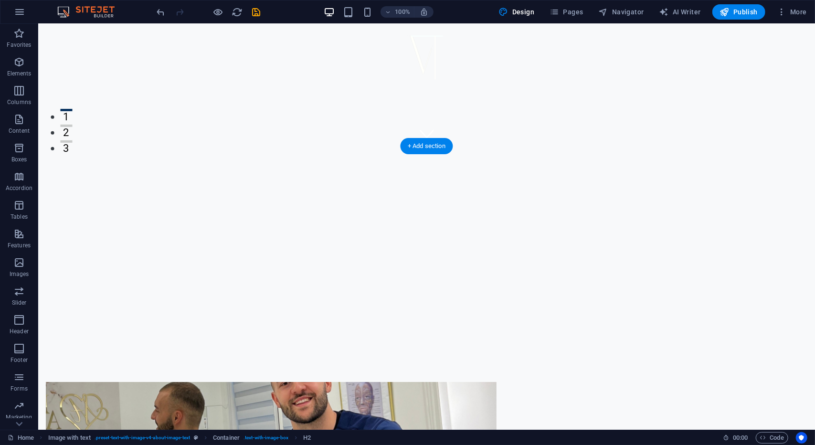
scroll to position [140, 0]
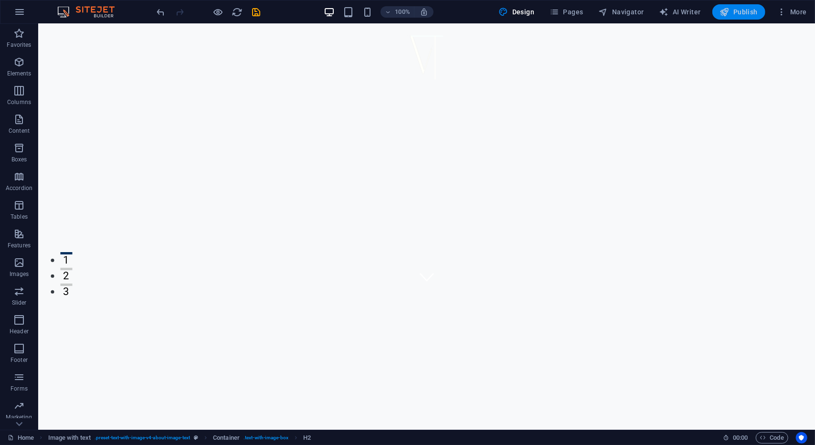
click at [729, 14] on icon "button" at bounding box center [725, 12] width 10 height 10
click at [730, 13] on icon "button" at bounding box center [725, 12] width 10 height 10
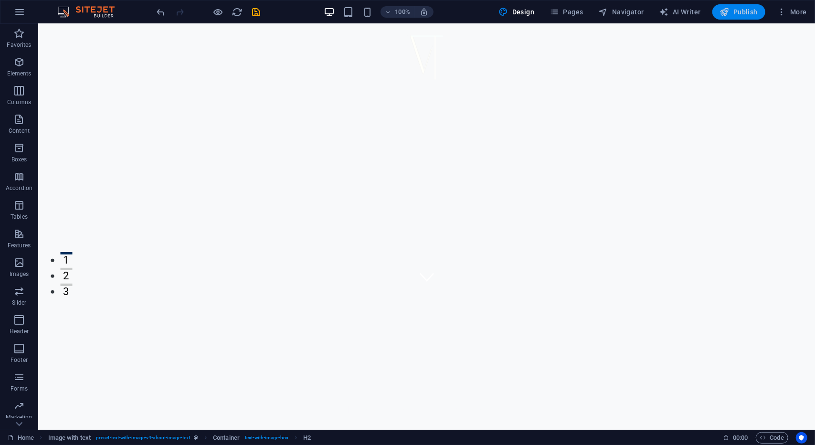
click at [730, 13] on icon "button" at bounding box center [725, 12] width 10 height 10
click at [730, 11] on icon "button" at bounding box center [725, 12] width 10 height 10
click at [728, 7] on icon "button" at bounding box center [725, 12] width 10 height 10
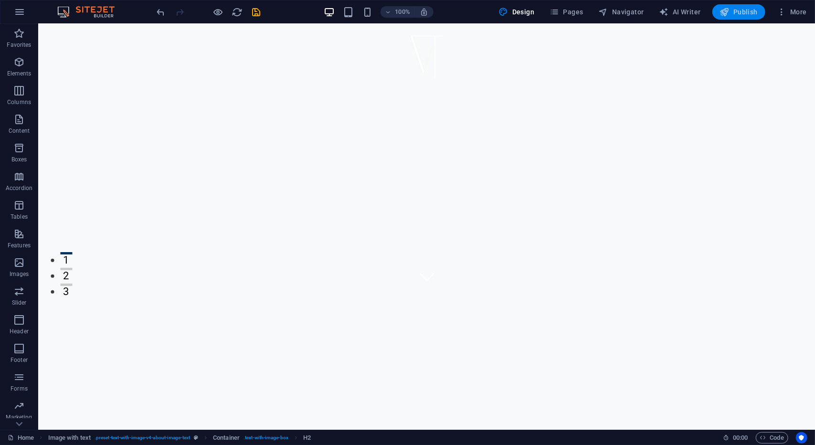
click at [727, 9] on icon "button" at bounding box center [725, 12] width 10 height 10
drag, startPoint x: 734, startPoint y: 8, endPoint x: 721, endPoint y: 2, distance: 13.9
click at [734, 8] on span "Publish" at bounding box center [739, 12] width 38 height 10
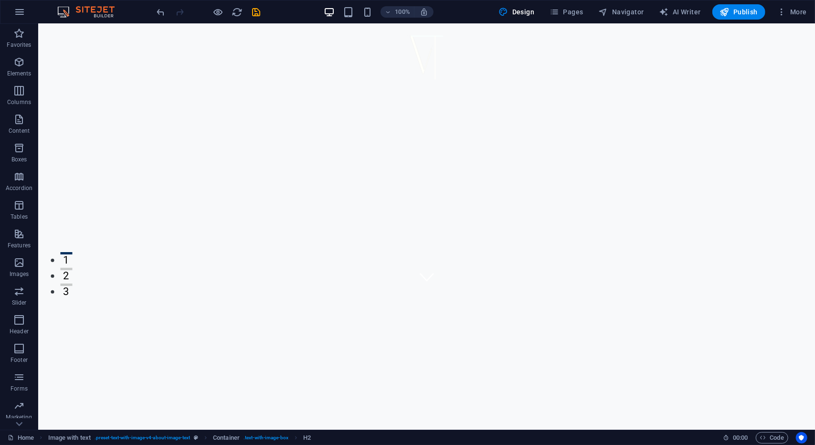
click at [721, 2] on div "100% Design Pages Navigator AI Writer Publish More" at bounding box center [407, 11] width 814 height 23
click at [732, 10] on span "Publish" at bounding box center [739, 12] width 38 height 10
click at [734, 10] on span "Publish" at bounding box center [739, 12] width 38 height 10
click at [735, 10] on span "Publish" at bounding box center [739, 12] width 38 height 10
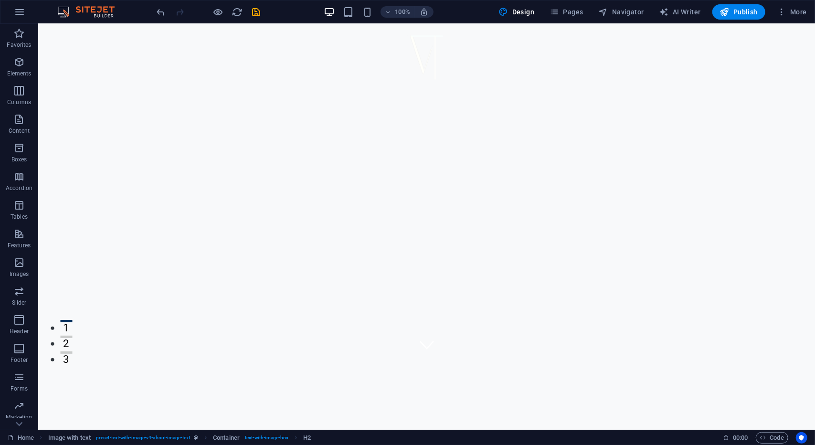
scroll to position [0, 0]
click at [254, 10] on icon "save" at bounding box center [256, 12] width 11 height 11
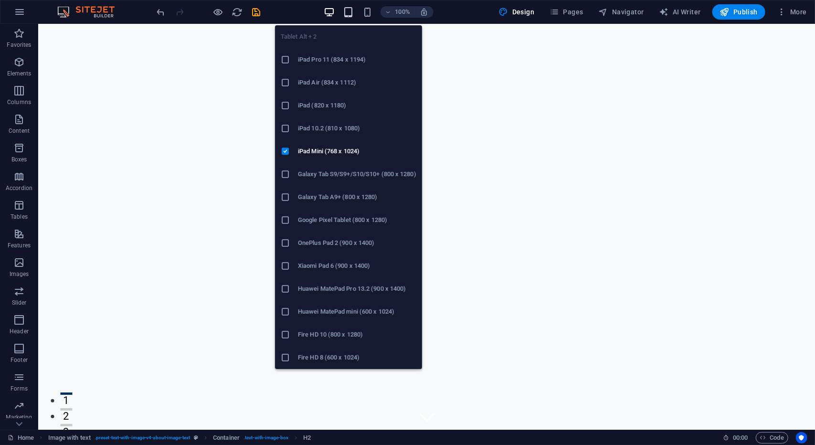
click at [352, 11] on icon "button" at bounding box center [348, 12] width 11 height 11
click at [350, 11] on icon "button" at bounding box center [348, 12] width 11 height 11
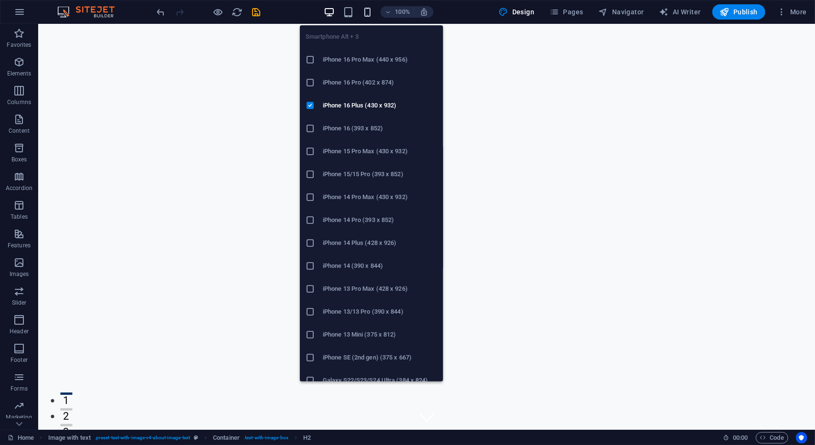
click at [368, 11] on icon "button" at bounding box center [367, 12] width 11 height 11
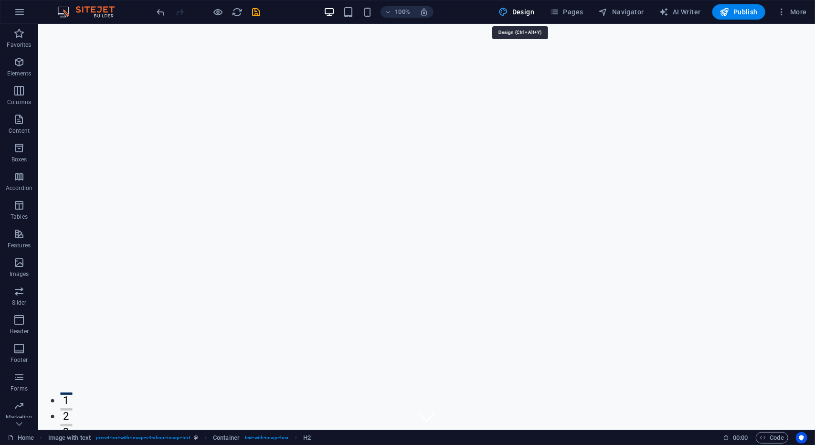
click at [527, 11] on span "Design" at bounding box center [517, 12] width 36 height 10
click at [579, 16] on span "Pages" at bounding box center [566, 12] width 33 height 10
click at [798, 11] on span "More" at bounding box center [792, 12] width 30 height 10
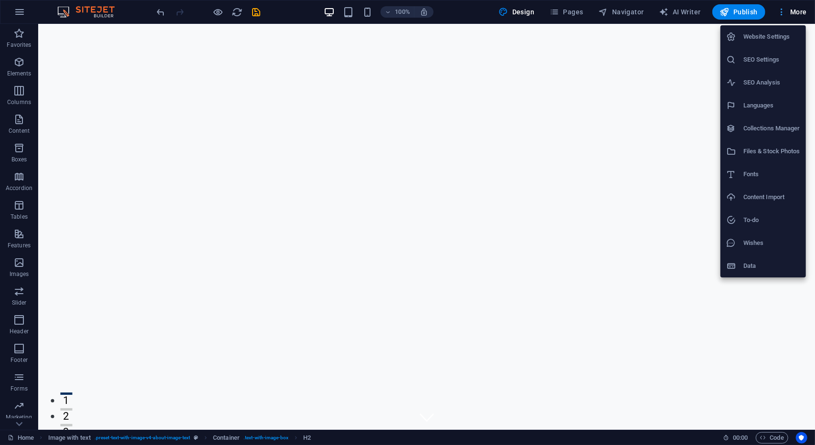
click at [798, 11] on div at bounding box center [407, 222] width 815 height 445
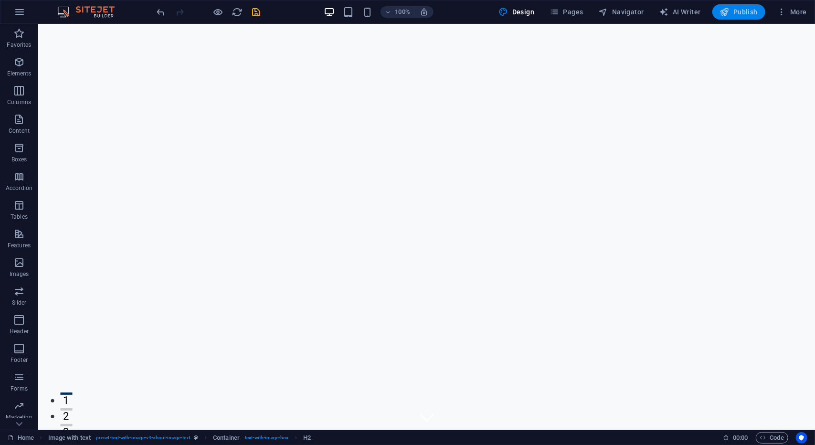
click at [748, 13] on span "Publish" at bounding box center [739, 12] width 38 height 10
drag, startPoint x: 748, startPoint y: 13, endPoint x: 644, endPoint y: 8, distance: 104.2
click at [748, 13] on span "Publish" at bounding box center [739, 12] width 38 height 10
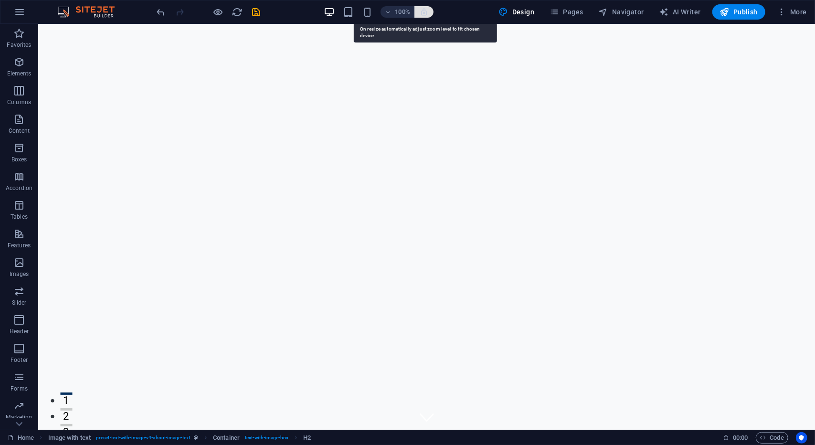
click at [425, 10] on icon "button" at bounding box center [424, 12] width 9 height 9
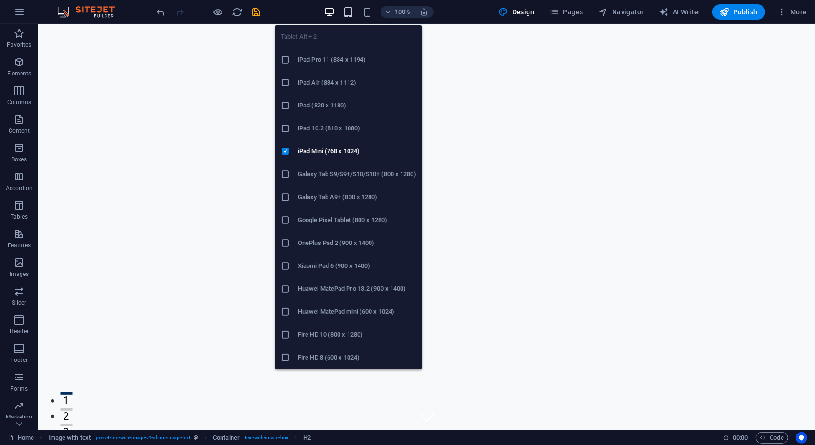
click at [350, 13] on icon "button" at bounding box center [348, 12] width 11 height 11
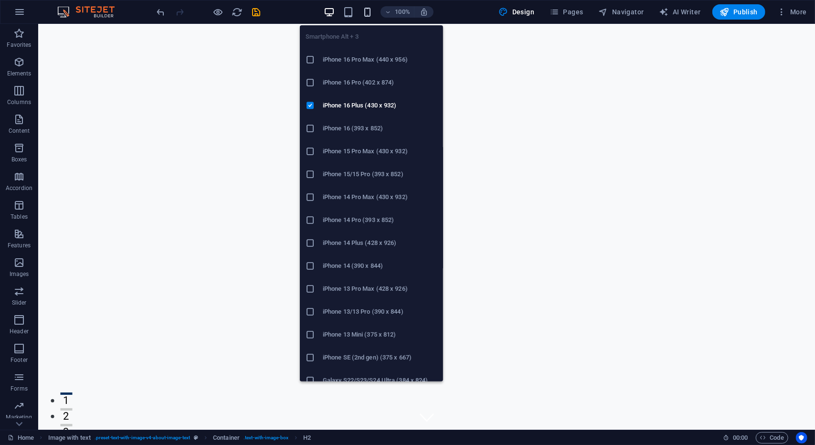
click at [370, 11] on icon "button" at bounding box center [367, 12] width 11 height 11
click at [349, 63] on h6 "iPhone 16 Pro Max (440 x 956)" at bounding box center [380, 59] width 115 height 11
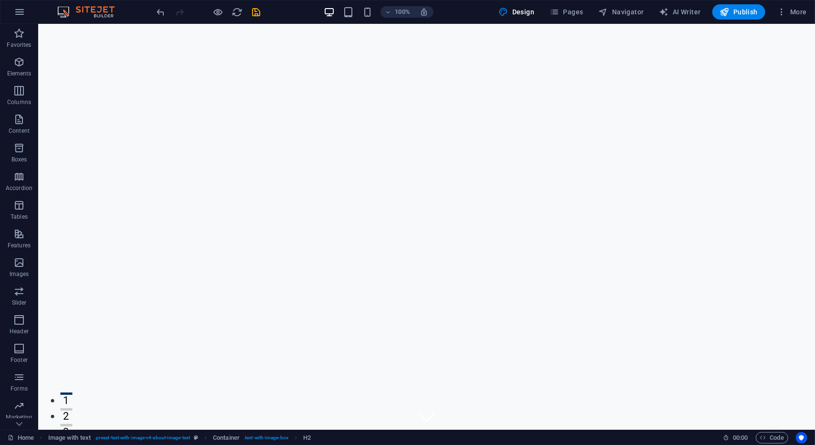
click at [265, 10] on div "100% Design Pages Navigator AI Writer Publish More" at bounding box center [483, 11] width 656 height 15
click at [260, 11] on icon "save" at bounding box center [256, 12] width 11 height 11
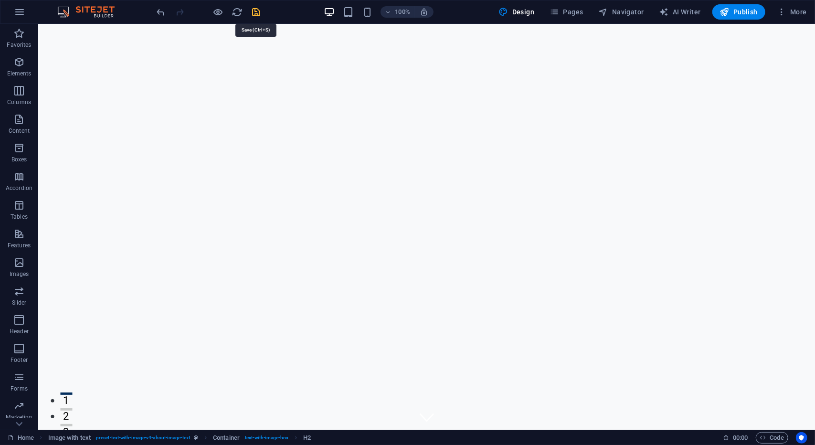
click at [254, 13] on icon "save" at bounding box center [256, 12] width 11 height 11
click at [260, 13] on icon "save" at bounding box center [256, 12] width 11 height 11
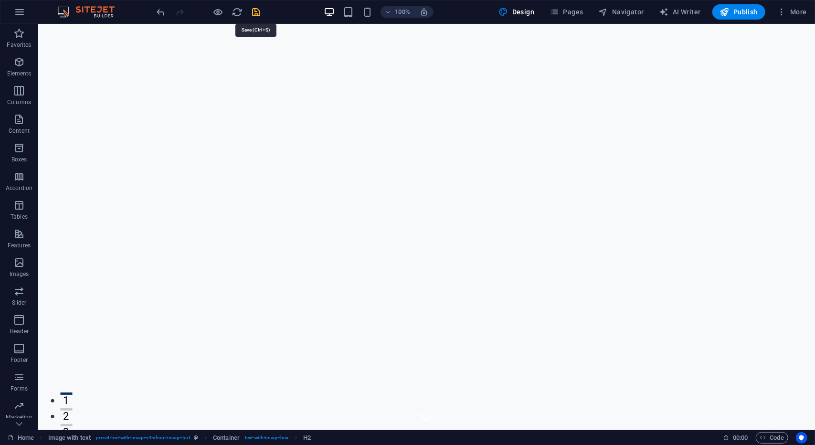
click at [260, 13] on icon "save" at bounding box center [256, 12] width 11 height 11
click at [749, 16] on span "Publish" at bounding box center [739, 12] width 38 height 10
drag, startPoint x: 749, startPoint y: 16, endPoint x: 798, endPoint y: 21, distance: 48.5
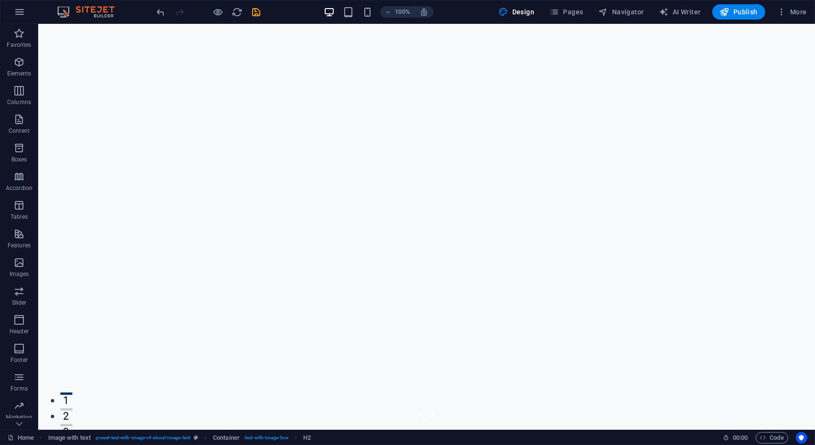
click at [749, 16] on span "Publish" at bounding box center [739, 12] width 38 height 10
click at [801, 18] on button "More" at bounding box center [792, 11] width 38 height 15
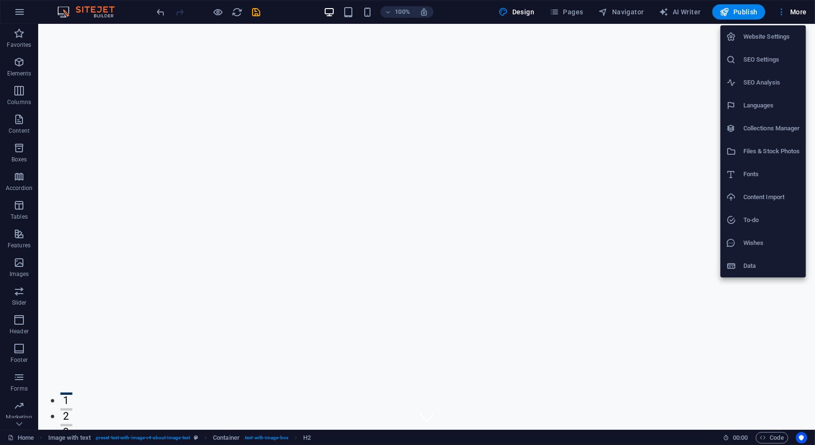
drag, startPoint x: 801, startPoint y: 13, endPoint x: 390, endPoint y: 6, distance: 410.8
click at [800, 13] on div at bounding box center [407, 222] width 815 height 445
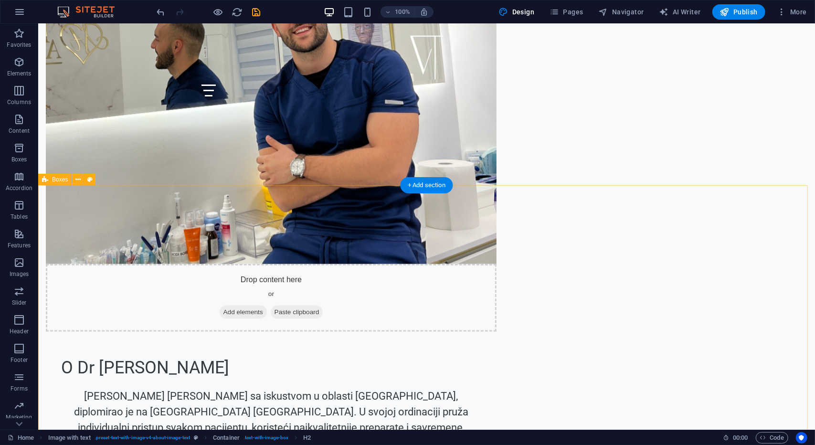
scroll to position [669, 0]
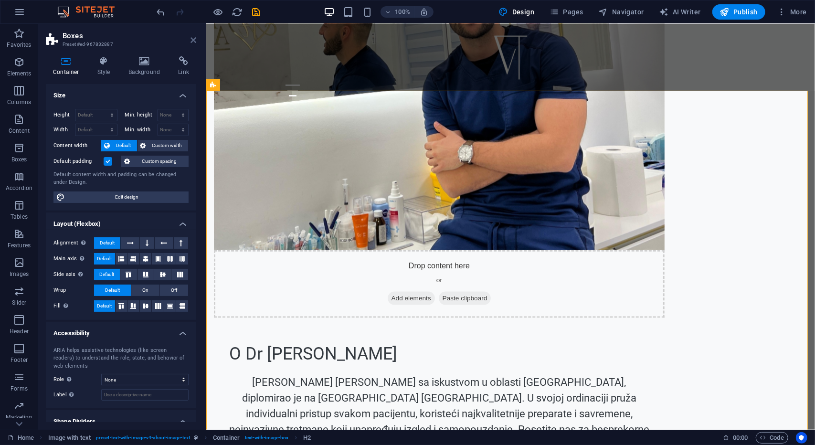
drag, startPoint x: 192, startPoint y: 40, endPoint x: 157, endPoint y: 16, distance: 42.3
click at [192, 40] on icon at bounding box center [194, 40] width 6 height 8
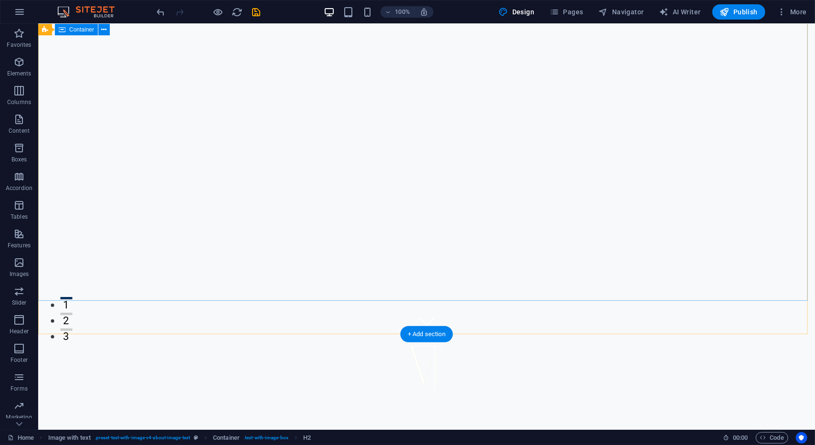
scroll to position [0, 0]
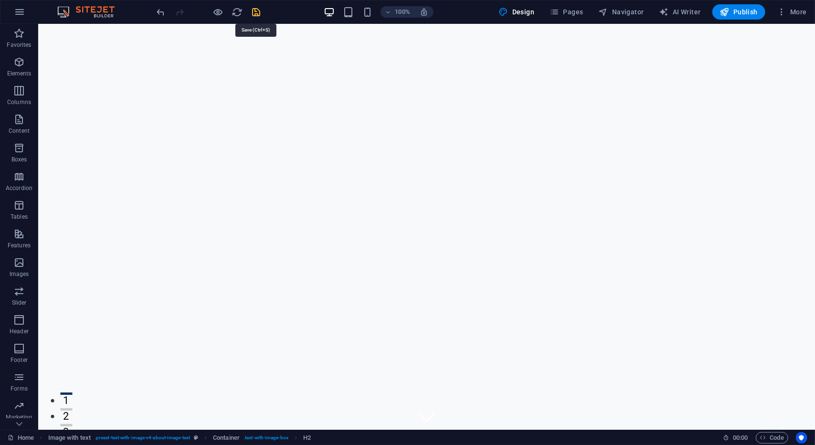
click at [259, 12] on icon "save" at bounding box center [256, 12] width 11 height 11
click at [675, 13] on span "AI Writer" at bounding box center [681, 12] width 42 height 10
click at [614, 13] on span "Navigator" at bounding box center [621, 12] width 45 height 10
drag, startPoint x: 606, startPoint y: 12, endPoint x: 588, endPoint y: 21, distance: 19.9
click at [606, 12] on icon "button" at bounding box center [604, 12] width 10 height 10
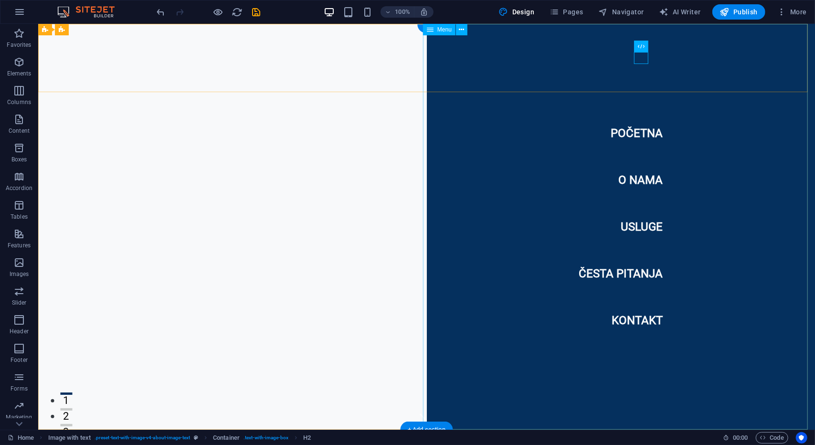
click at [633, 135] on nav "Početna O nama Usluge Česta pitanja Kontakt" at bounding box center [621, 226] width 389 height 406
click at [629, 137] on nav "Početna O nama Usluge Česta pitanja Kontakt" at bounding box center [621, 226] width 389 height 406
select select
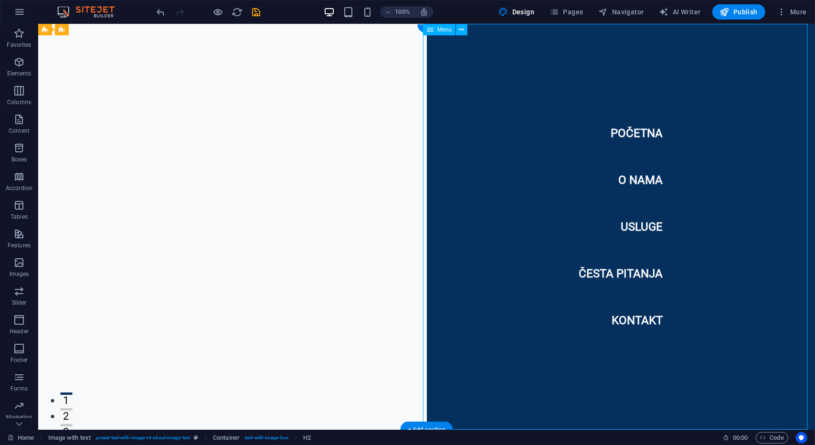
select select
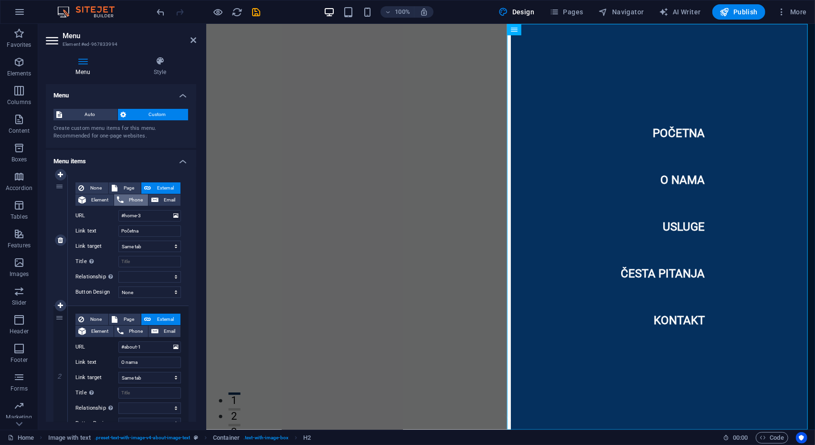
click at [128, 197] on span "Phone" at bounding box center [136, 199] width 19 height 11
select select
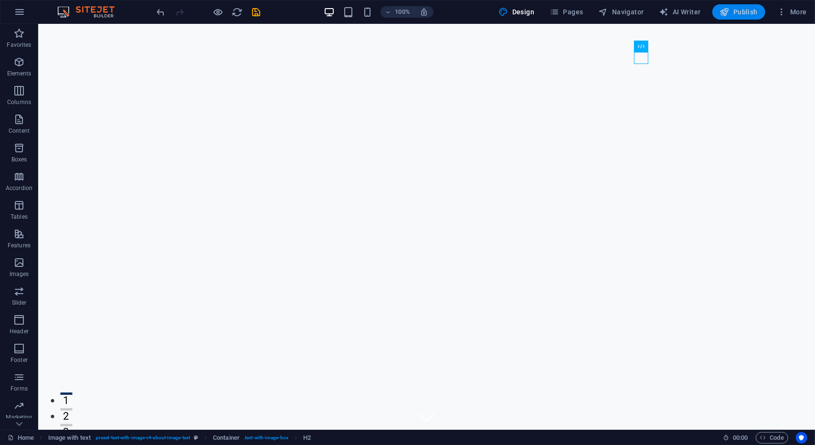
click at [717, 11] on button "Publish" at bounding box center [739, 11] width 53 height 15
click at [20, 38] on icon "button" at bounding box center [18, 33] width 11 height 11
click at [19, 11] on icon "button" at bounding box center [19, 11] width 11 height 11
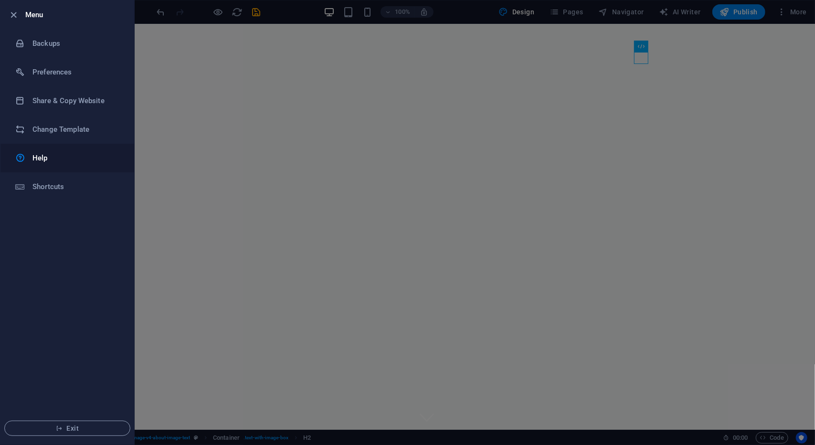
click at [42, 164] on link "Help" at bounding box center [67, 158] width 134 height 29
click at [347, 133] on div at bounding box center [407, 222] width 815 height 445
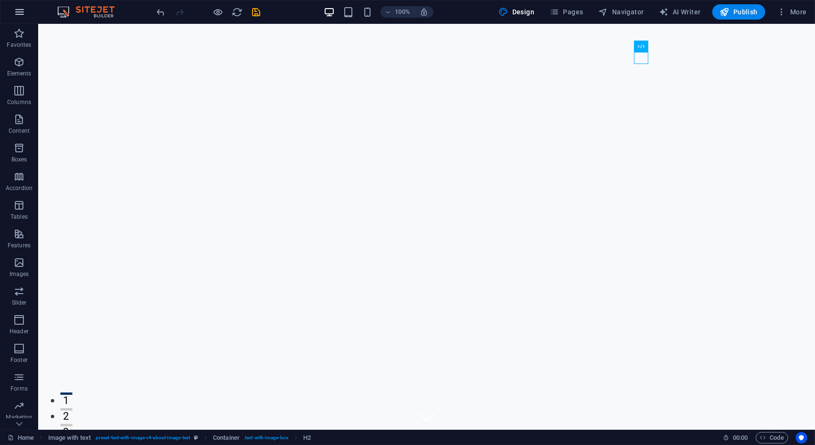
click at [13, 7] on button "button" at bounding box center [19, 11] width 23 height 23
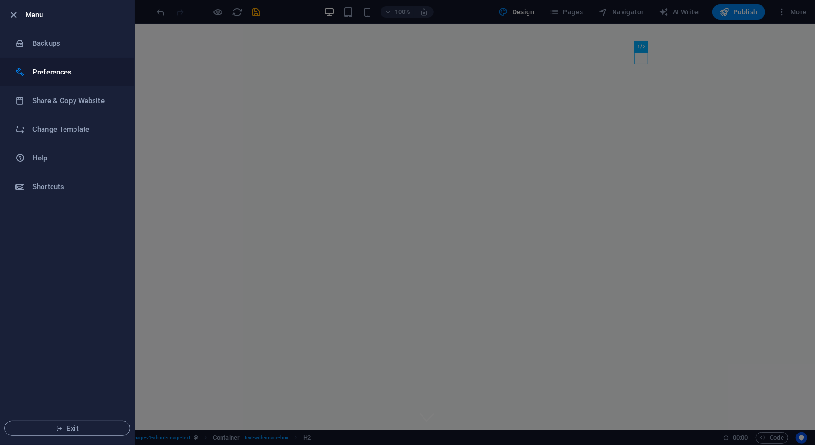
click at [69, 75] on h6 "Preferences" at bounding box center [76, 71] width 88 height 11
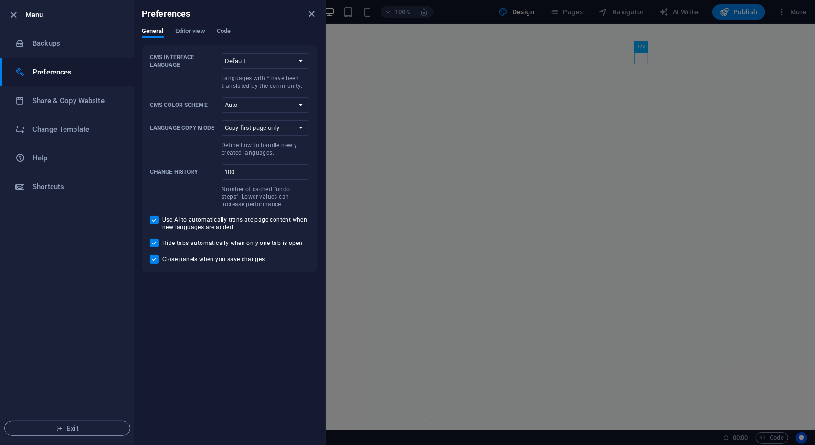
click at [69, 75] on h6 "Preferences" at bounding box center [76, 71] width 88 height 11
click at [313, 15] on icon "close" at bounding box center [312, 14] width 11 height 11
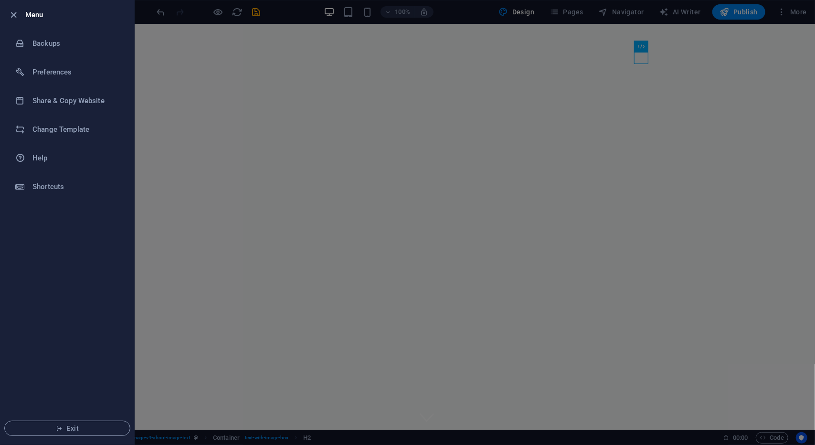
click at [325, 13] on div at bounding box center [407, 222] width 815 height 445
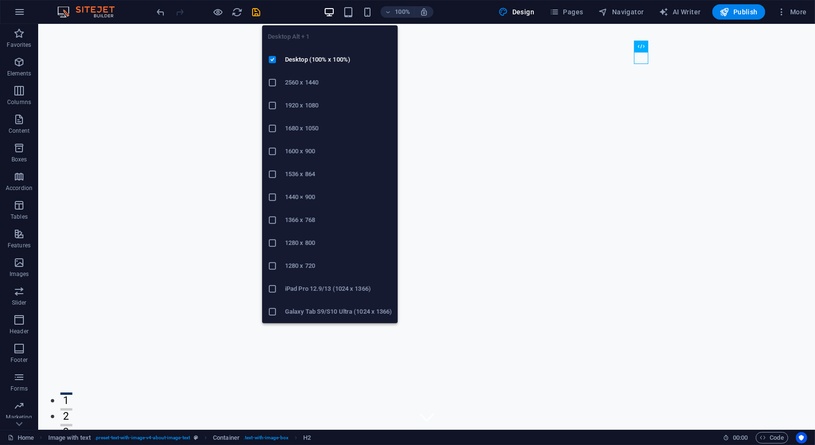
click at [299, 79] on h6 "2560 x 1440" at bounding box center [338, 82] width 107 height 11
click at [333, 10] on icon "button" at bounding box center [329, 12] width 11 height 11
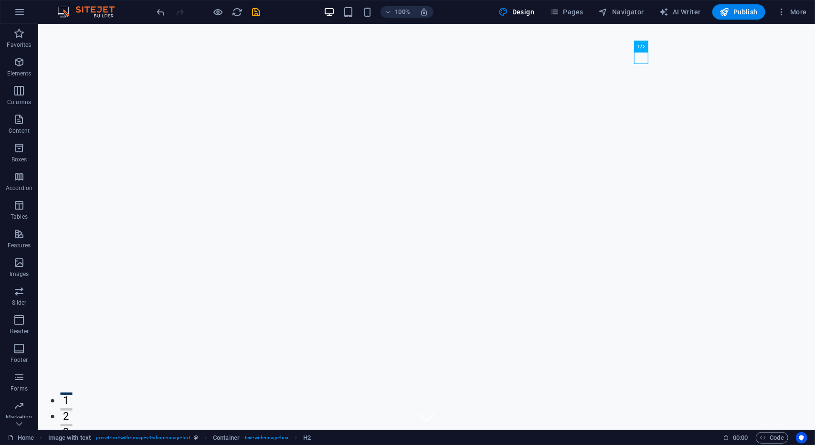
click at [264, 11] on div "100% Design Pages Navigator AI Writer Publish More" at bounding box center [483, 11] width 656 height 15
click at [255, 12] on icon "save" at bounding box center [256, 12] width 11 height 11
click at [254, 9] on icon "save" at bounding box center [256, 12] width 11 height 11
click at [256, 11] on icon "save" at bounding box center [256, 12] width 11 height 11
click at [256, 13] on icon "save" at bounding box center [256, 12] width 11 height 11
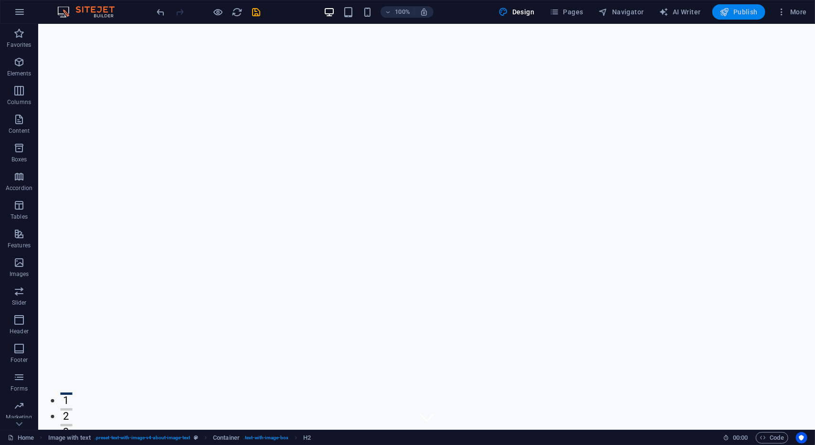
click at [732, 11] on span "Publish" at bounding box center [739, 12] width 38 height 10
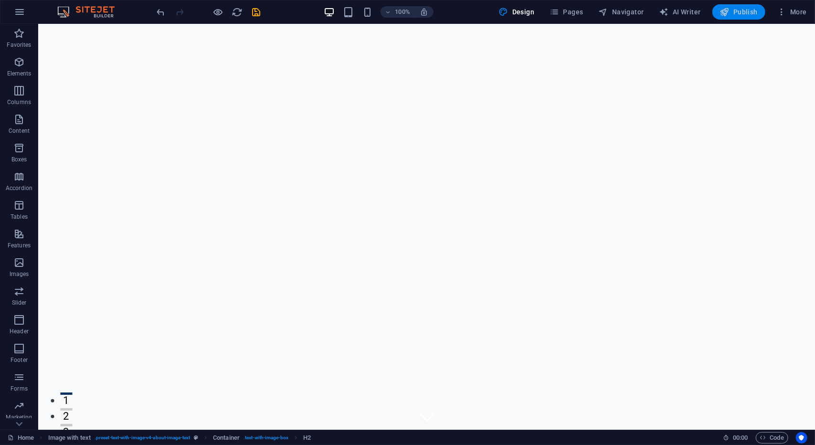
click at [732, 11] on span "Publish" at bounding box center [739, 12] width 38 height 10
click at [787, 12] on icon "button" at bounding box center [782, 12] width 10 height 10
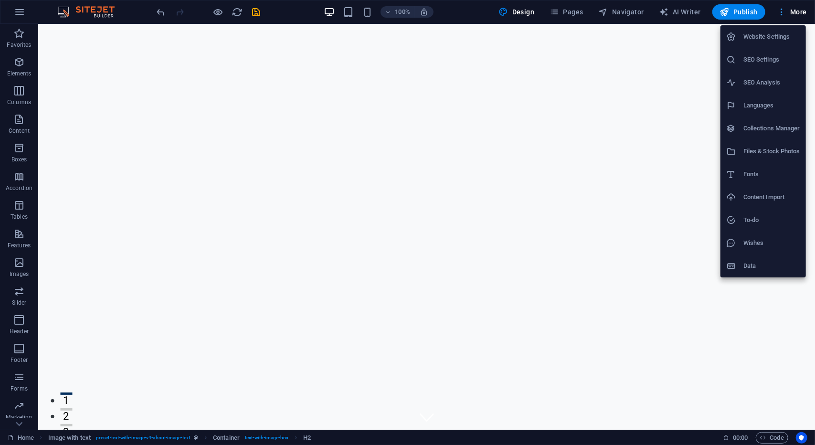
click at [787, 12] on div at bounding box center [407, 222] width 815 height 445
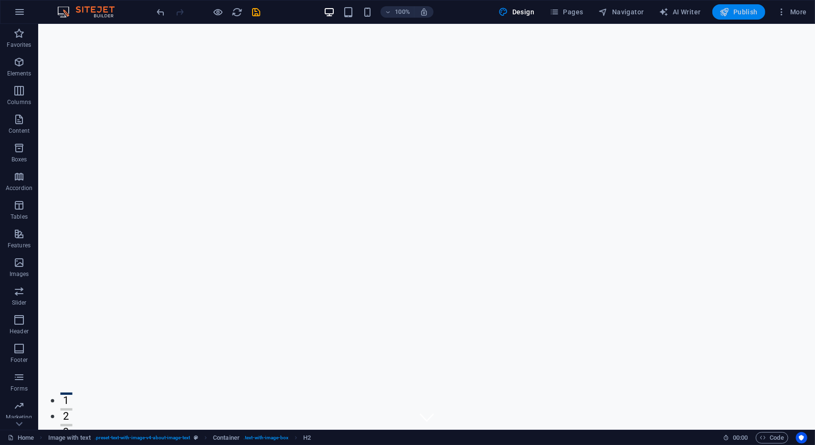
click at [739, 12] on span "Publish" at bounding box center [739, 12] width 38 height 10
click at [743, 439] on span "00 : 00" at bounding box center [740, 437] width 15 height 11
click at [724, 438] on icon at bounding box center [726, 438] width 6 height 6
click at [798, 440] on button "Usercentrics" at bounding box center [801, 437] width 11 height 11
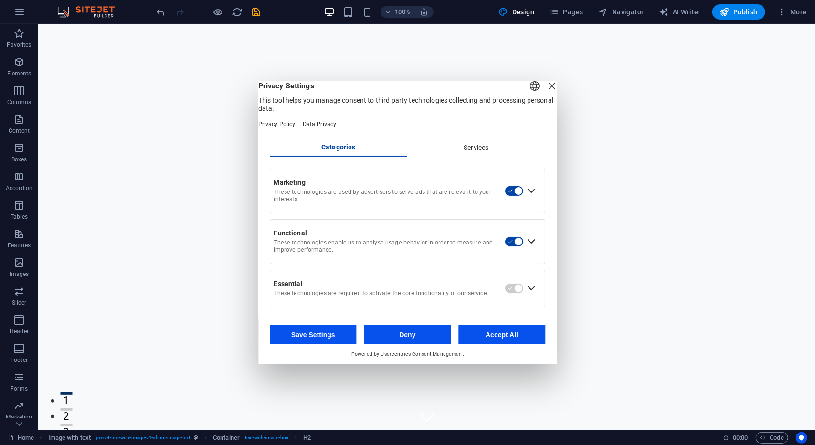
click at [545, 91] on div "Close Layer" at bounding box center [551, 85] width 13 height 13
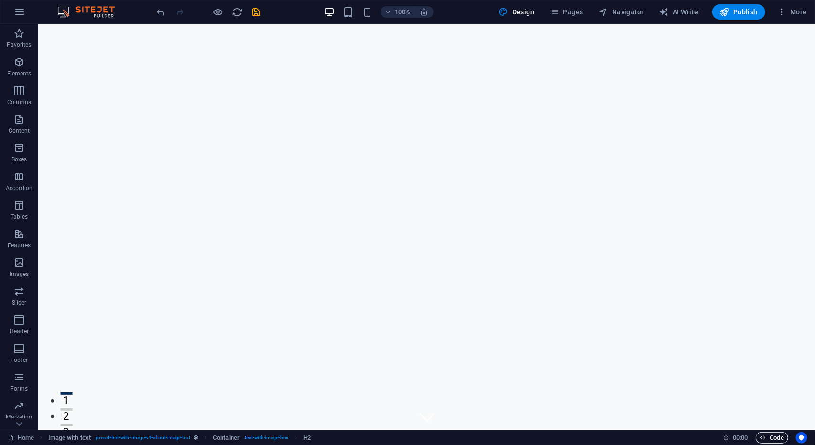
click at [768, 440] on span "Code" at bounding box center [772, 437] width 24 height 11
click at [258, 11] on icon "save" at bounding box center [256, 12] width 11 height 11
click at [259, 11] on icon "save" at bounding box center [256, 12] width 11 height 11
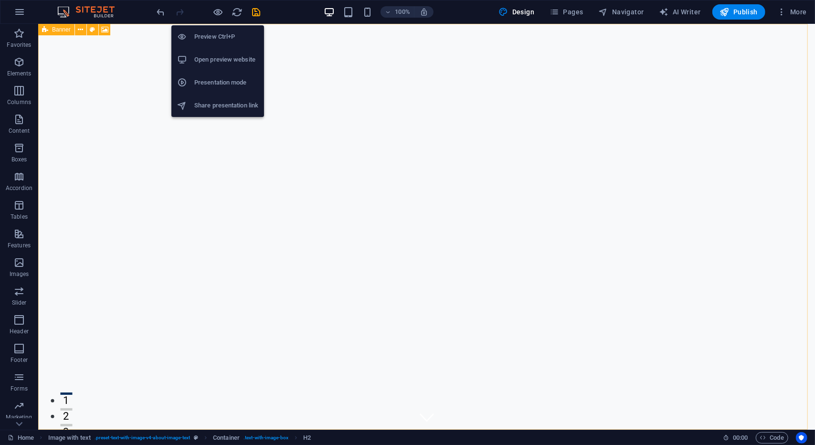
click at [221, 59] on h6 "Open preview website" at bounding box center [226, 59] width 64 height 11
click at [219, 83] on h6 "Presentation mode" at bounding box center [226, 82] width 64 height 11
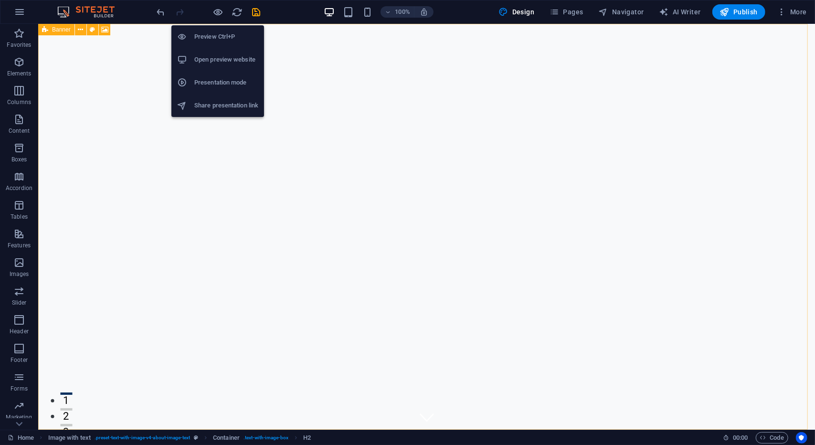
click at [219, 97] on li "Share presentation link" at bounding box center [217, 105] width 93 height 23
click at [216, 83] on h6 "Presentation mode" at bounding box center [226, 82] width 64 height 11
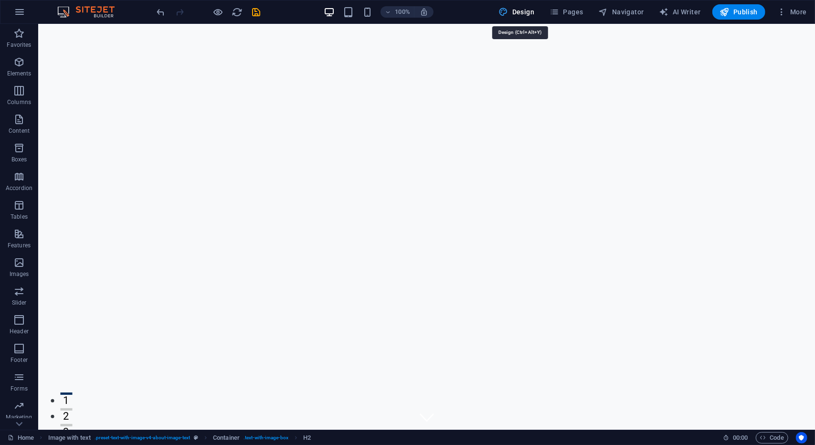
click at [519, 9] on span "Design" at bounding box center [517, 12] width 36 height 10
click at [726, 16] on icon "button" at bounding box center [725, 12] width 10 height 10
click at [728, 16] on icon "button" at bounding box center [725, 12] width 10 height 10
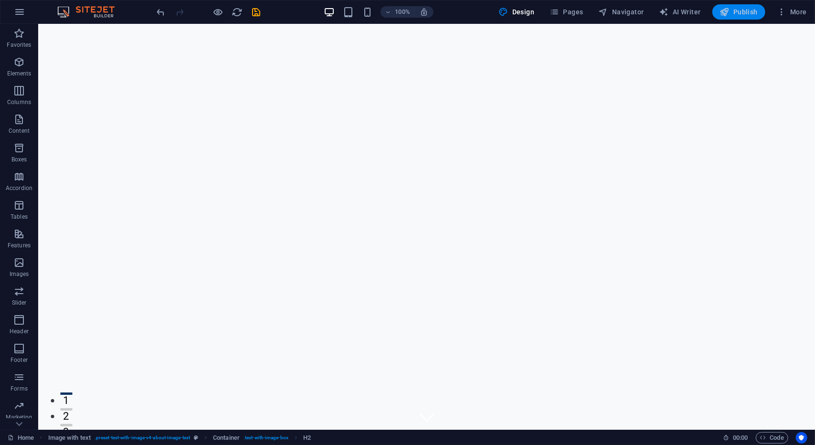
click at [728, 16] on icon "button" at bounding box center [725, 12] width 10 height 10
click at [93, 14] on img at bounding box center [91, 11] width 72 height 11
click at [104, 10] on img at bounding box center [91, 11] width 72 height 11
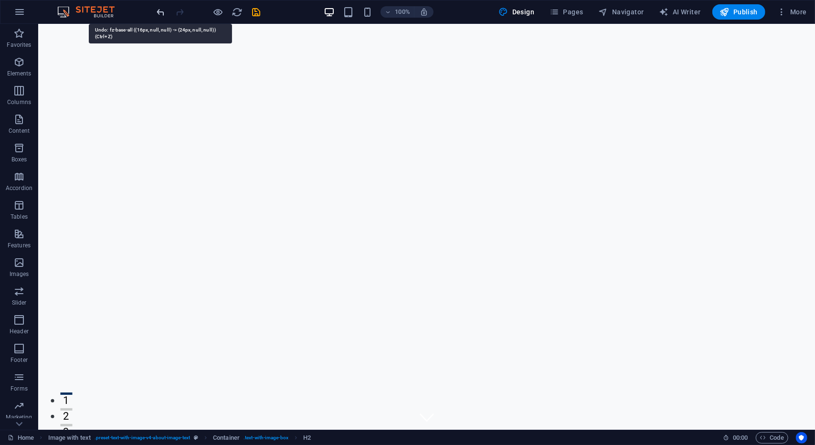
click at [161, 12] on icon "undo" at bounding box center [161, 12] width 11 height 11
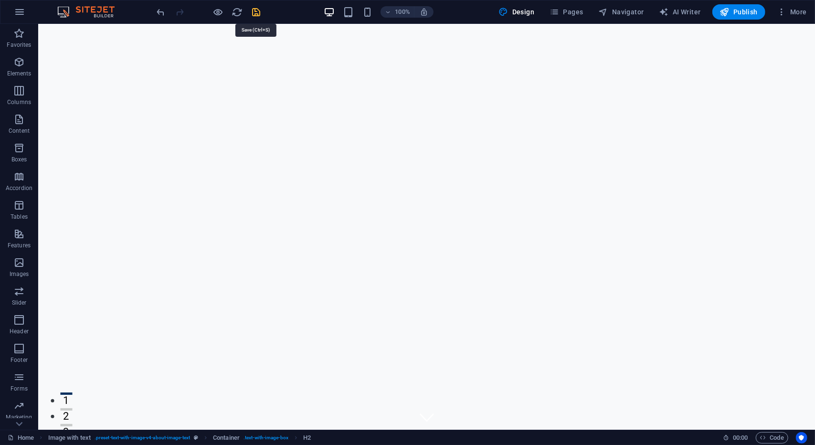
click at [255, 13] on icon "save" at bounding box center [256, 12] width 11 height 11
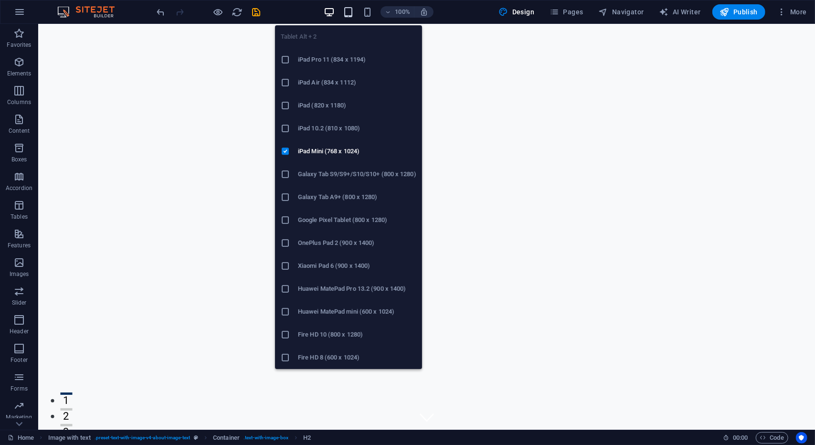
click at [350, 14] on icon "button" at bounding box center [348, 12] width 11 height 11
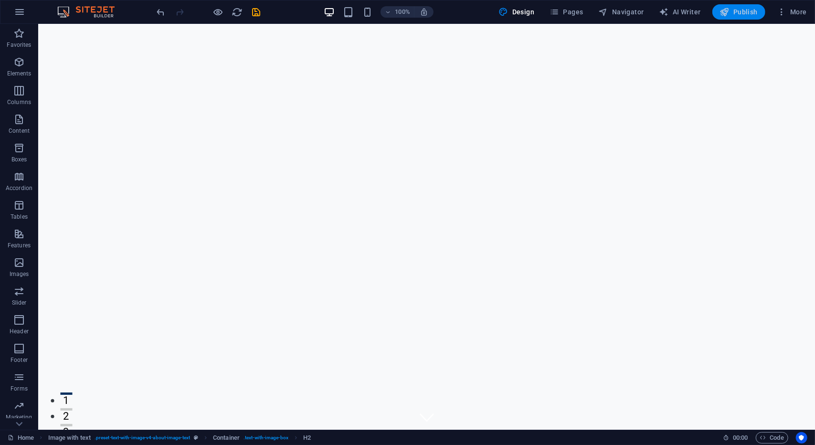
click at [753, 12] on span "Publish" at bounding box center [739, 12] width 38 height 10
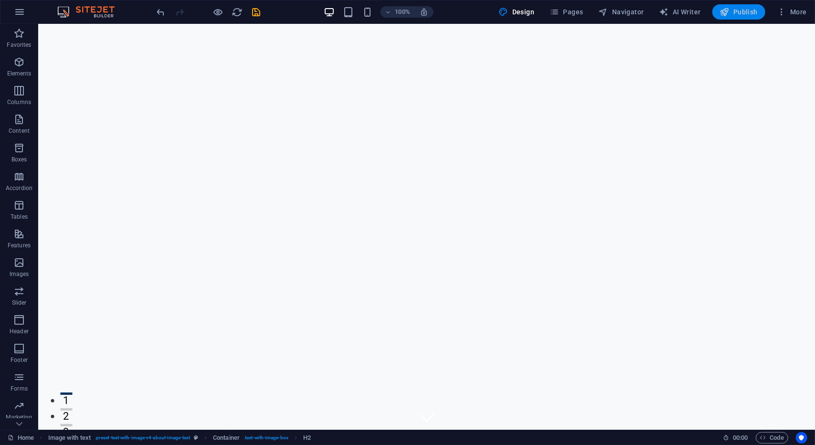
click at [753, 12] on span "Publish" at bounding box center [739, 12] width 38 height 10
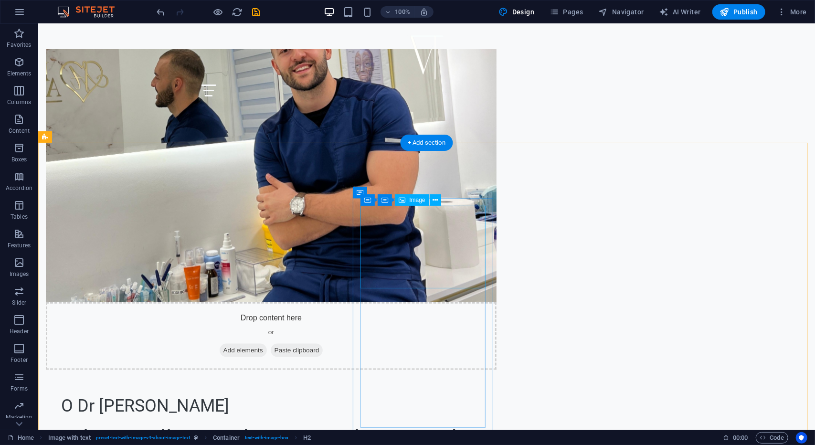
scroll to position [378, 0]
